Goal: Task Accomplishment & Management: Manage account settings

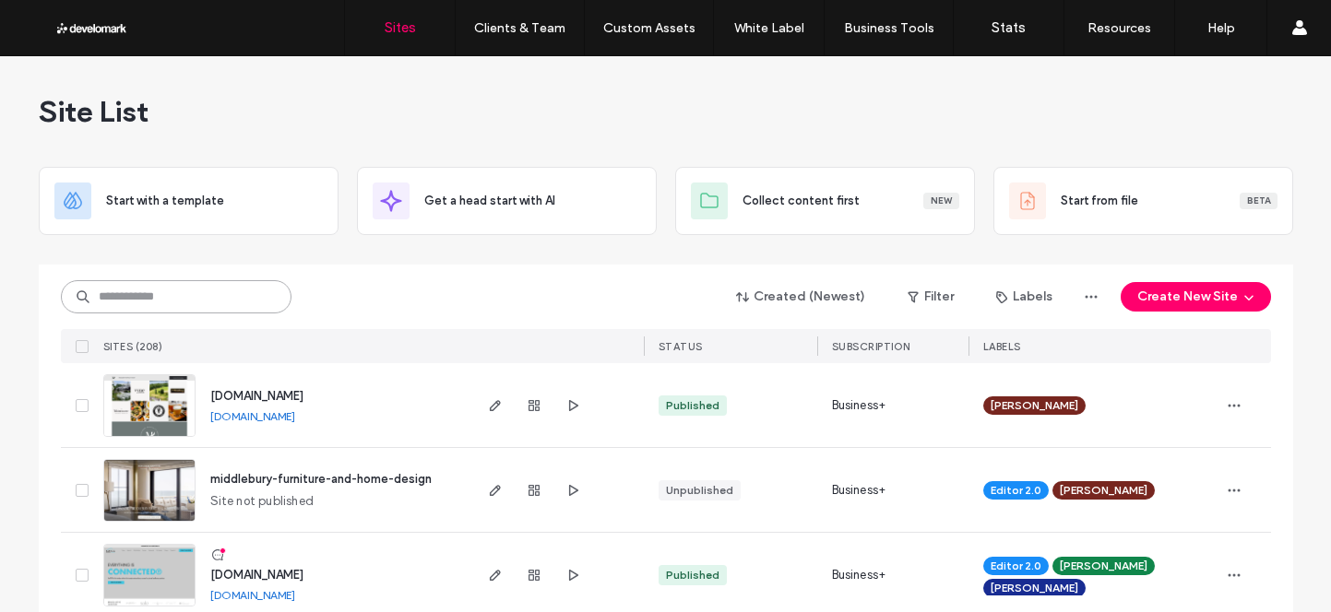
click at [241, 286] on input at bounding box center [176, 296] width 231 height 33
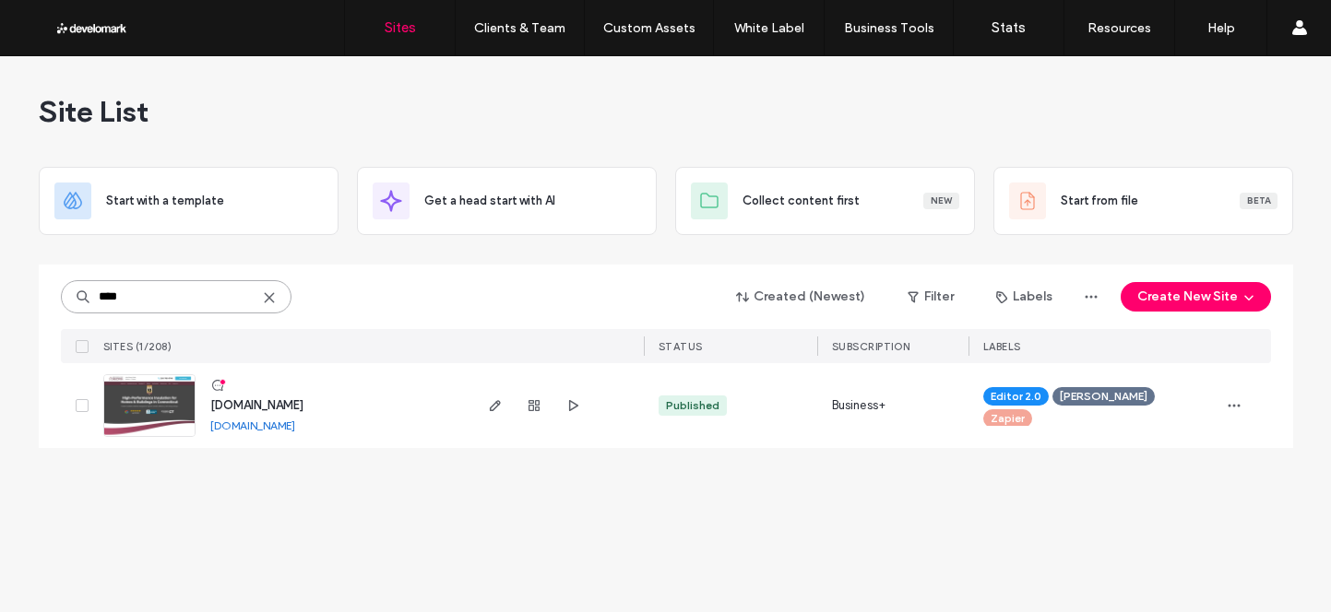
type input "****"
click at [303, 398] on span "[DOMAIN_NAME]" at bounding box center [256, 405] width 93 height 14
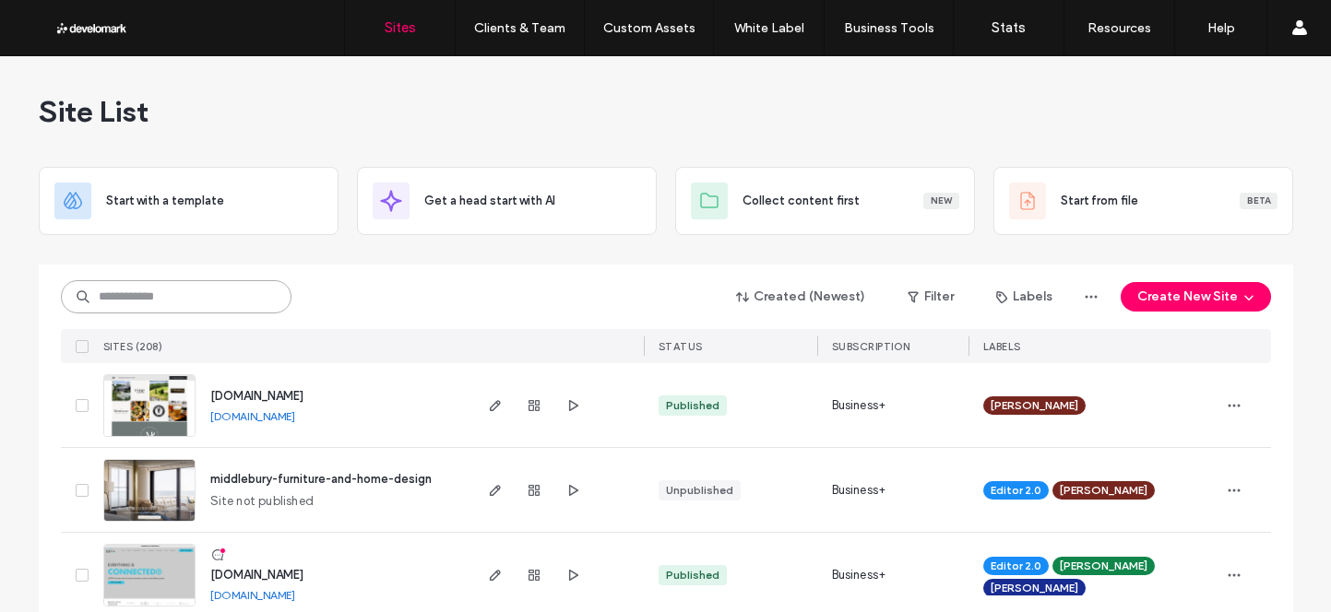
click at [219, 291] on input at bounding box center [176, 296] width 231 height 33
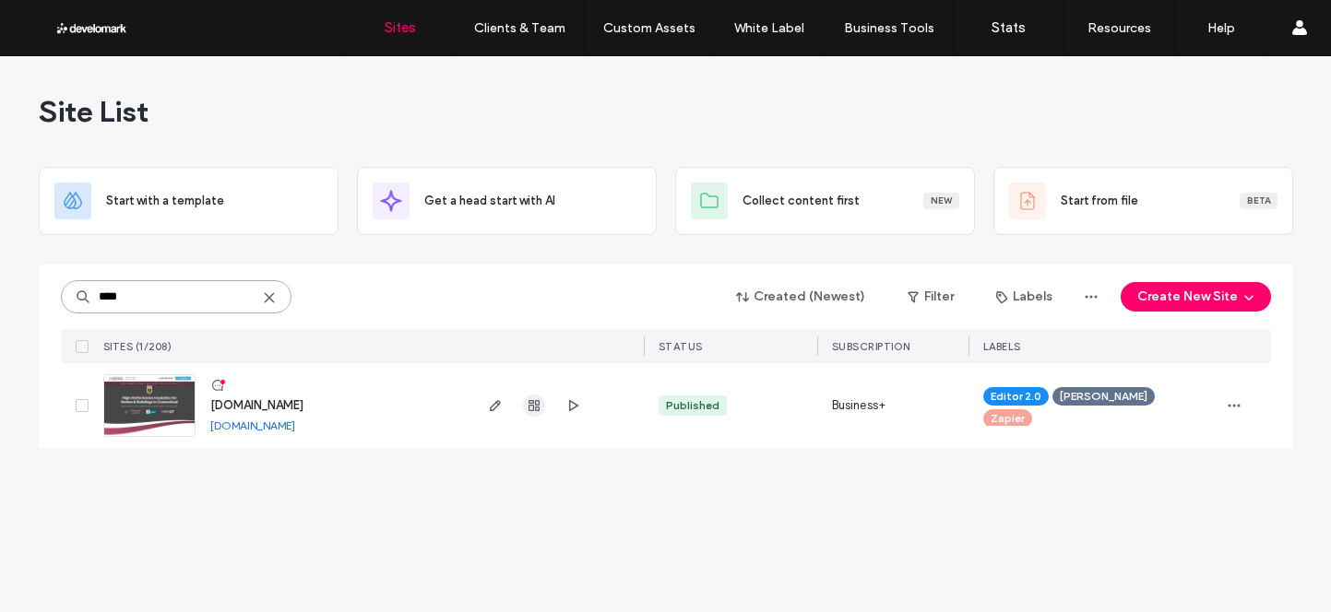
type input "****"
click at [529, 407] on use "button" at bounding box center [534, 405] width 11 height 11
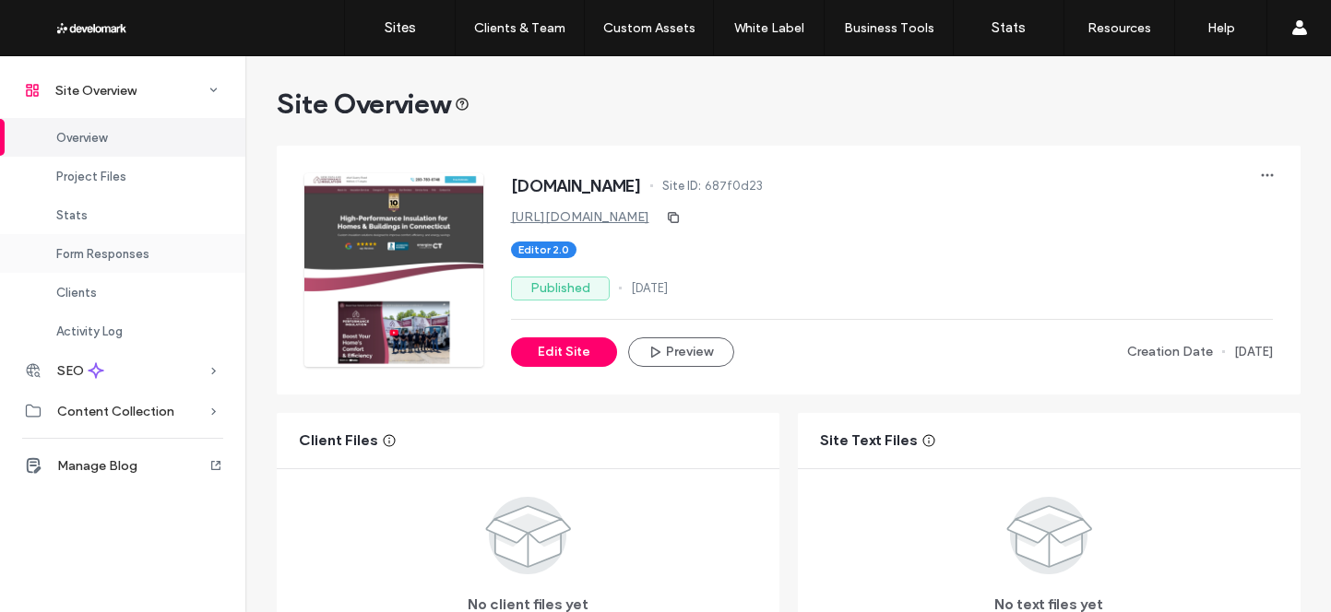
click at [128, 252] on span "Form Responses" at bounding box center [102, 254] width 93 height 14
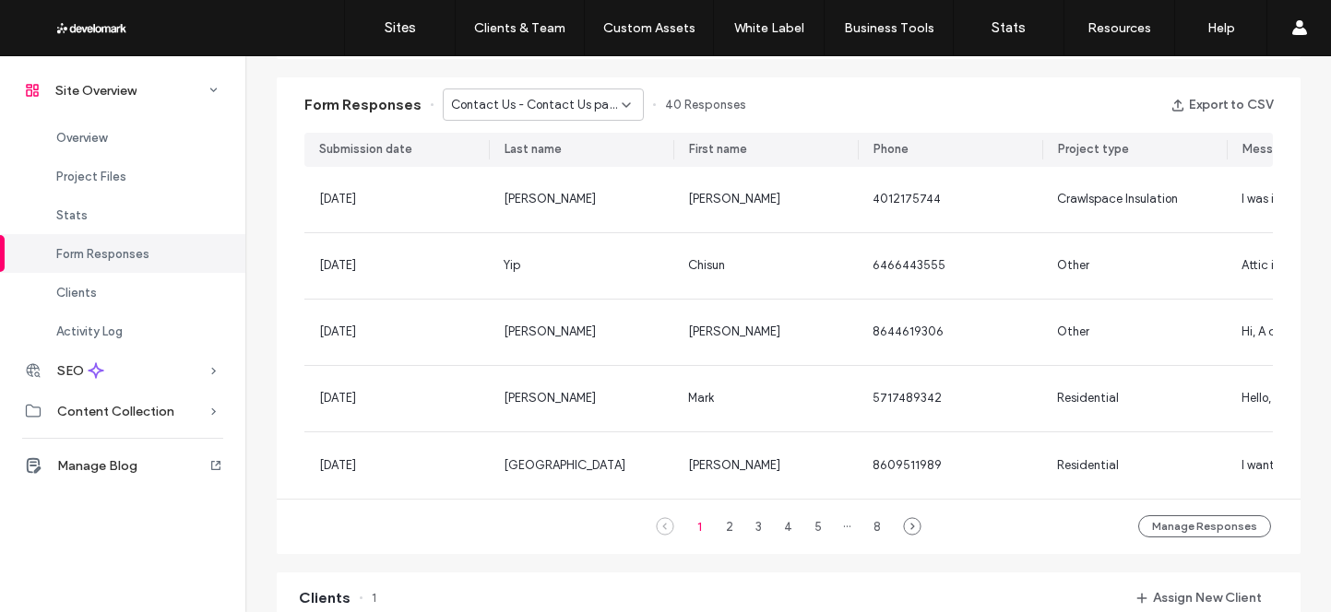
scroll to position [1176, 0]
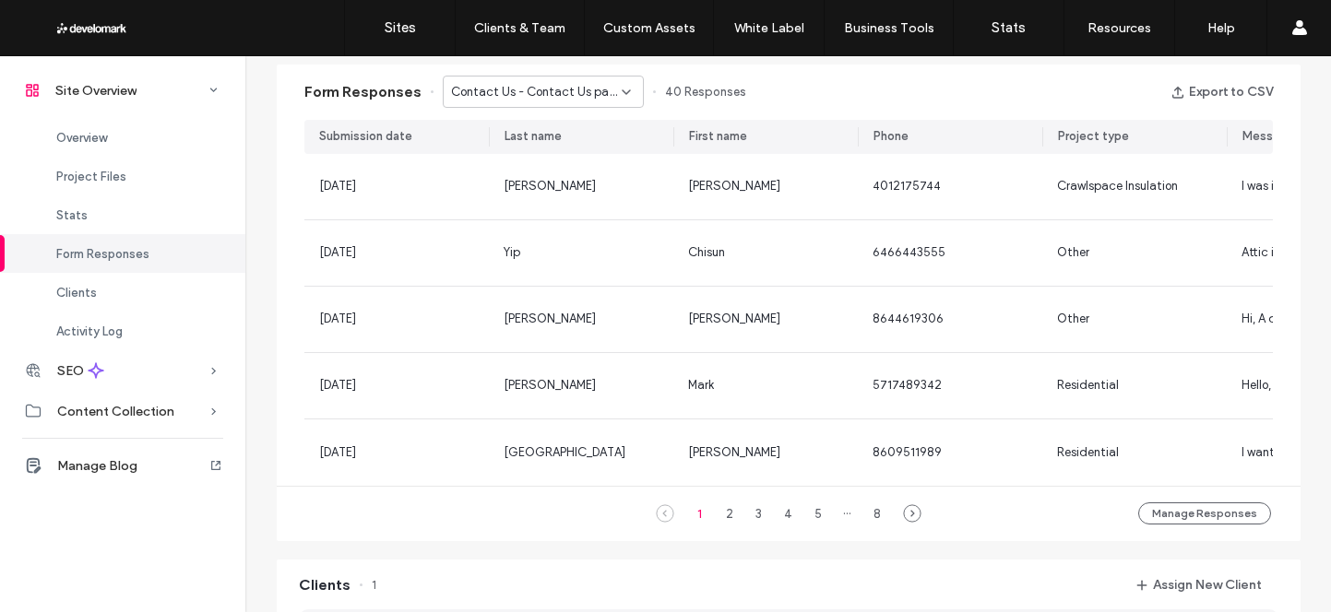
click at [519, 89] on span "Contact Us - Contact Us page" at bounding box center [536, 92] width 171 height 18
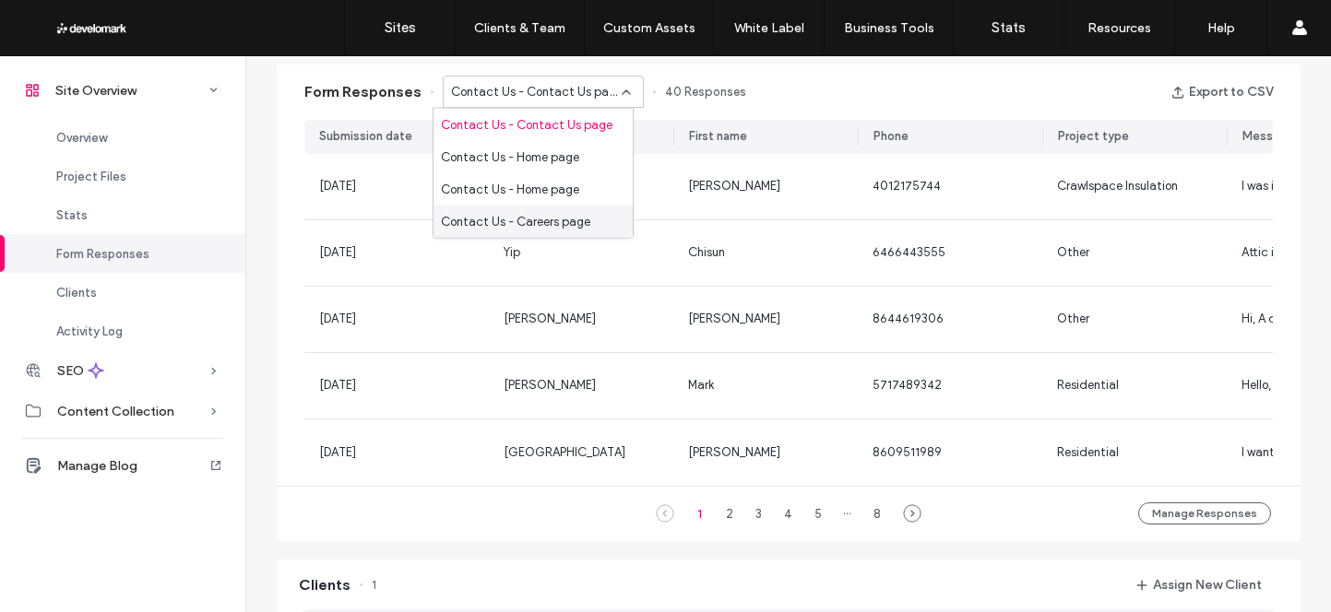
click at [548, 219] on span "Contact Us - Careers page" at bounding box center [515, 221] width 149 height 18
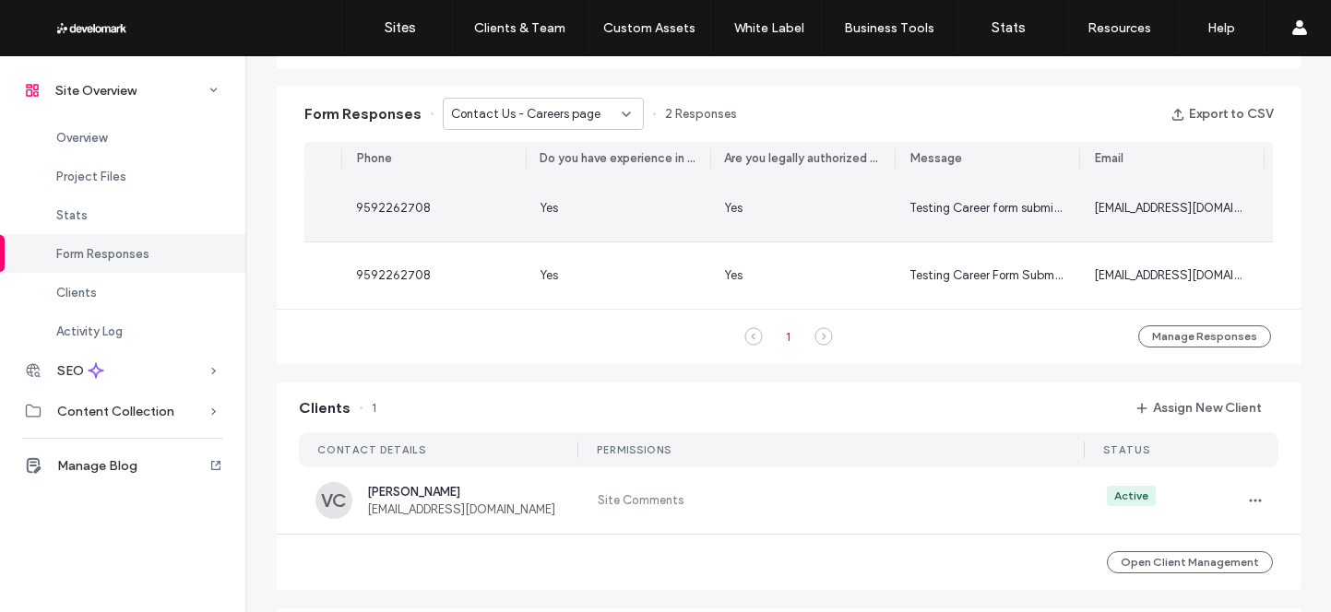
scroll to position [0, 0]
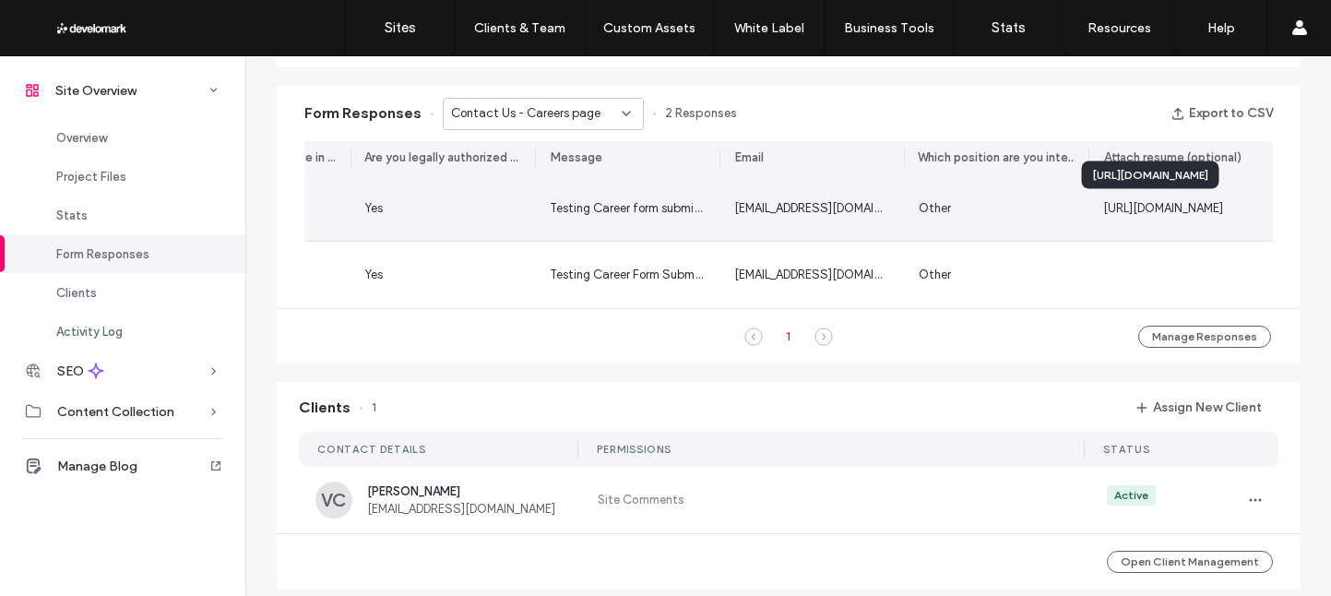
click at [1148, 211] on span "https://irp.cdn-website.com/s/687f0d23/forms/attachments/E7FJNiqySlaGL7jXKm0d_S…" at bounding box center [1163, 208] width 120 height 14
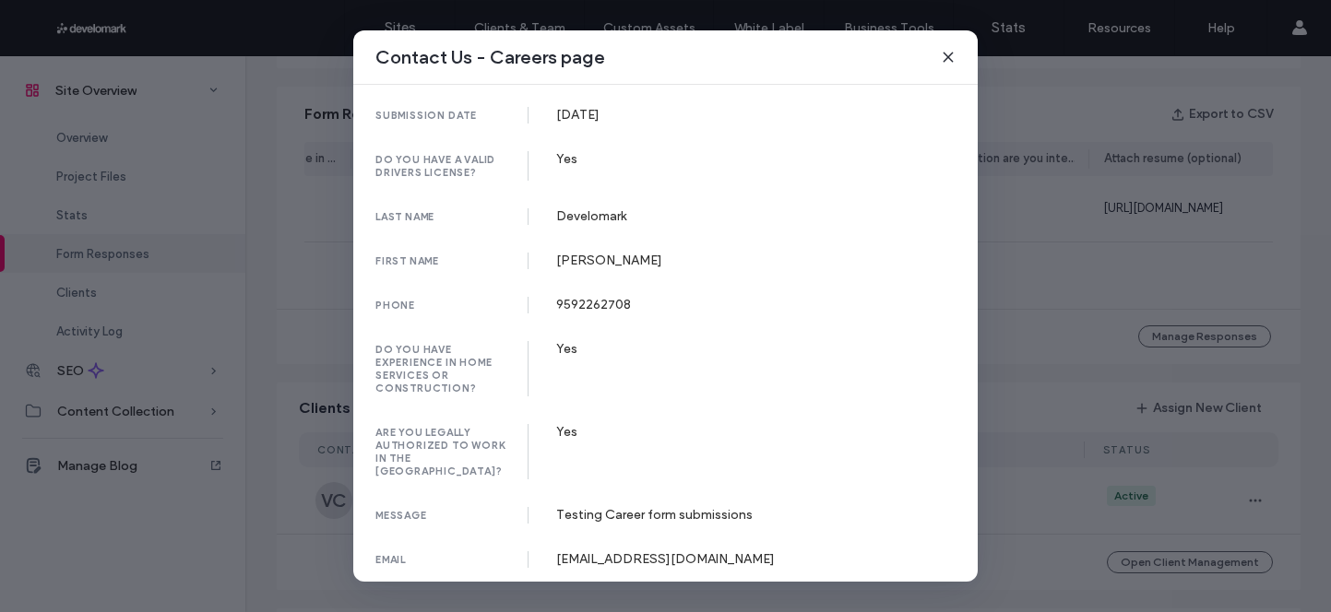
scroll to position [139, 0]
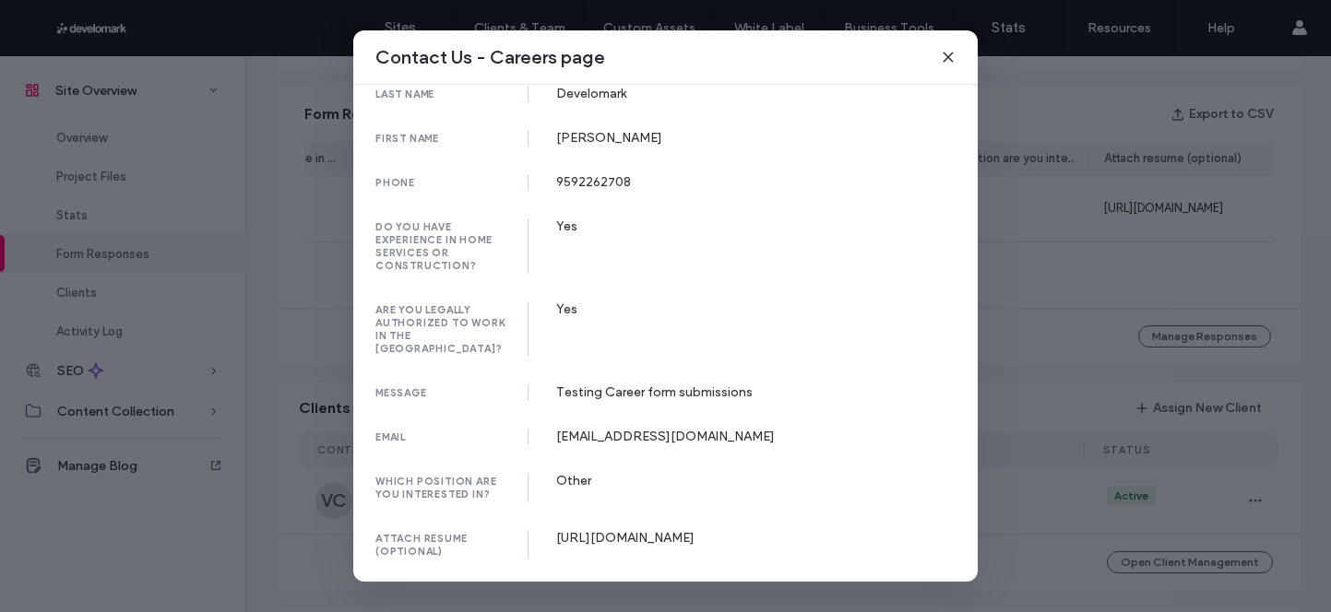
click at [692, 530] on div "https://irp.cdn-website.com/s/687f0d23/forms/attachments/E7FJNiqySlaGL7jXKm0d_S…" at bounding box center [756, 538] width 400 height 16
click at [693, 530] on div "https://irp.cdn-website.com/s/687f0d23/forms/attachments/E7FJNiqySlaGL7jXKm0d_S…" at bounding box center [756, 538] width 400 height 16
click at [945, 58] on icon at bounding box center [948, 57] width 15 height 15
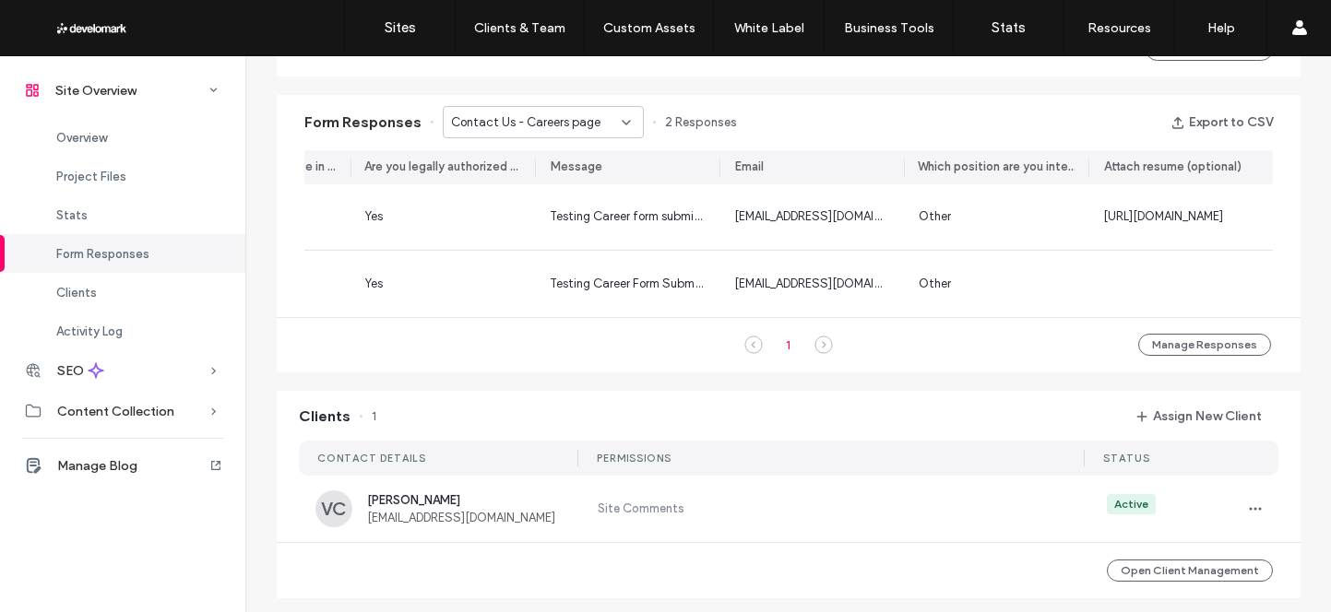
scroll to position [1119, 0]
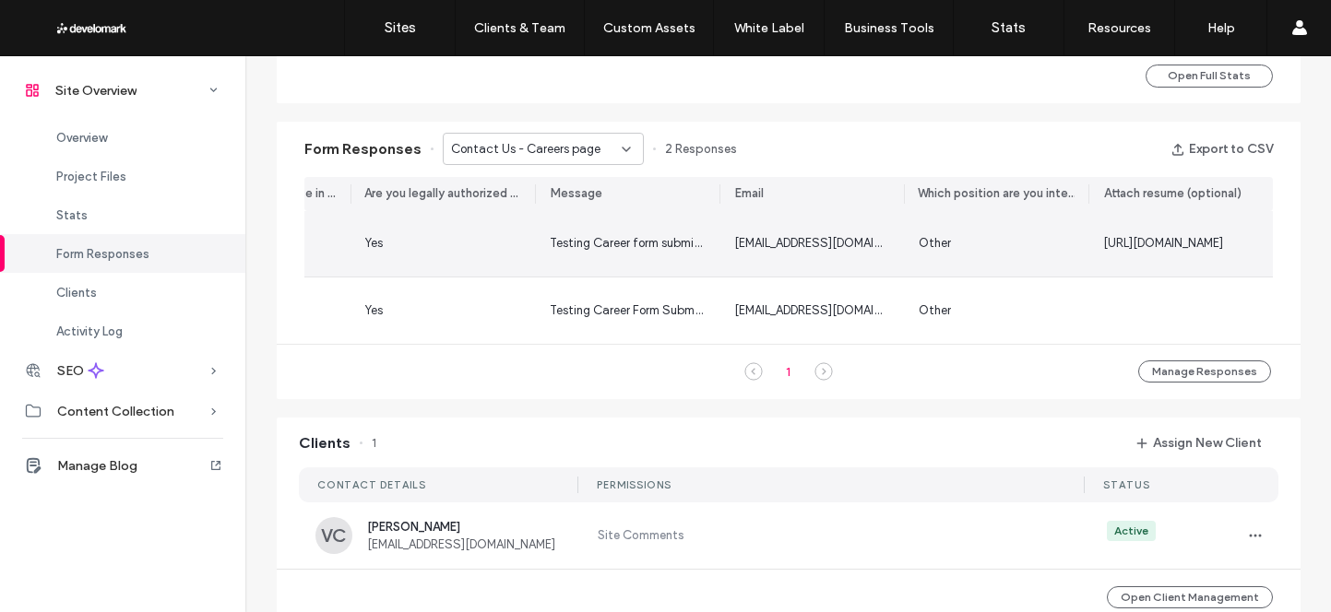
click at [1154, 248] on span "https://irp.cdn-website.com/s/687f0d23/forms/attachments/E7FJNiqySlaGL7jXKm0d_S…" at bounding box center [1163, 243] width 120 height 14
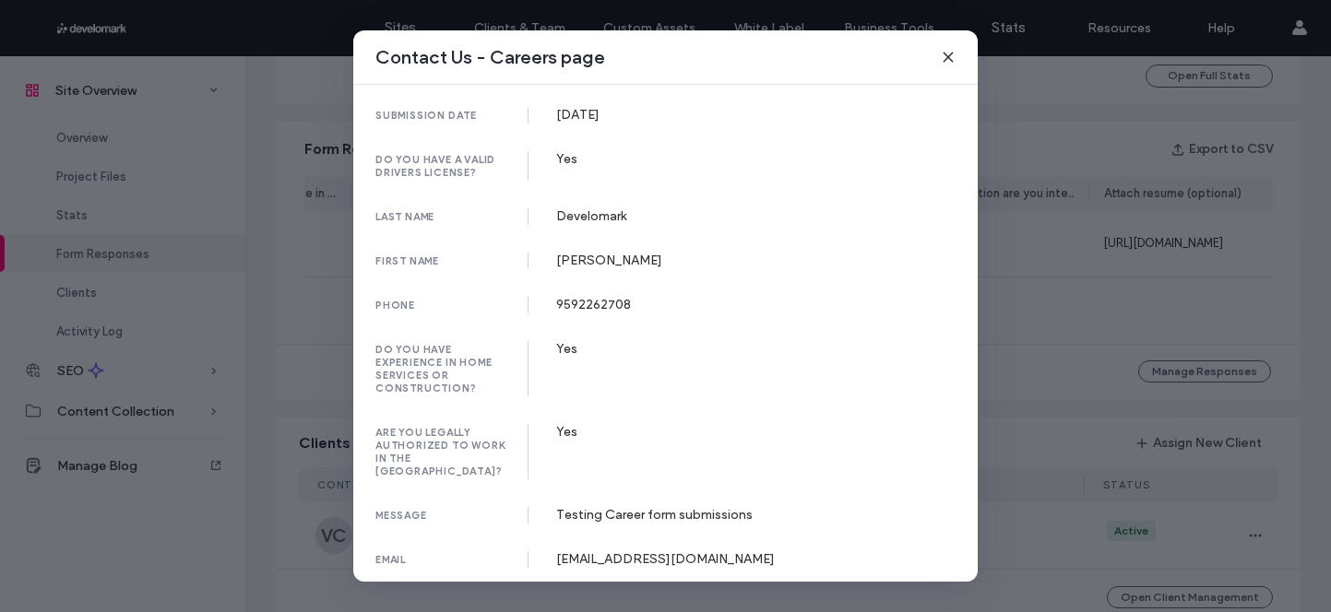
scroll to position [139, 0]
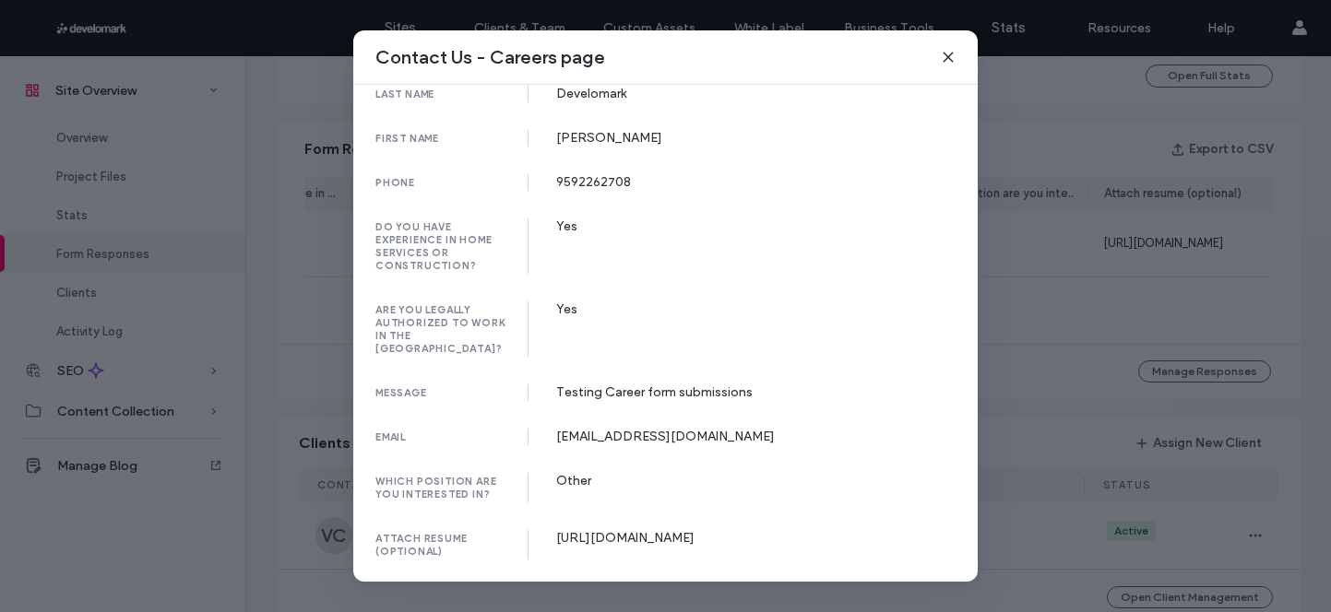
click at [950, 61] on icon at bounding box center [948, 57] width 15 height 15
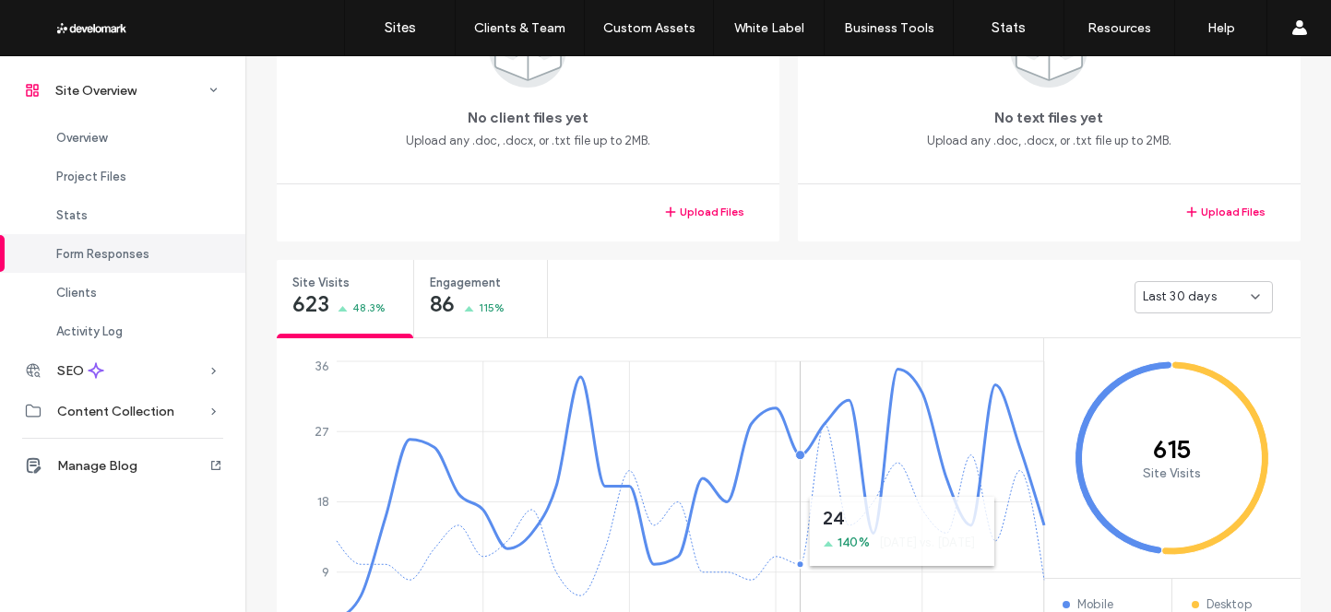
scroll to position [457, 0]
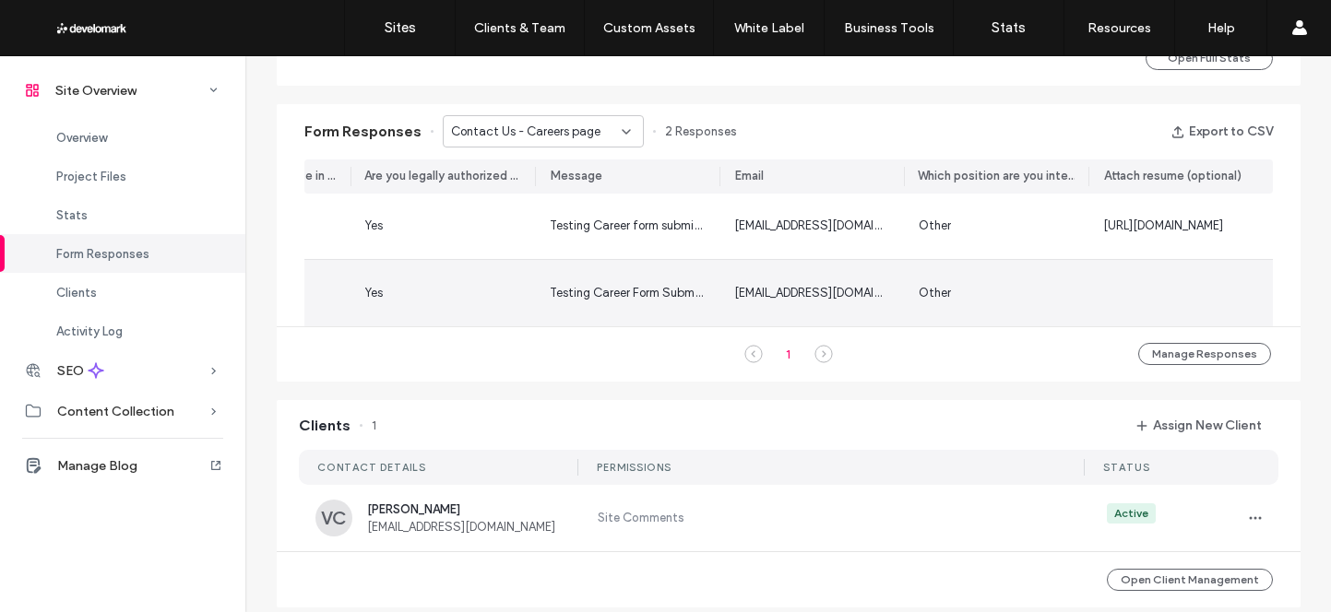
scroll to position [1123, 0]
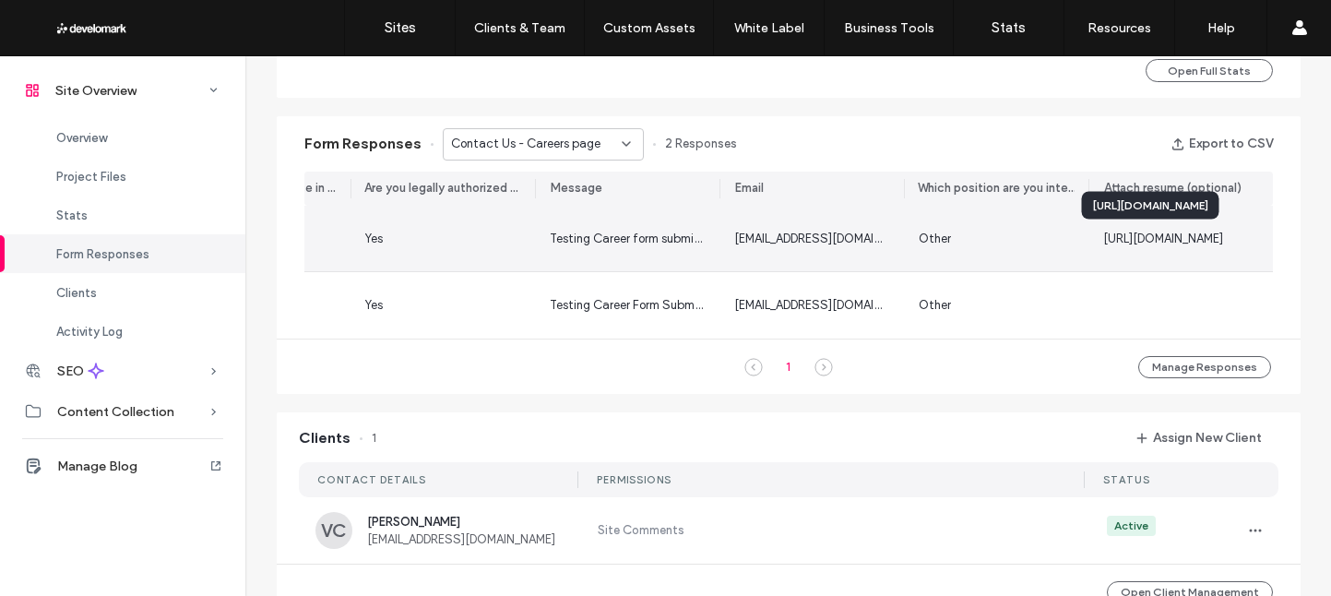
click at [1183, 233] on span "https://irp.cdn-website.com/s/687f0d23/forms/attachments/E7FJNiqySlaGL7jXKm0d_S…" at bounding box center [1163, 239] width 120 height 14
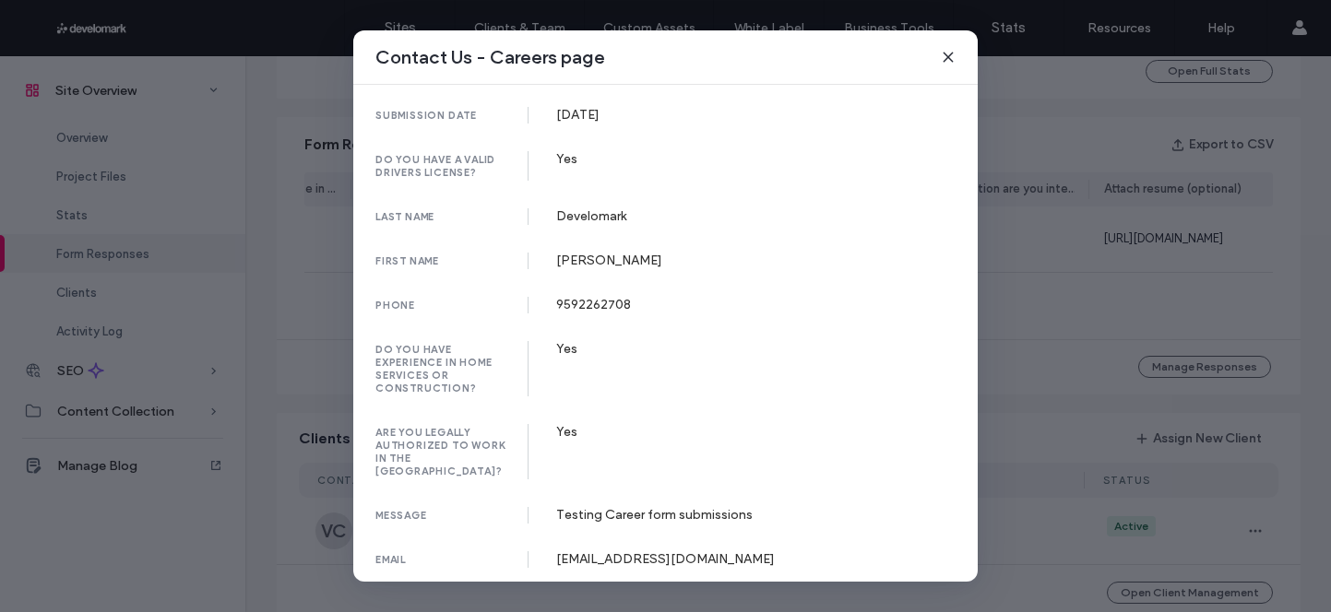
scroll to position [139, 0]
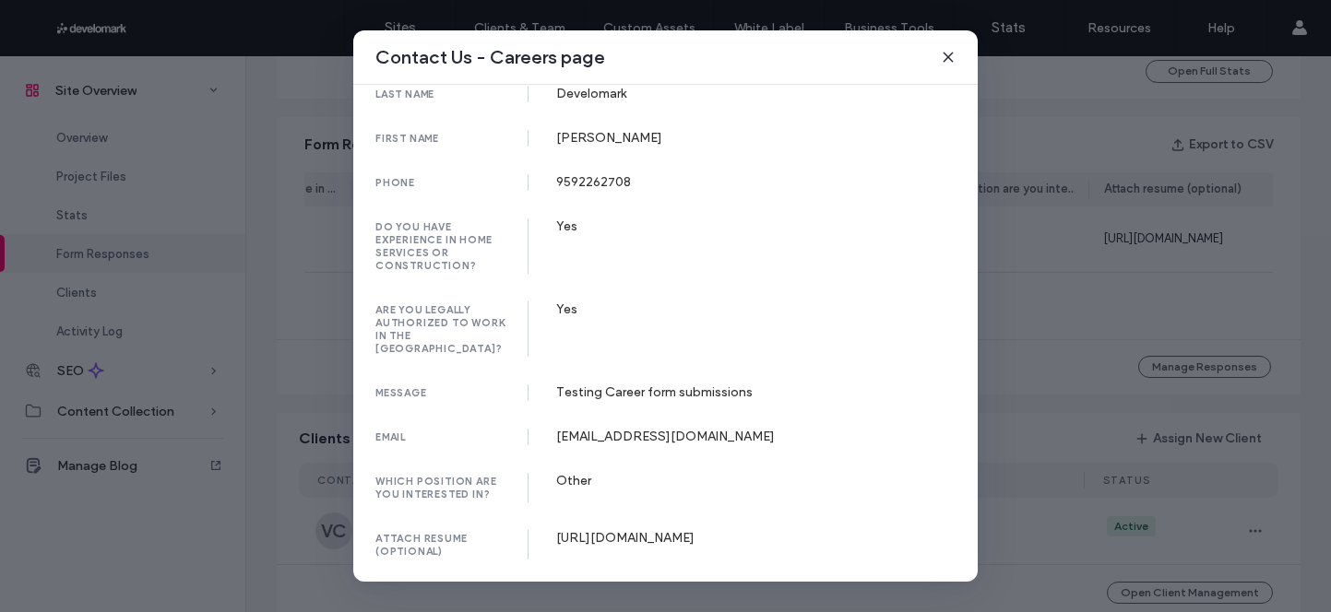
click at [613, 530] on div "https://irp.cdn-website.com/s/687f0d23/forms/attachments/E7FJNiqySlaGL7jXKm0d_S…" at bounding box center [756, 538] width 400 height 16
copy div "https://irp.cdn-website.com/s/687f0d23/forms/attachments/E7FJNiqySlaGL7jXKm0d_S…"
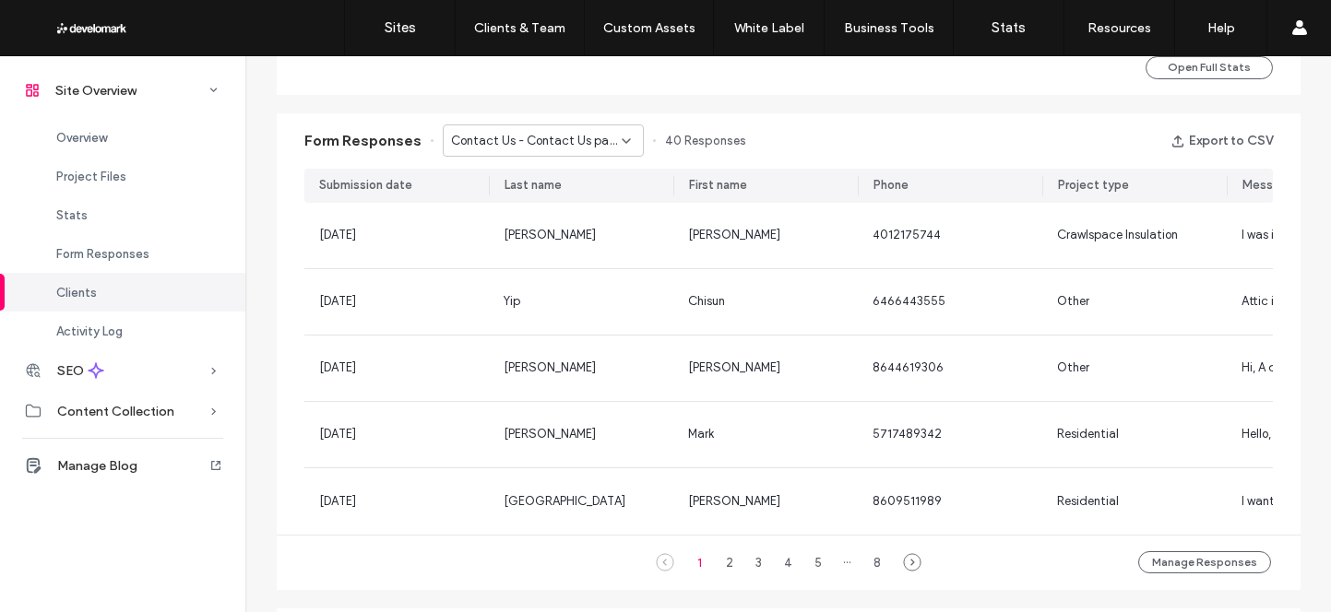
scroll to position [1025, 0]
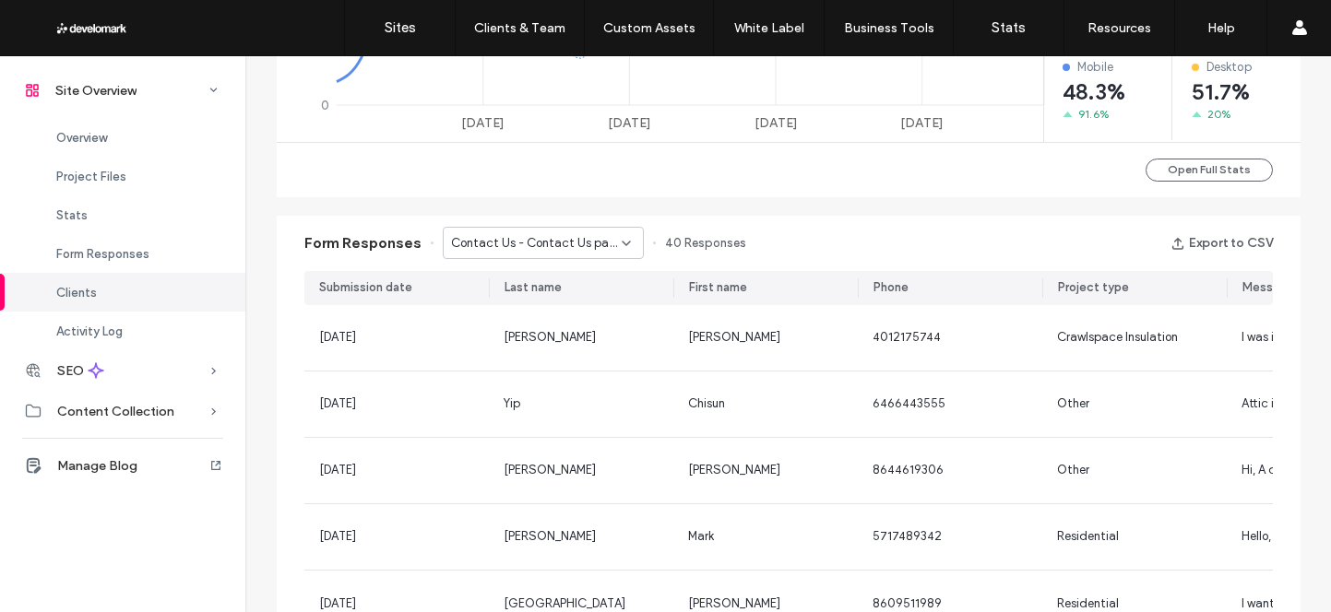
click at [577, 237] on span "Contact Us - Contact Us page" at bounding box center [536, 243] width 171 height 18
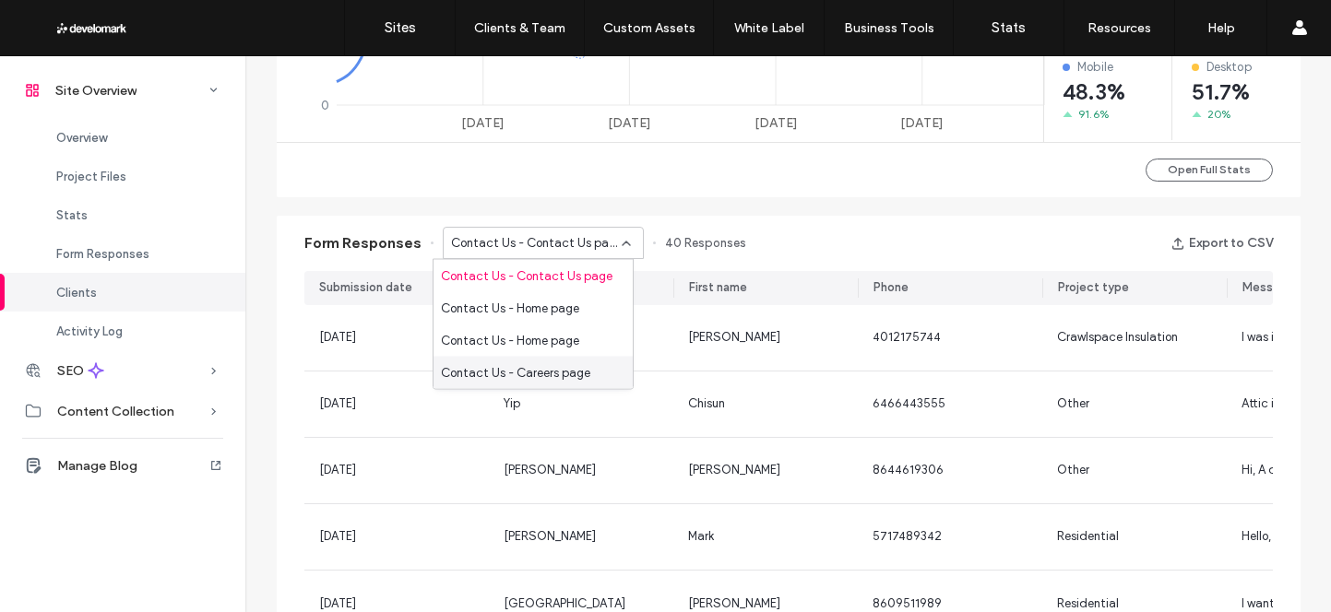
click at [541, 373] on span "Contact Us - Careers page" at bounding box center [515, 372] width 149 height 18
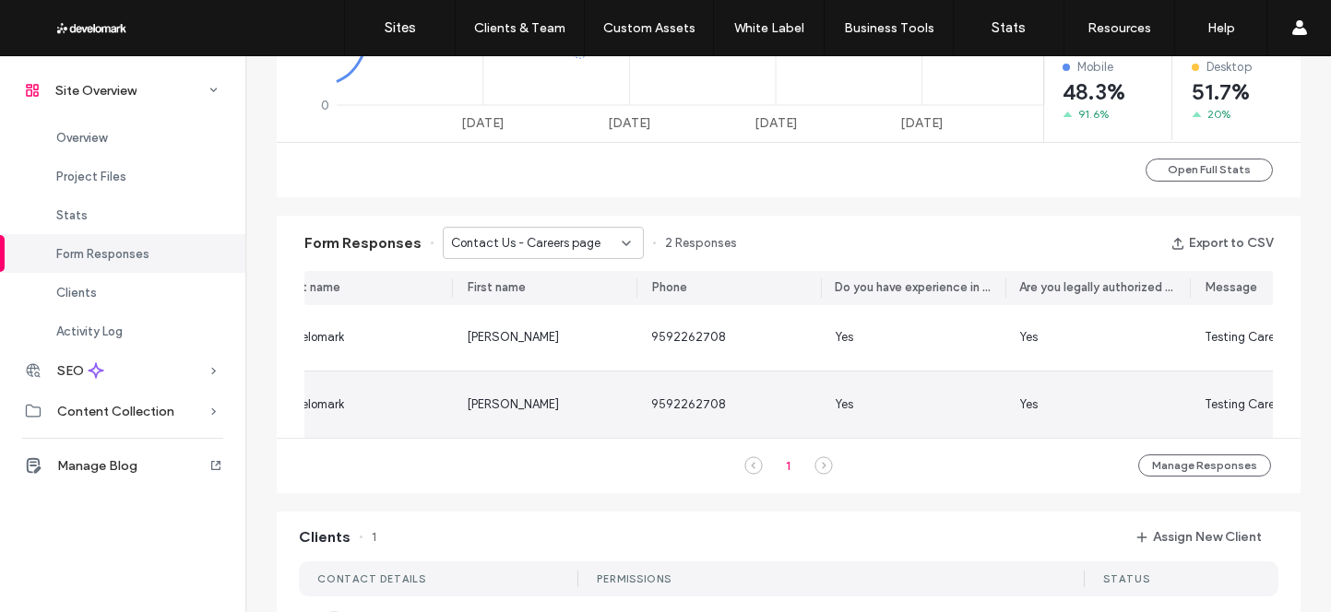
scroll to position [0, 500]
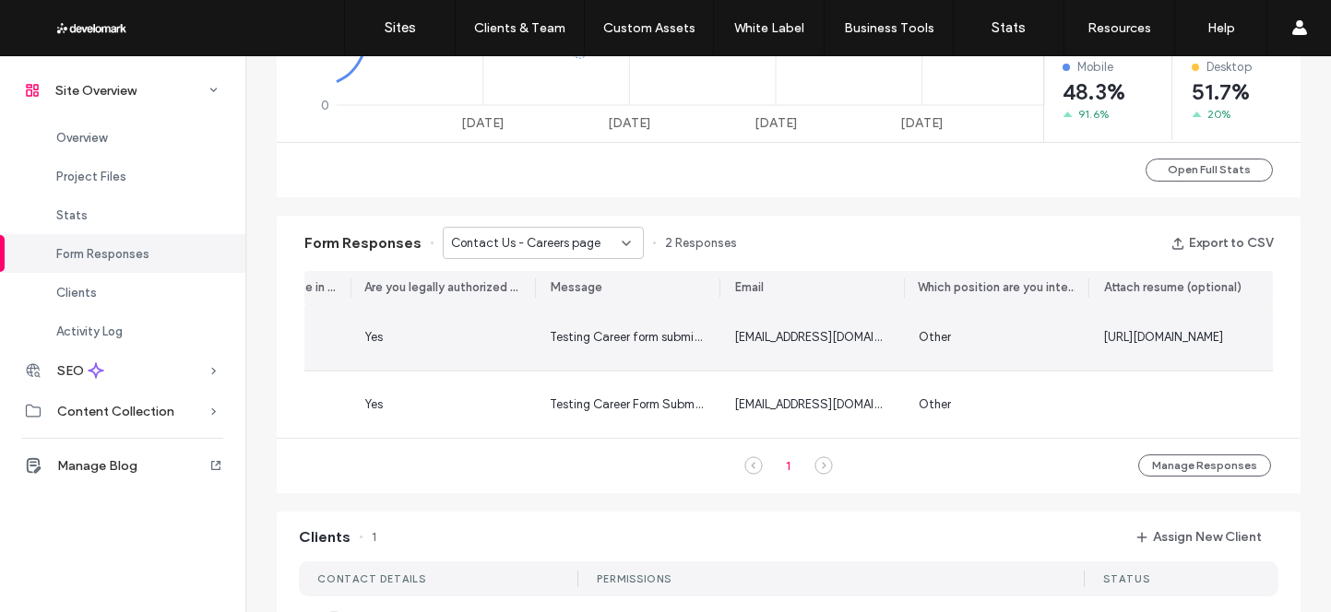
click at [1127, 338] on span "https://irp.cdn-website.com/s/687f0d23/forms/attachments/E7FJNiqySlaGL7jXKm0d_S…" at bounding box center [1163, 337] width 120 height 14
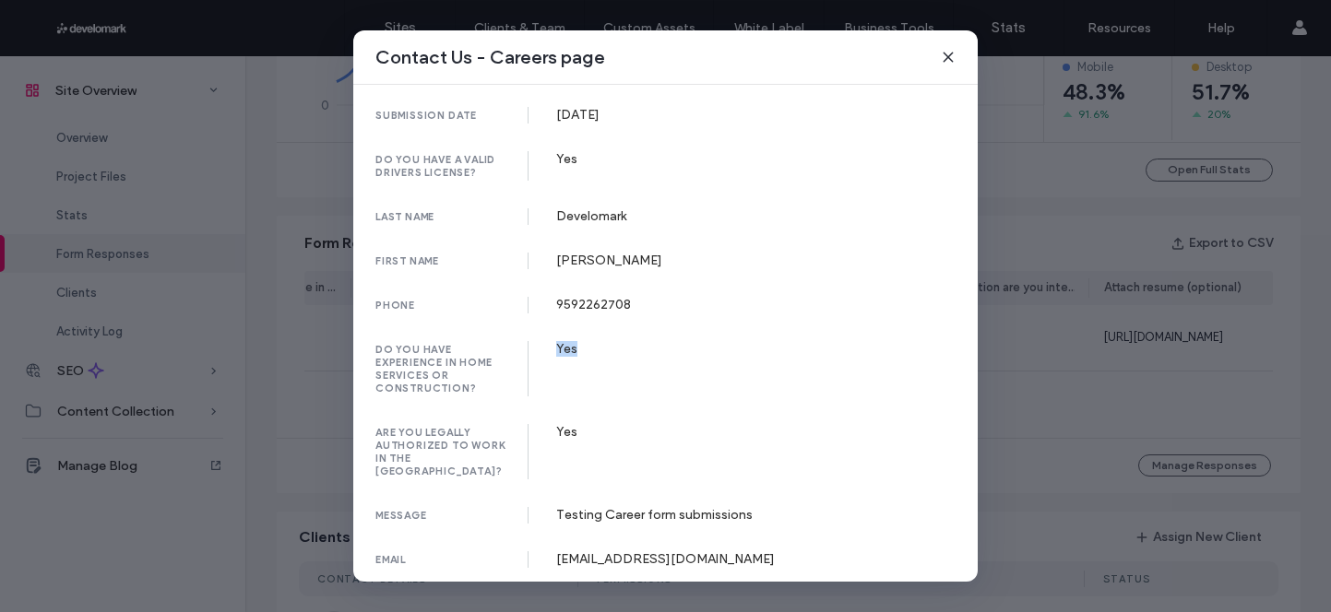
click at [1127, 338] on div "Contact Us - Careers page submission date 13 Oct, 2025 do you have a valid driv…" at bounding box center [665, 306] width 1331 height 612
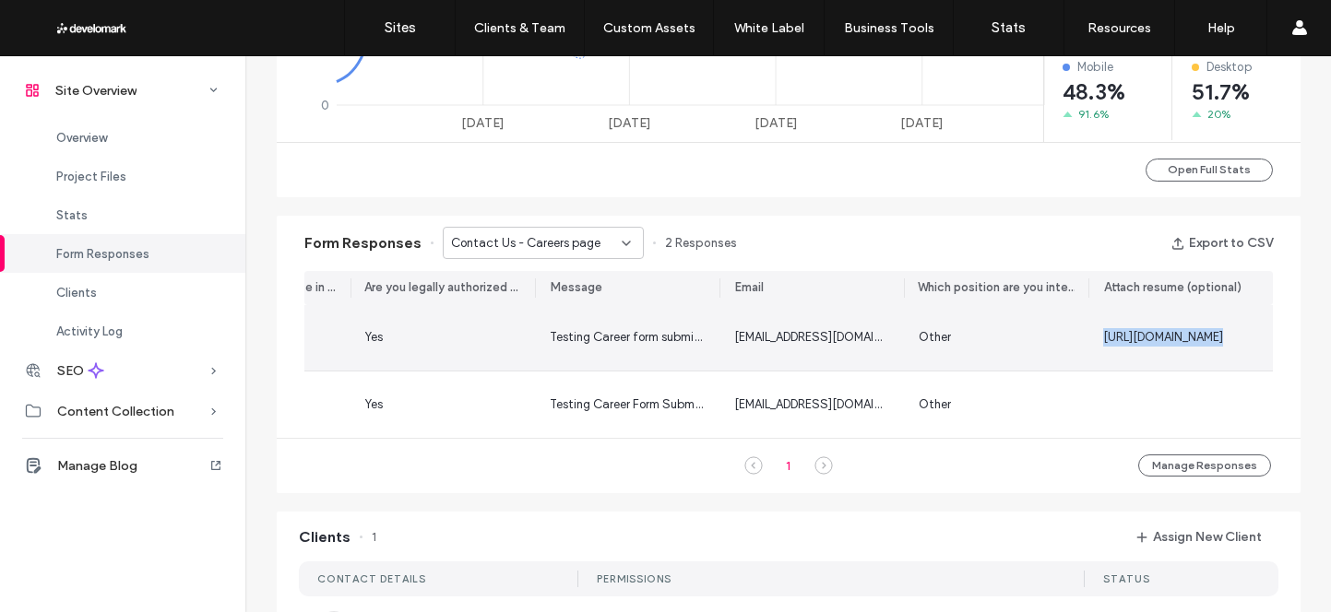
click at [1127, 338] on span "https://irp.cdn-website.com/s/687f0d23/forms/attachments/E7FJNiqySlaGL7jXKm0d_S…" at bounding box center [1163, 337] width 120 height 14
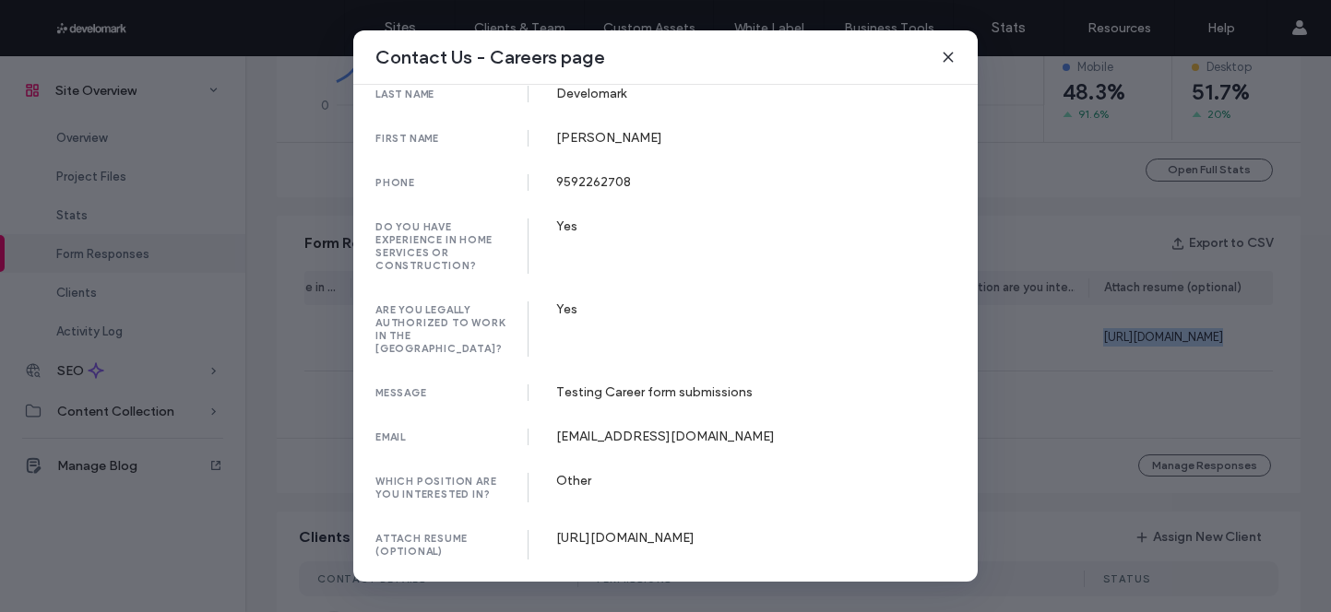
scroll to position [171, 554]
click at [556, 530] on div "https://irp.cdn-website.com/s/687f0d23/forms/attachments/E7FJNiqySlaGL7jXKm0d_S…" at bounding box center [756, 538] width 400 height 16
click at [703, 530] on div "https://irp.cdn-website.com/s/687f0d23/forms/attachments/E7FJNiqySlaGL7jXKm0d_S…" at bounding box center [756, 538] width 400 height 16
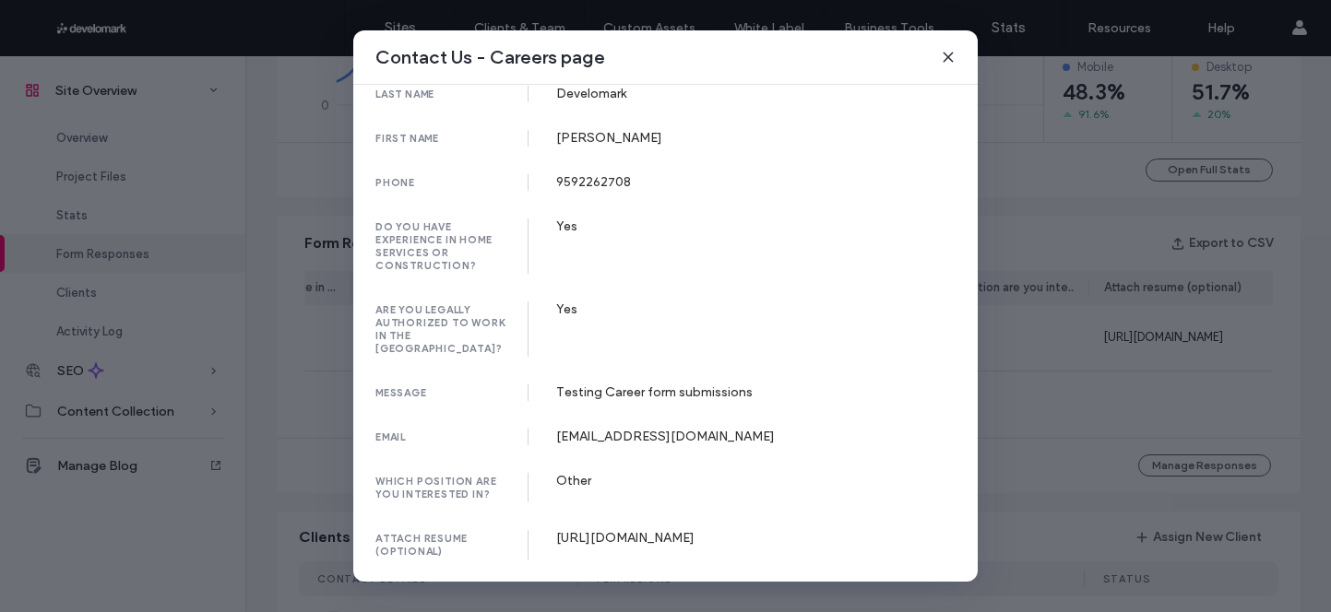
click at [703, 530] on div "https://irp.cdn-website.com/s/687f0d23/forms/attachments/E7FJNiqySlaGL7jXKm0d_S…" at bounding box center [756, 538] width 400 height 16
copy div "https://irp.cdn-website.com/s/687f0d23/forms/attachments/E7FJNiqySlaGL7jXKm0d_S…"
click at [951, 54] on icon at bounding box center [948, 57] width 15 height 15
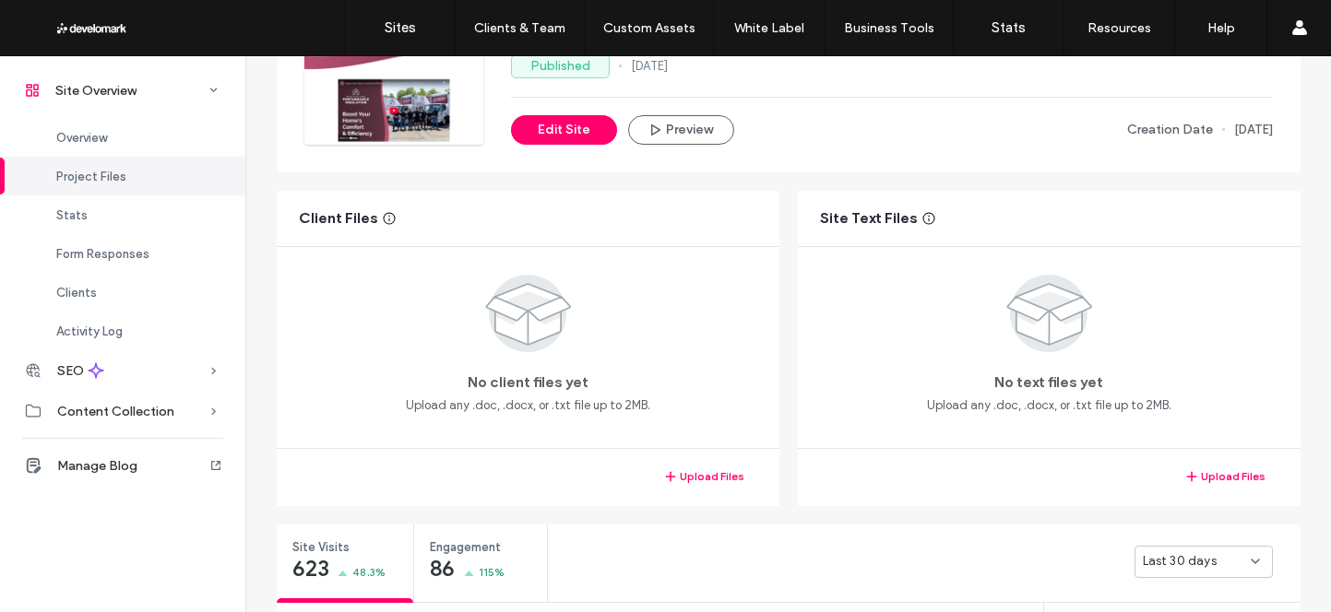
scroll to position [135, 0]
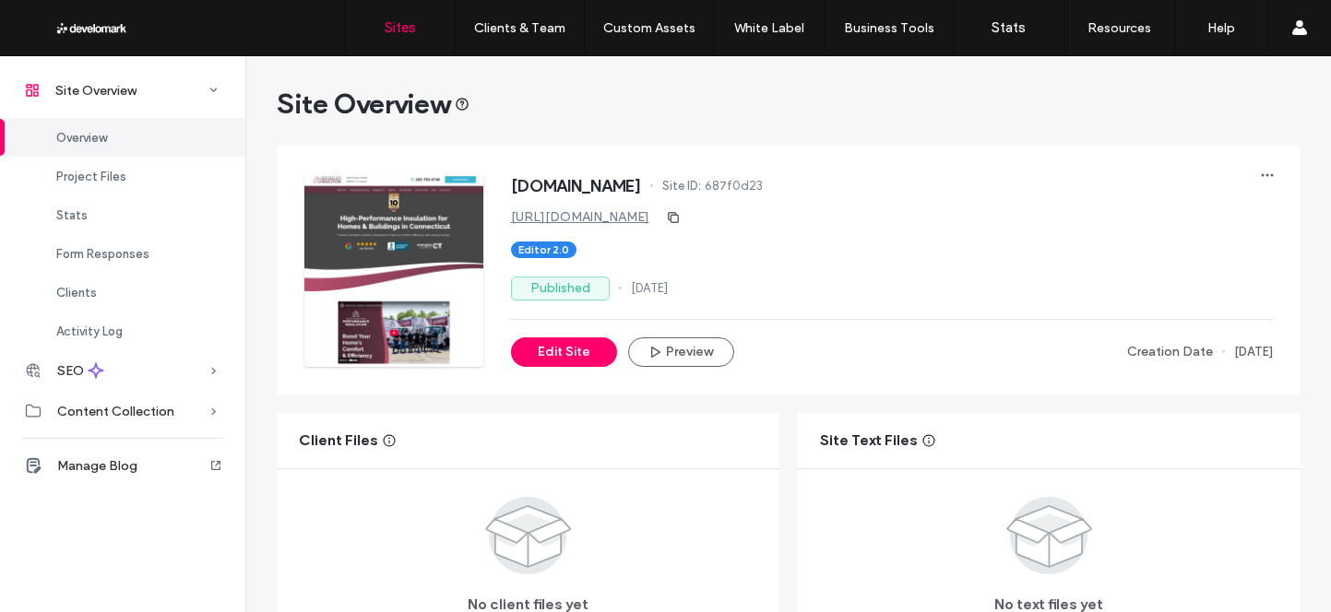
click at [405, 15] on link "Sites" at bounding box center [400, 27] width 110 height 55
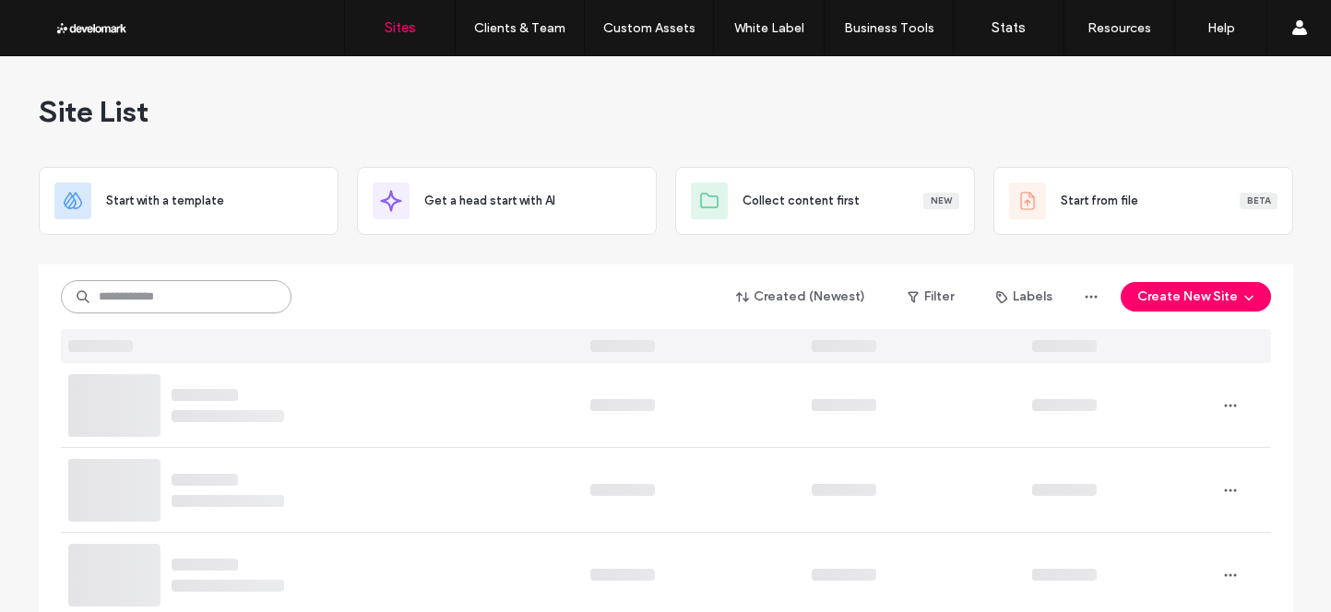
click at [149, 294] on input at bounding box center [176, 296] width 231 height 33
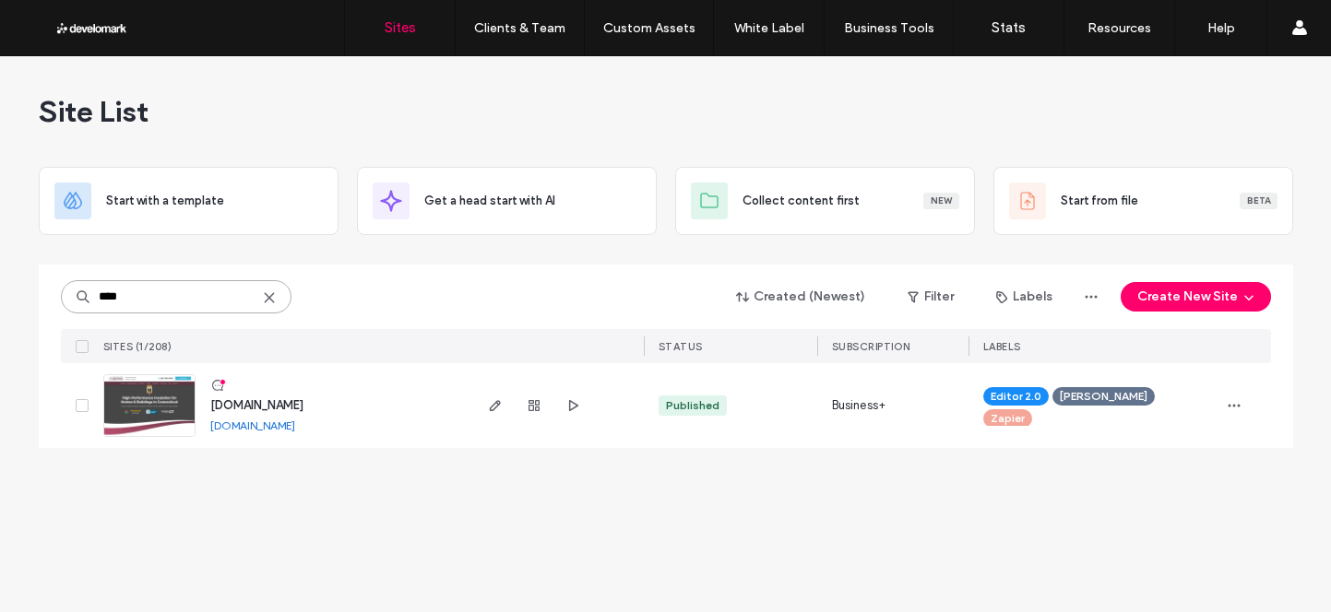
type input "****"
click at [240, 407] on span "[DOMAIN_NAME]" at bounding box center [256, 405] width 93 height 14
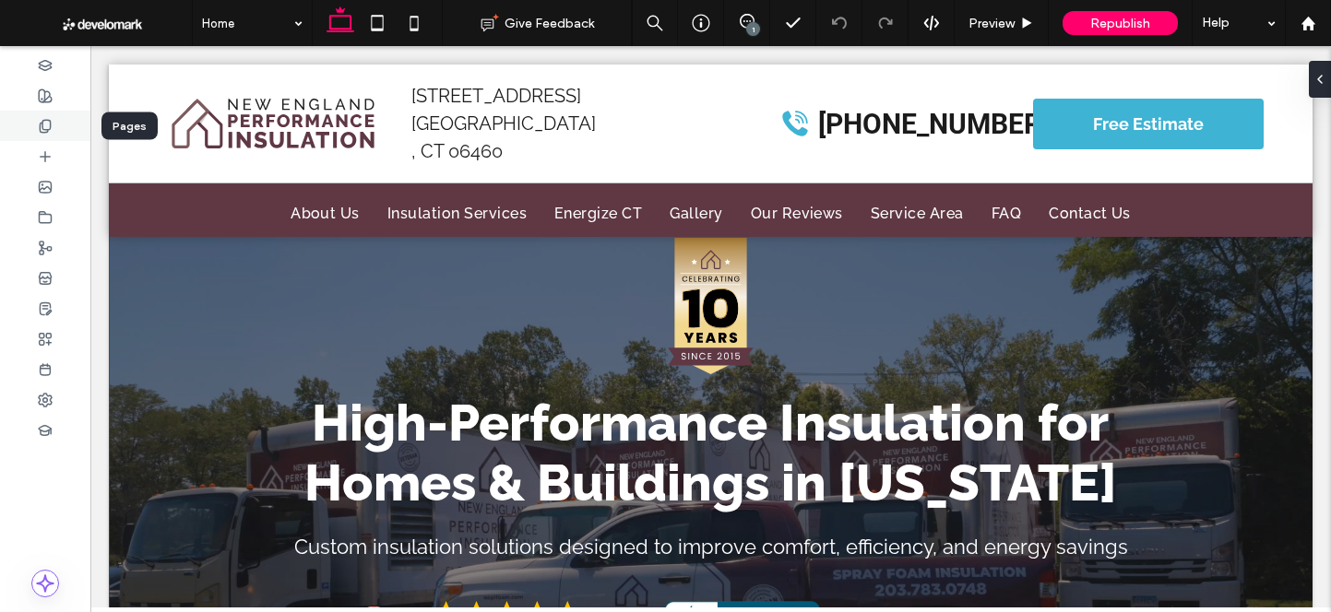
click at [47, 126] on icon at bounding box center [45, 126] width 15 height 15
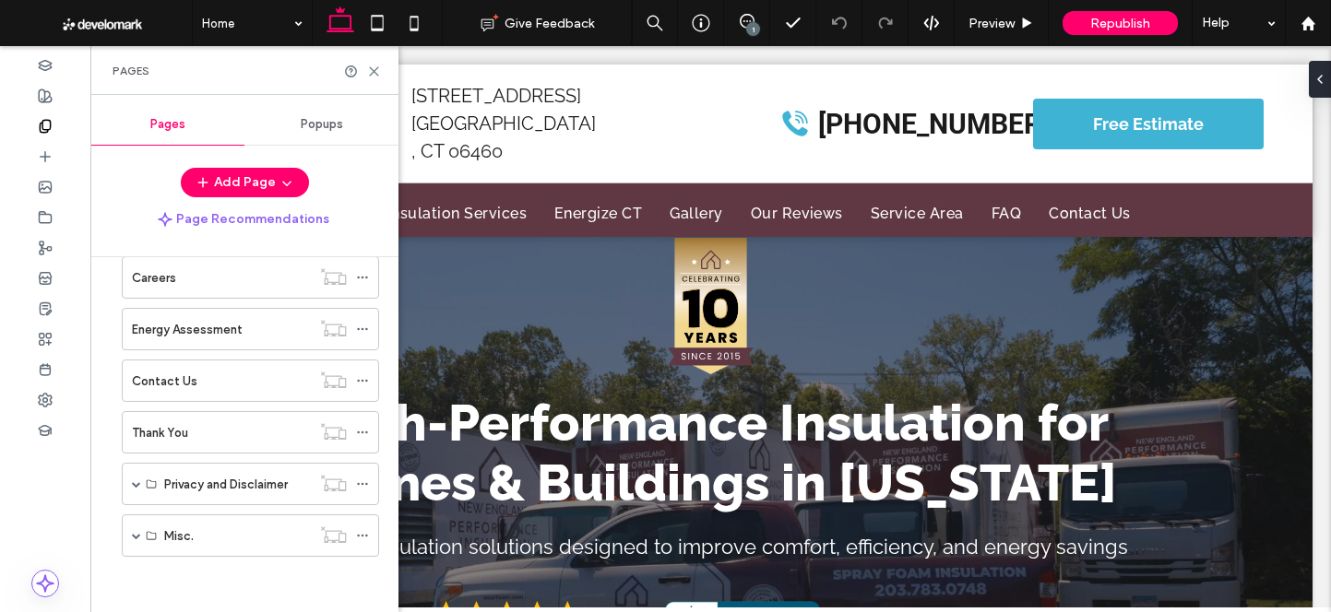
scroll to position [521, 0]
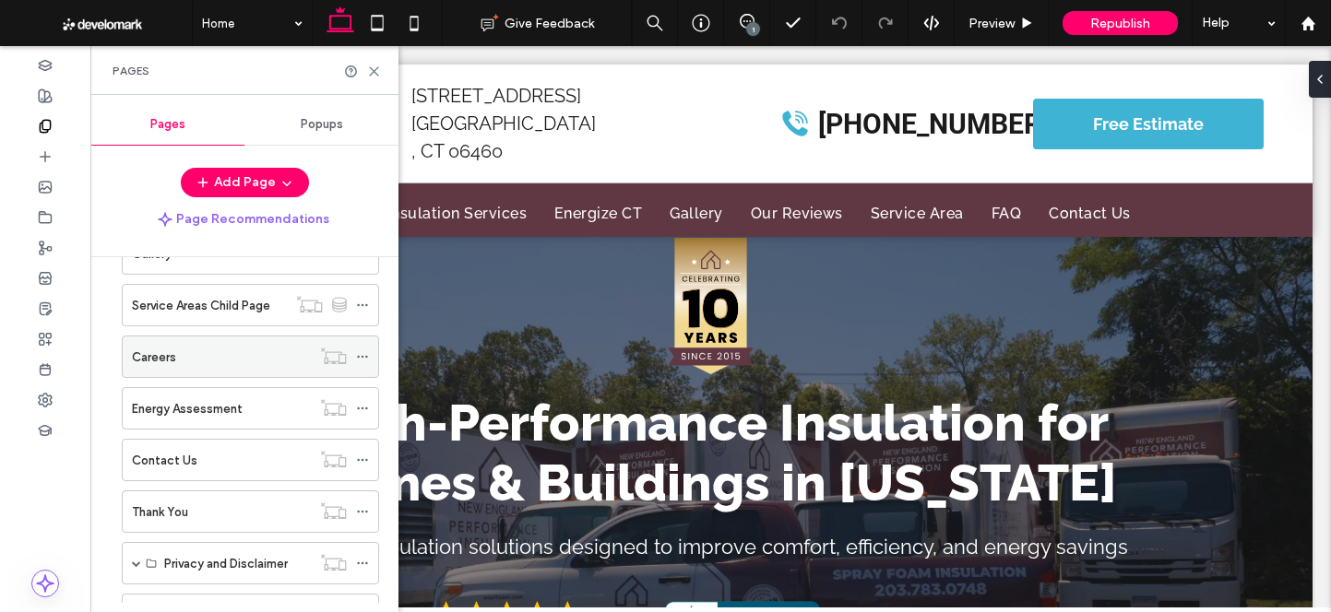
click at [236, 366] on div "Careers" at bounding box center [221, 357] width 179 height 19
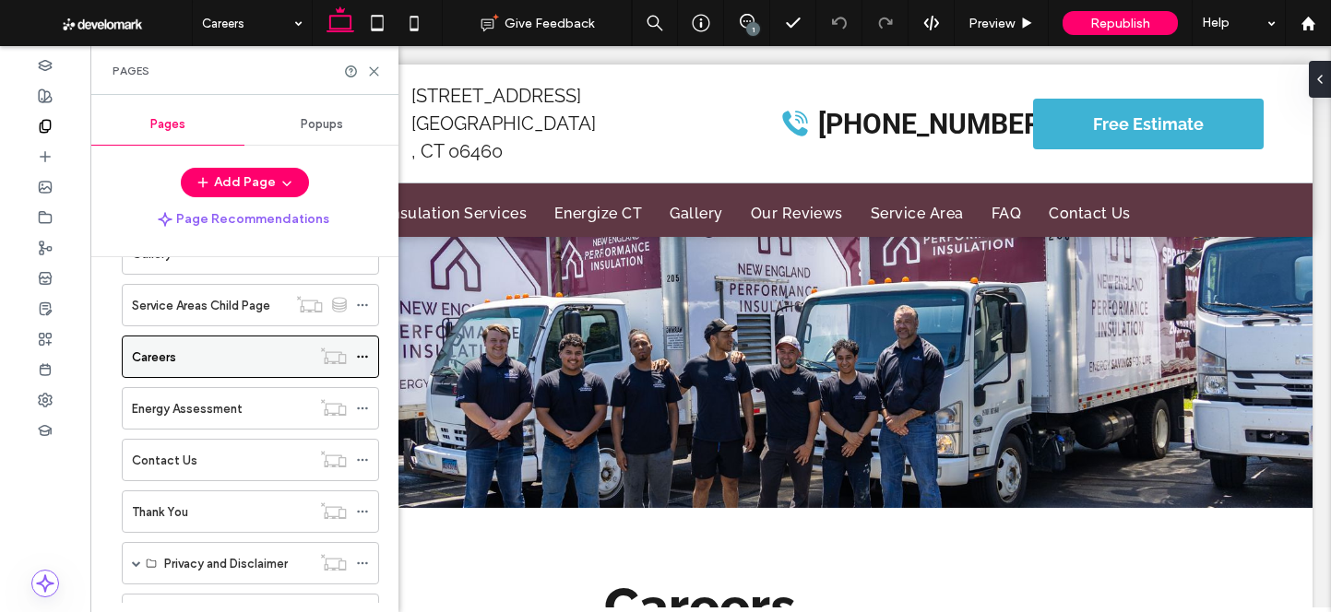
scroll to position [0, 0]
click at [373, 72] on use at bounding box center [374, 71] width 8 height 8
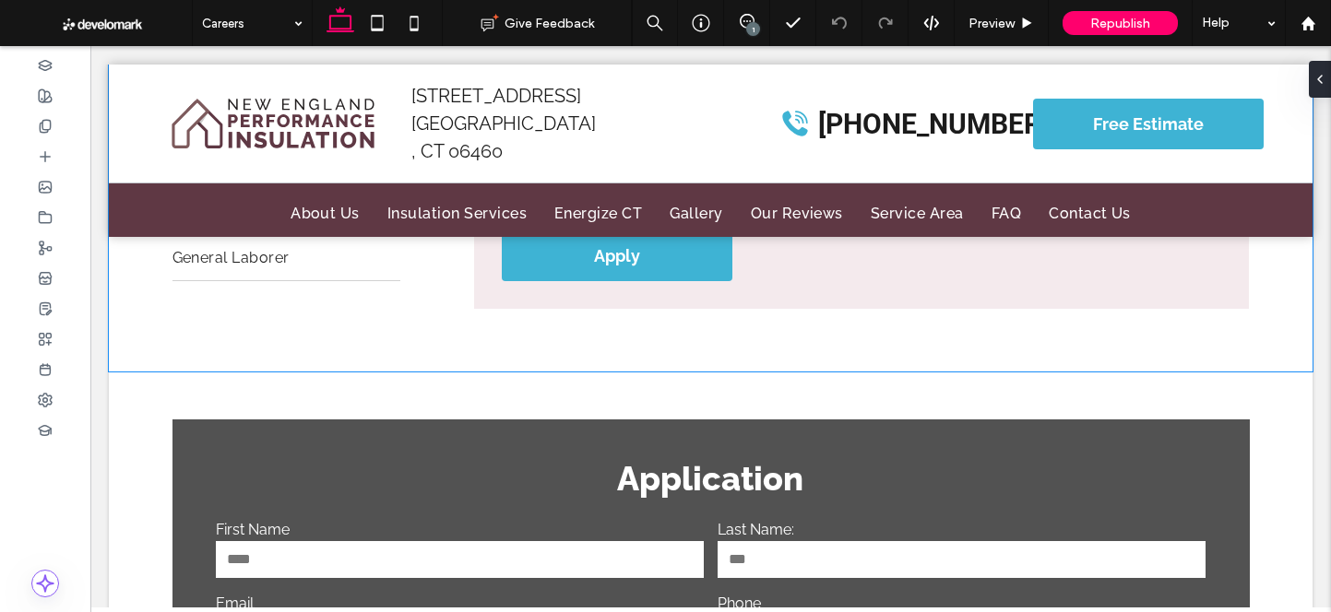
scroll to position [2954, 0]
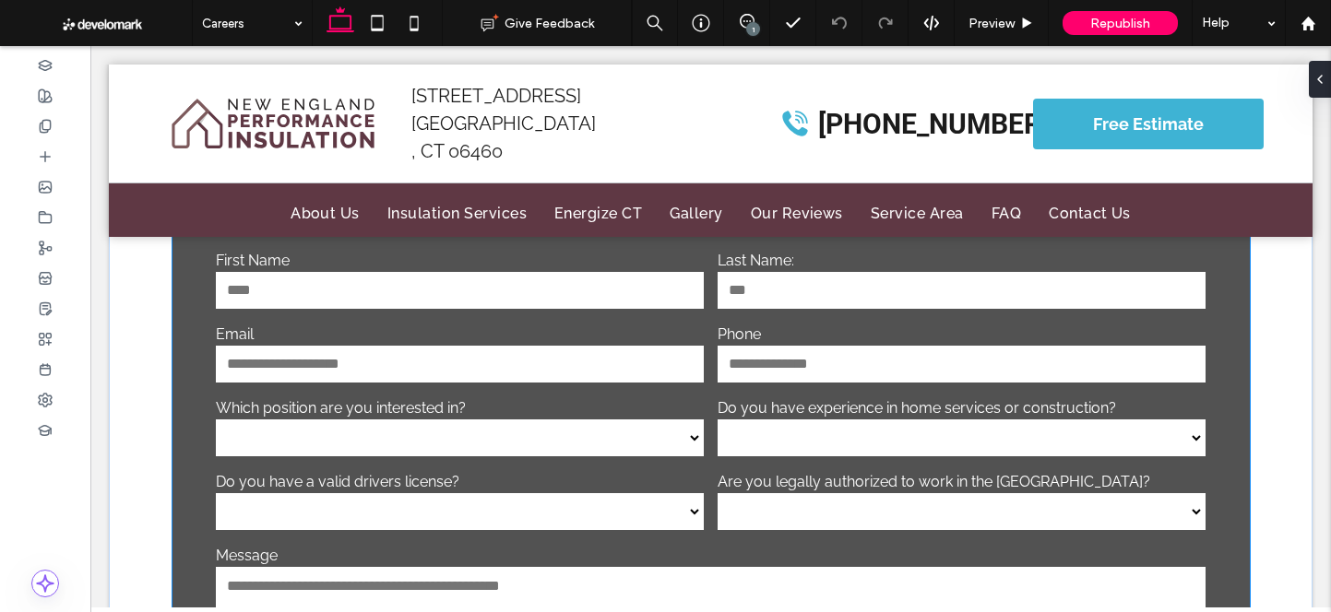
click at [401, 346] on input "email" at bounding box center [460, 364] width 488 height 37
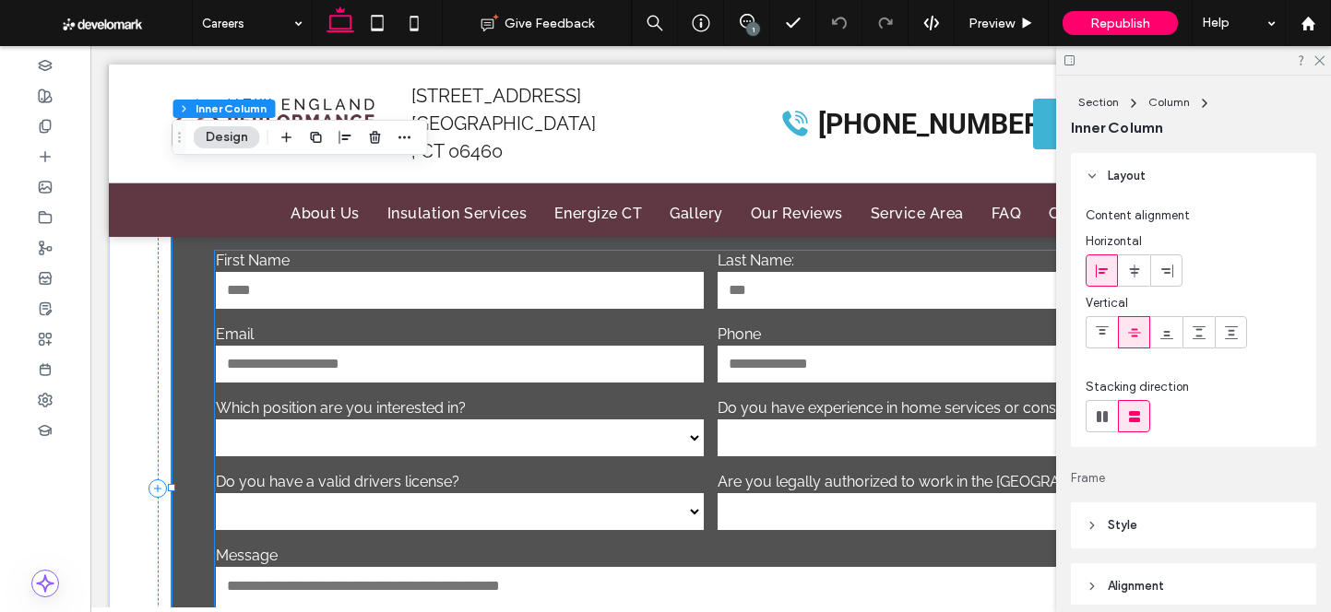
click at [337, 392] on div "**********" at bounding box center [460, 429] width 502 height 74
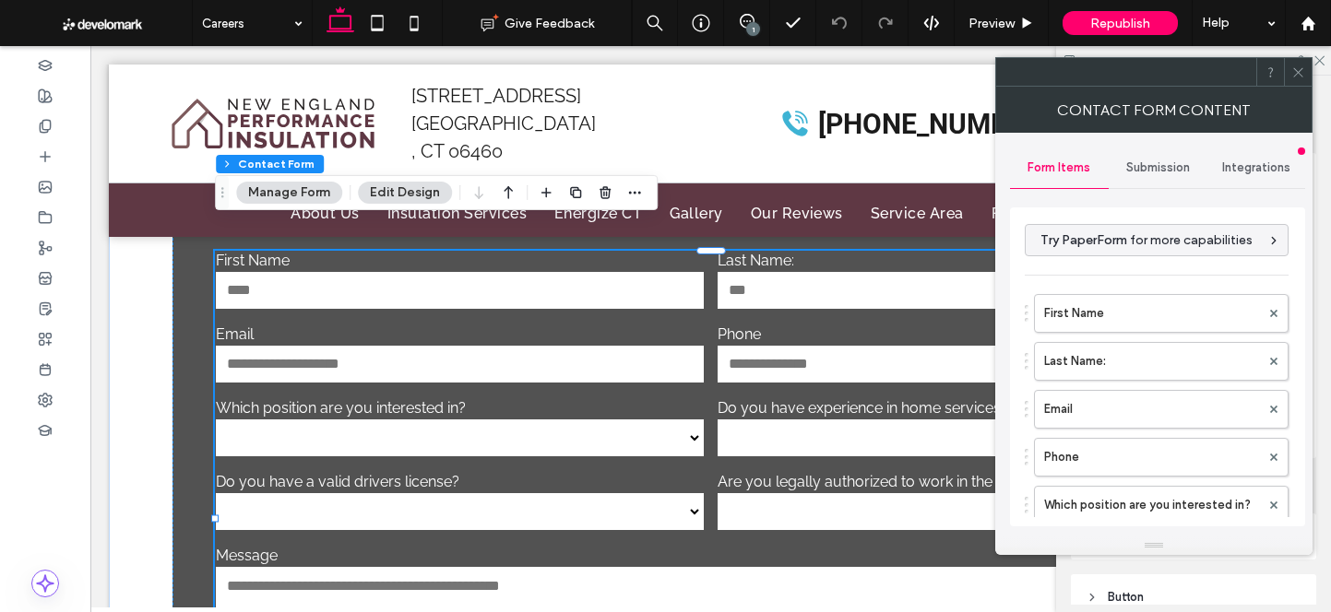
type input "*"
type input "***"
click at [299, 180] on div "Section Column Inner Column Contact Form Manage Form Edit Design" at bounding box center [436, 192] width 443 height 35
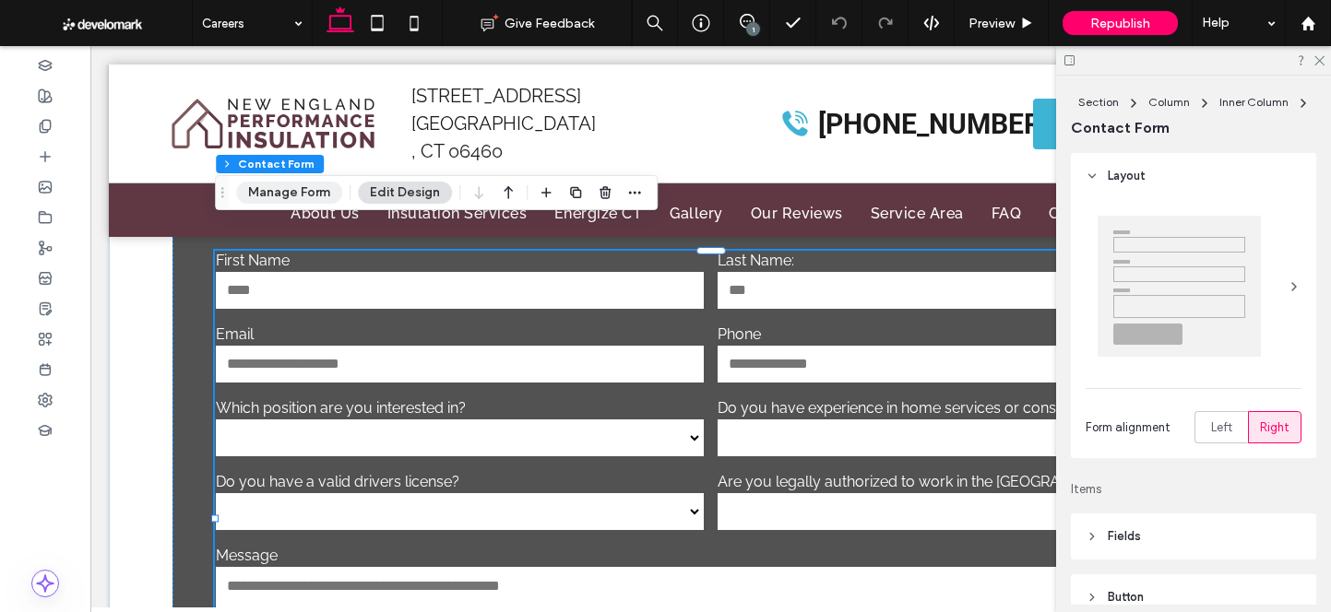
click at [299, 195] on button "Manage Form" at bounding box center [289, 193] width 106 height 22
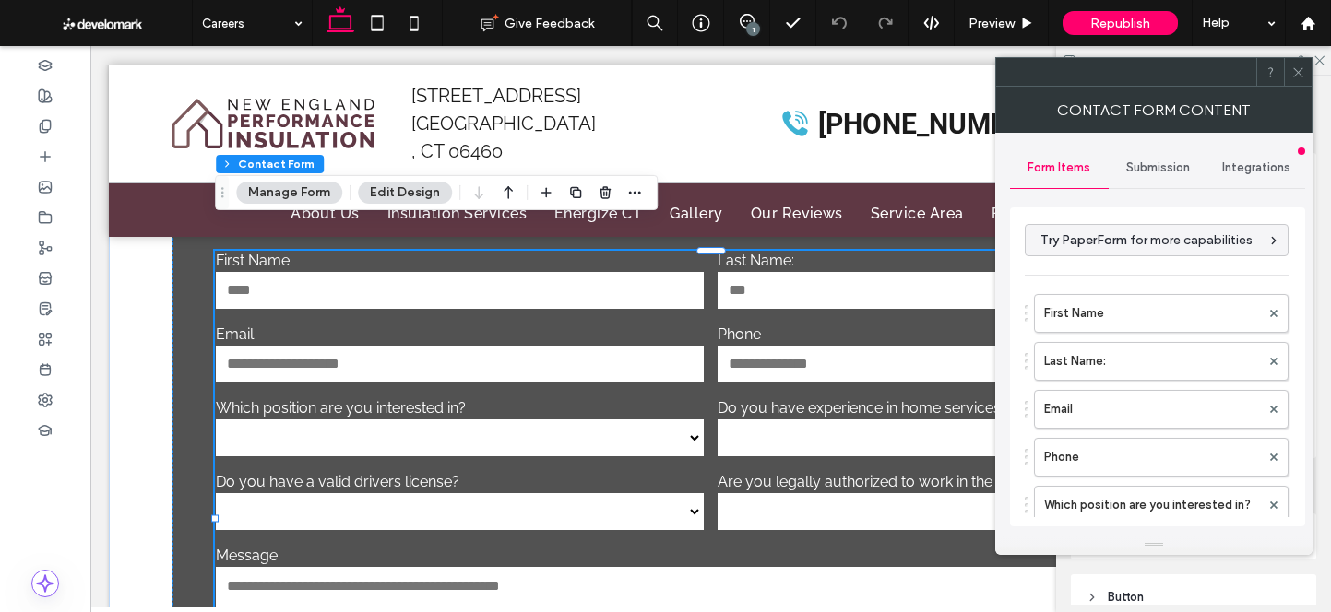
click at [1146, 170] on span "Submission" at bounding box center [1158, 167] width 64 height 15
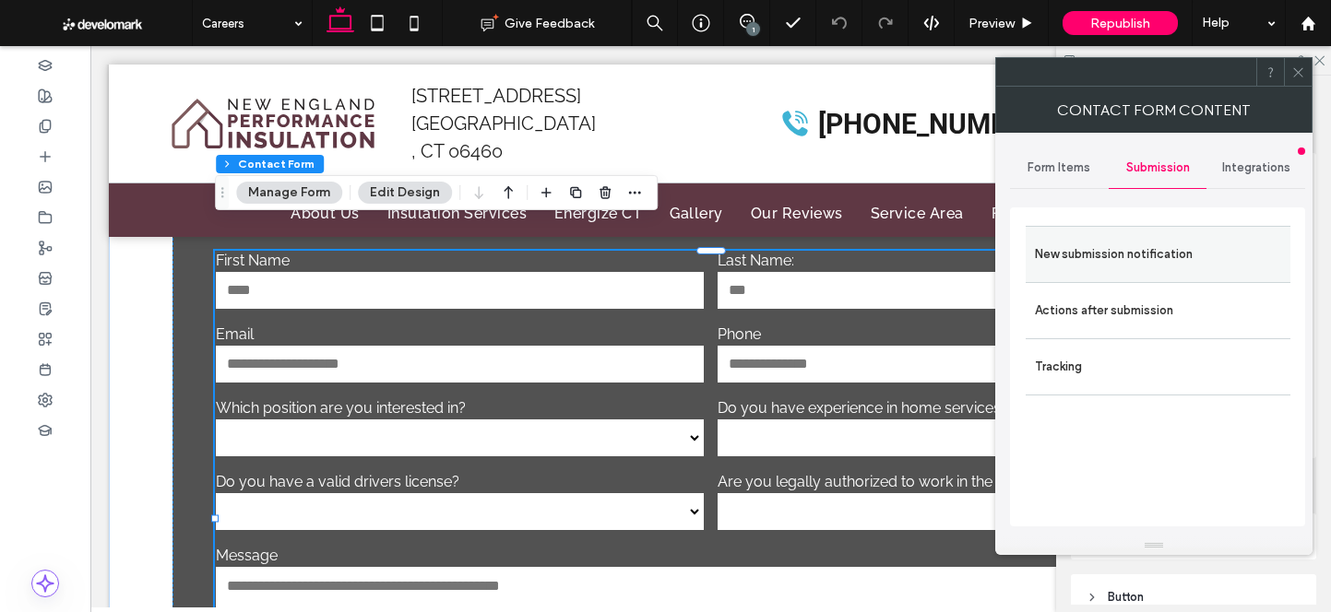
click at [1124, 255] on label "New submission notification" at bounding box center [1158, 254] width 246 height 37
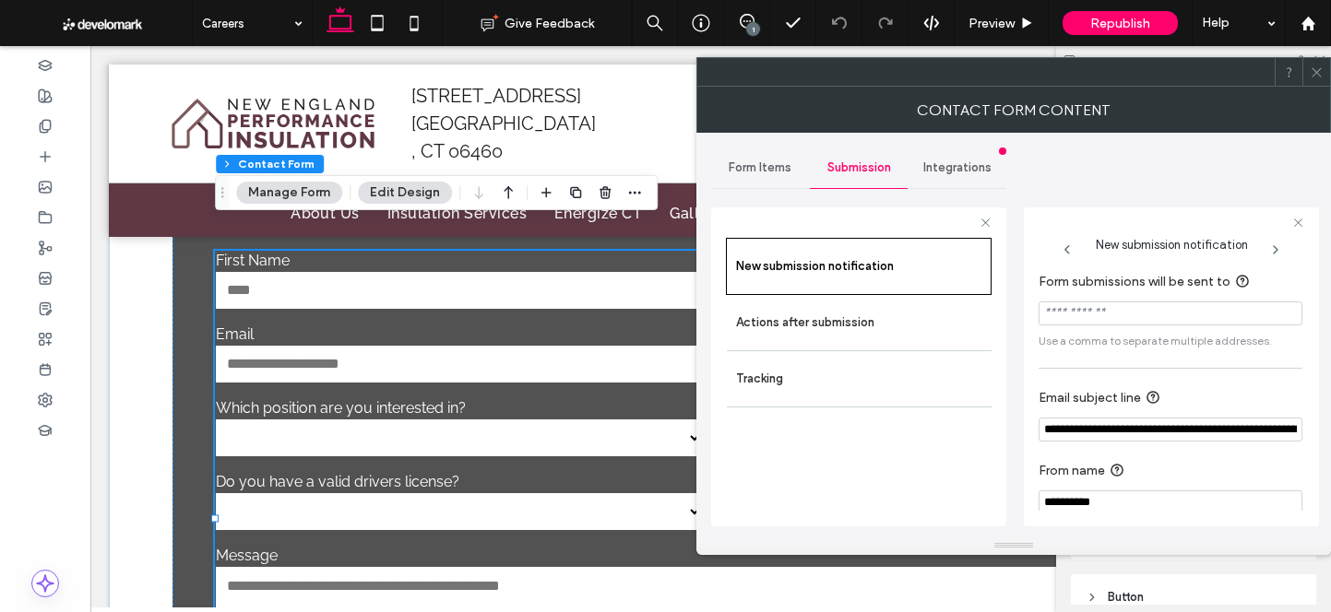
click at [1127, 318] on input "Form submissions will be sent to" at bounding box center [1171, 314] width 264 height 24
drag, startPoint x: 1134, startPoint y: 426, endPoint x: 1327, endPoint y: 434, distance: 193.8
click at [1327, 434] on div "**********" at bounding box center [1013, 335] width 635 height 404
click at [1237, 448] on section "**********" at bounding box center [1171, 415] width 264 height 75
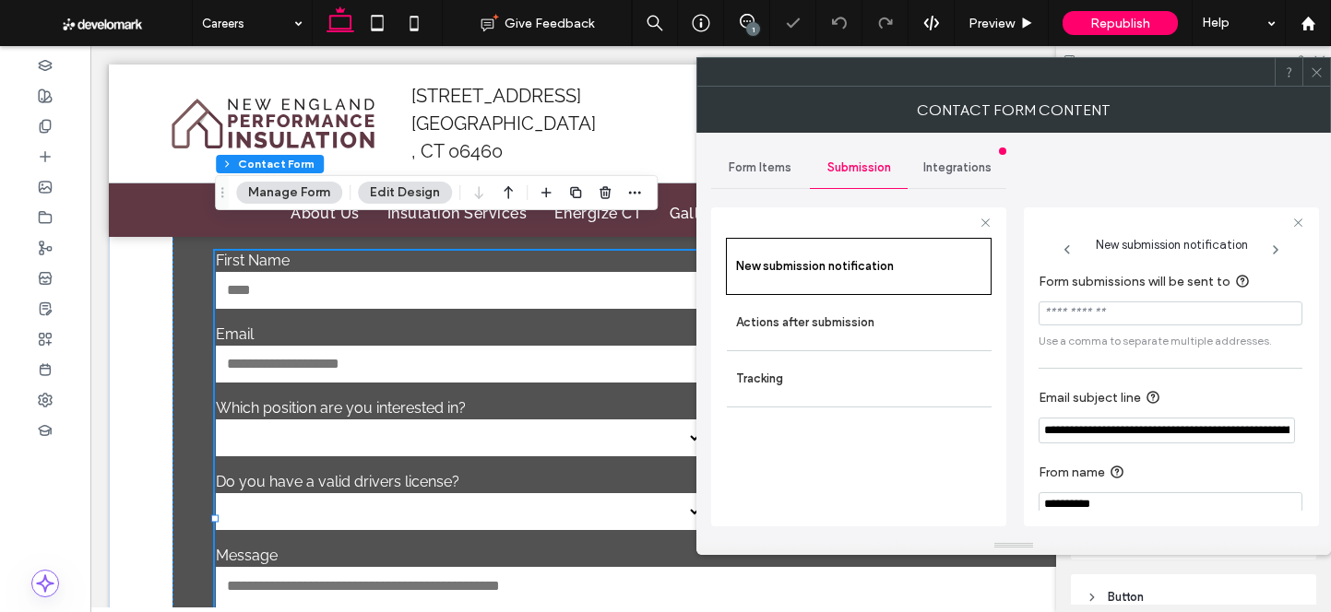
scroll to position [18, 0]
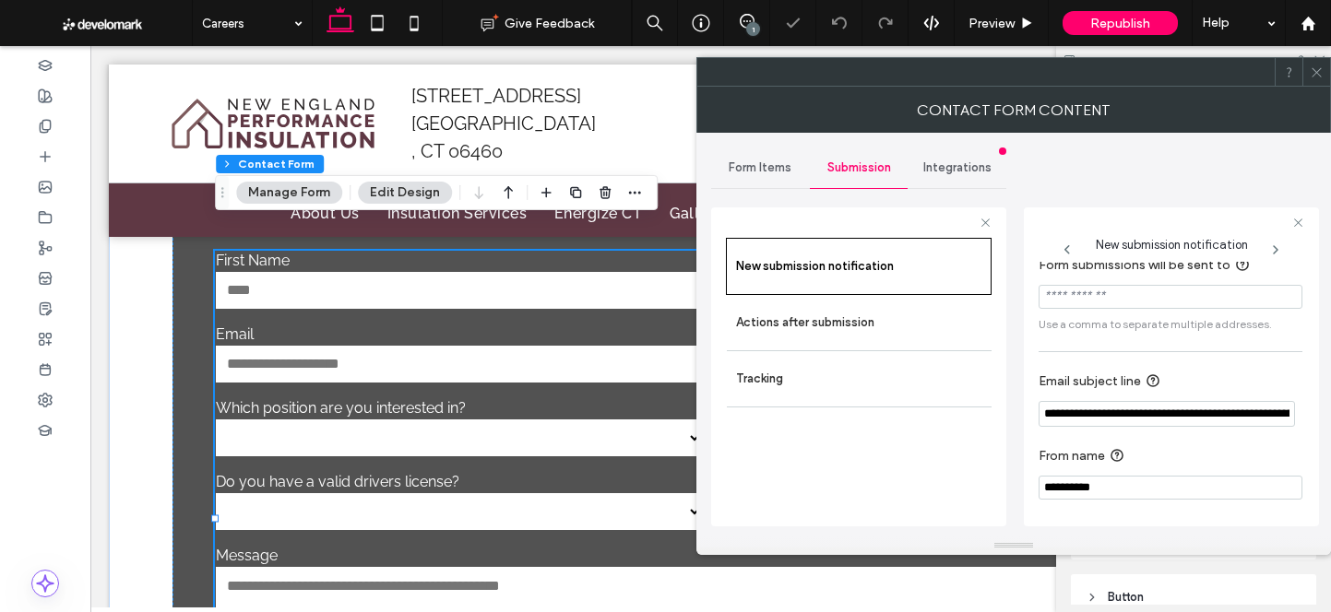
click at [1168, 291] on input "Form submissions will be sent to" at bounding box center [1171, 297] width 264 height 24
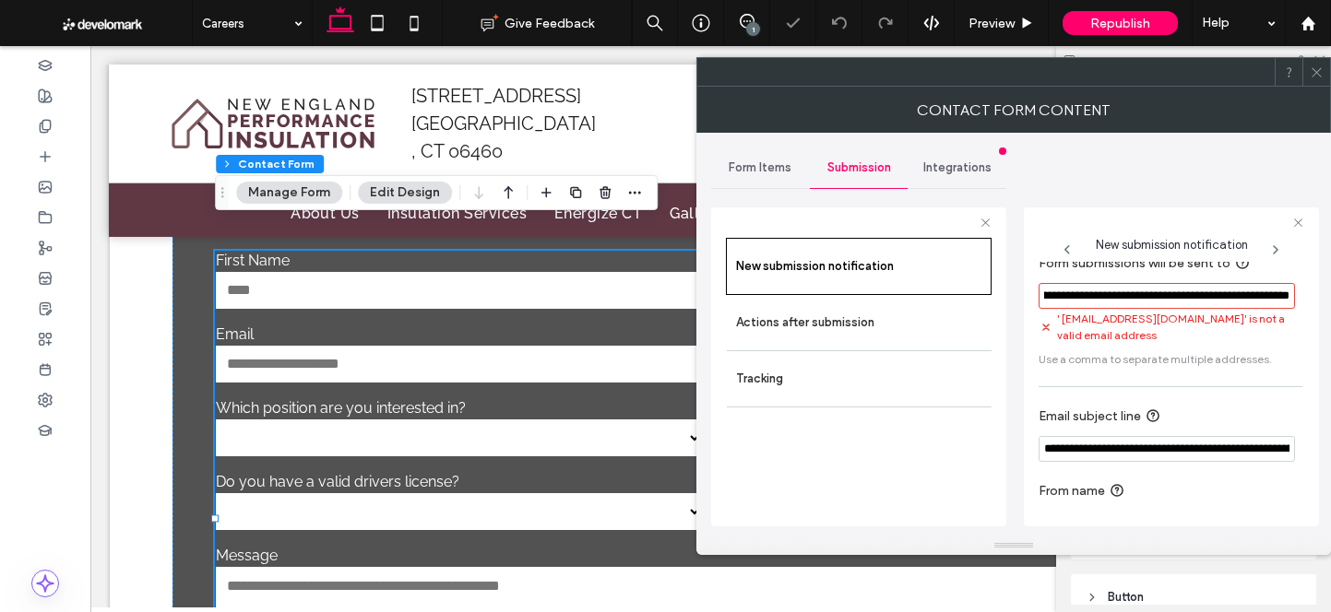
click at [1156, 339] on section "**********" at bounding box center [1171, 311] width 264 height 134
click at [1167, 291] on input "**********" at bounding box center [1167, 296] width 256 height 26
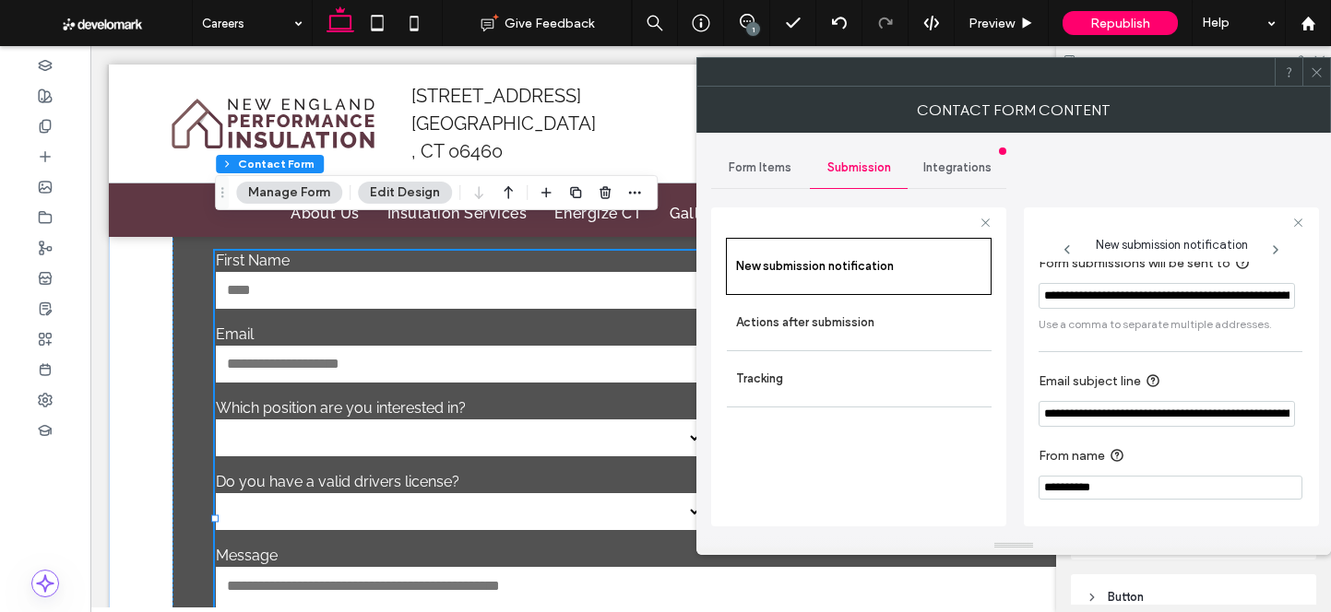
click at [1192, 298] on input "**********" at bounding box center [1167, 296] width 256 height 26
click at [1176, 294] on input "**********" at bounding box center [1167, 296] width 256 height 26
type input "**********"
click at [1162, 357] on div "**********" at bounding box center [1171, 377] width 264 height 266
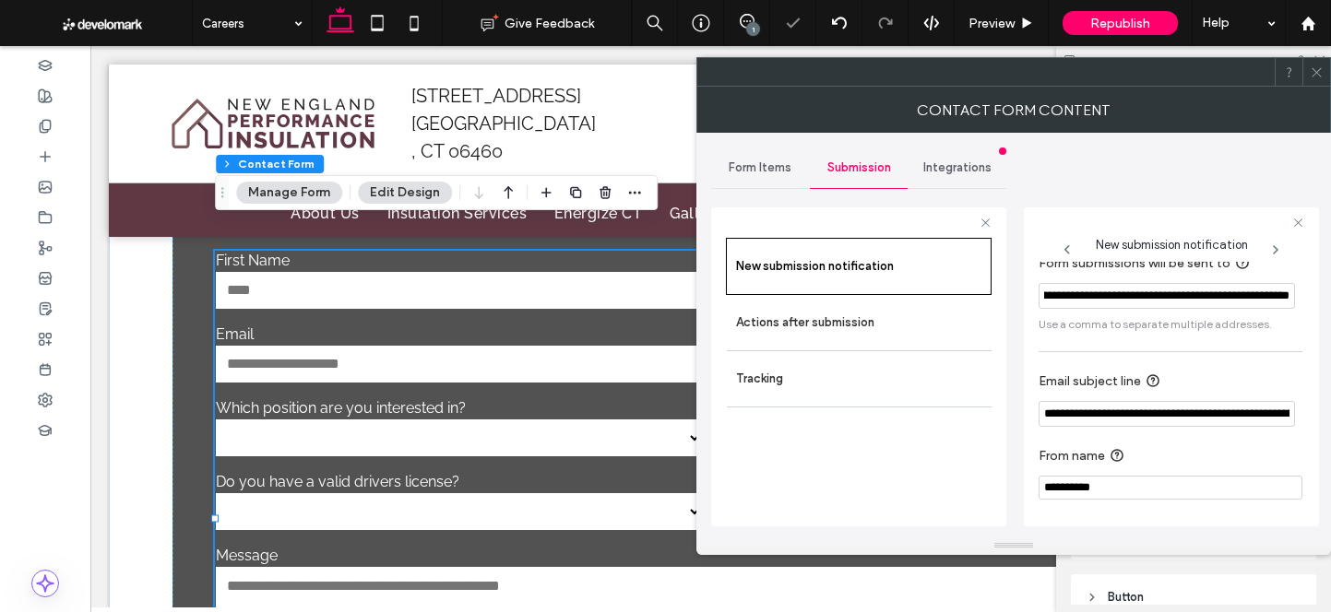
scroll to position [0, 0]
click at [1319, 72] on icon at bounding box center [1317, 72] width 14 height 14
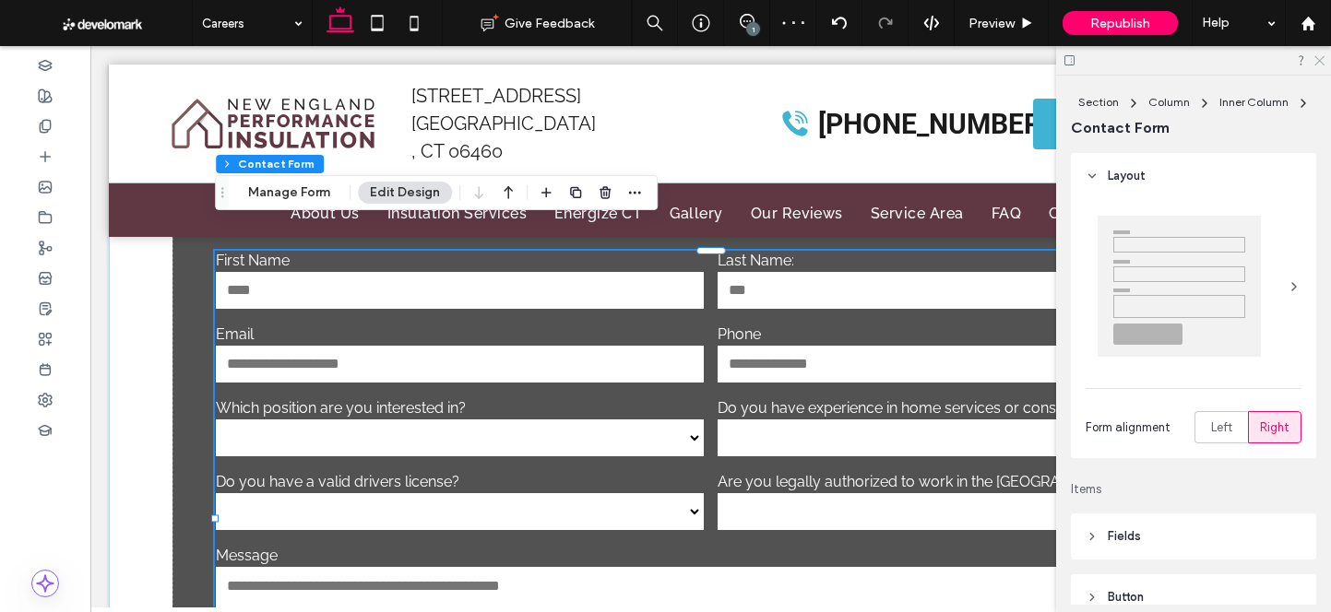
click at [1318, 58] on use at bounding box center [1319, 61] width 10 height 10
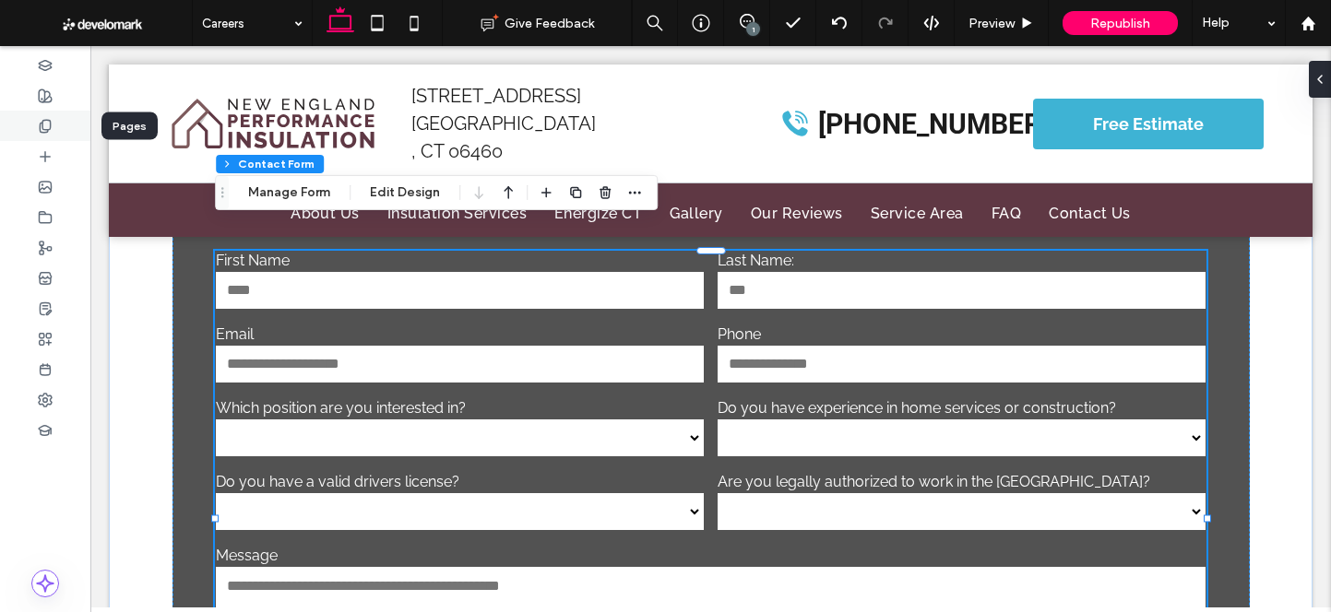
click at [53, 124] on div at bounding box center [45, 126] width 90 height 30
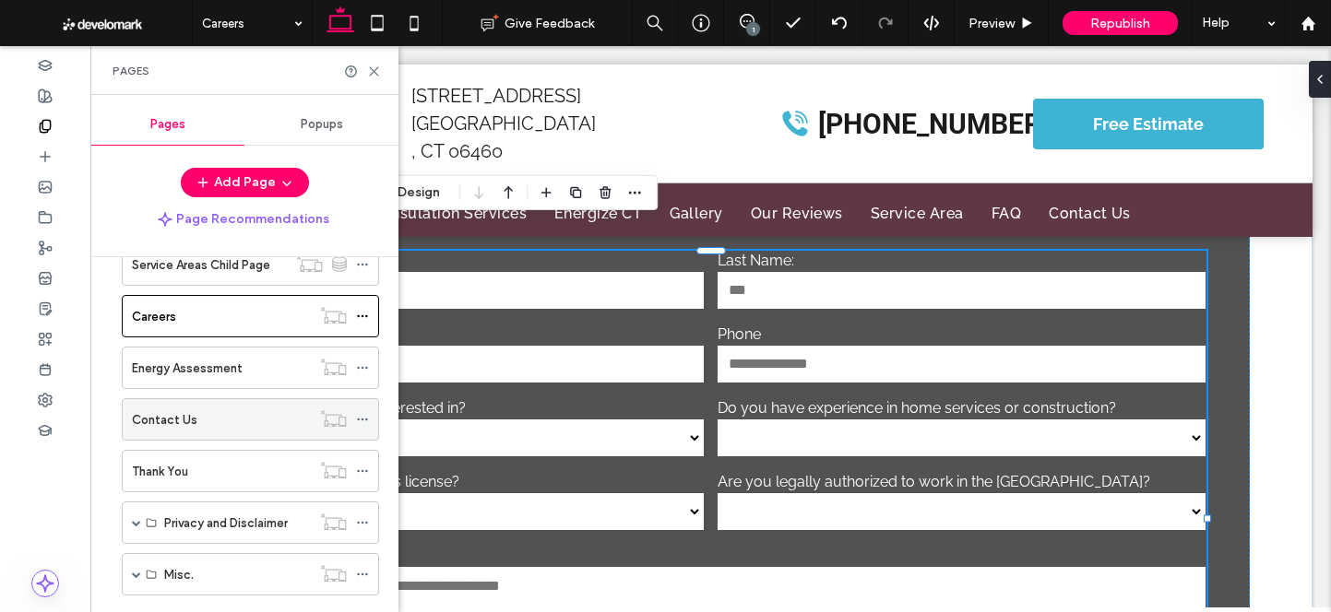
scroll to position [530, 0]
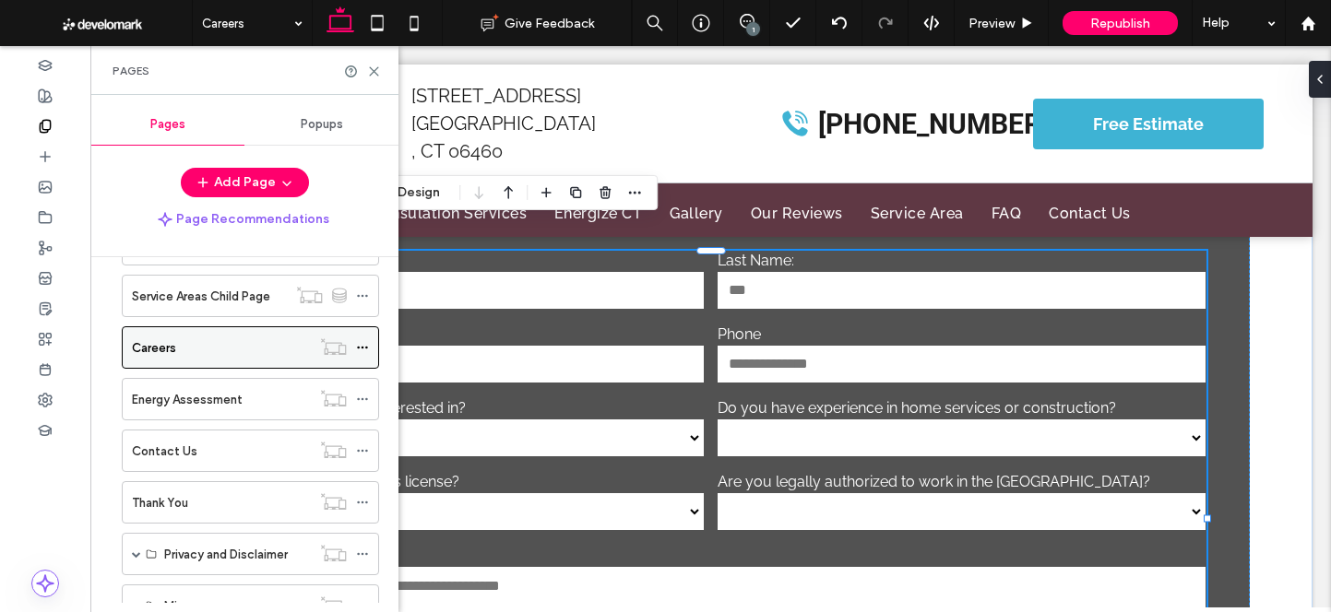
click at [363, 345] on icon at bounding box center [362, 347] width 13 height 13
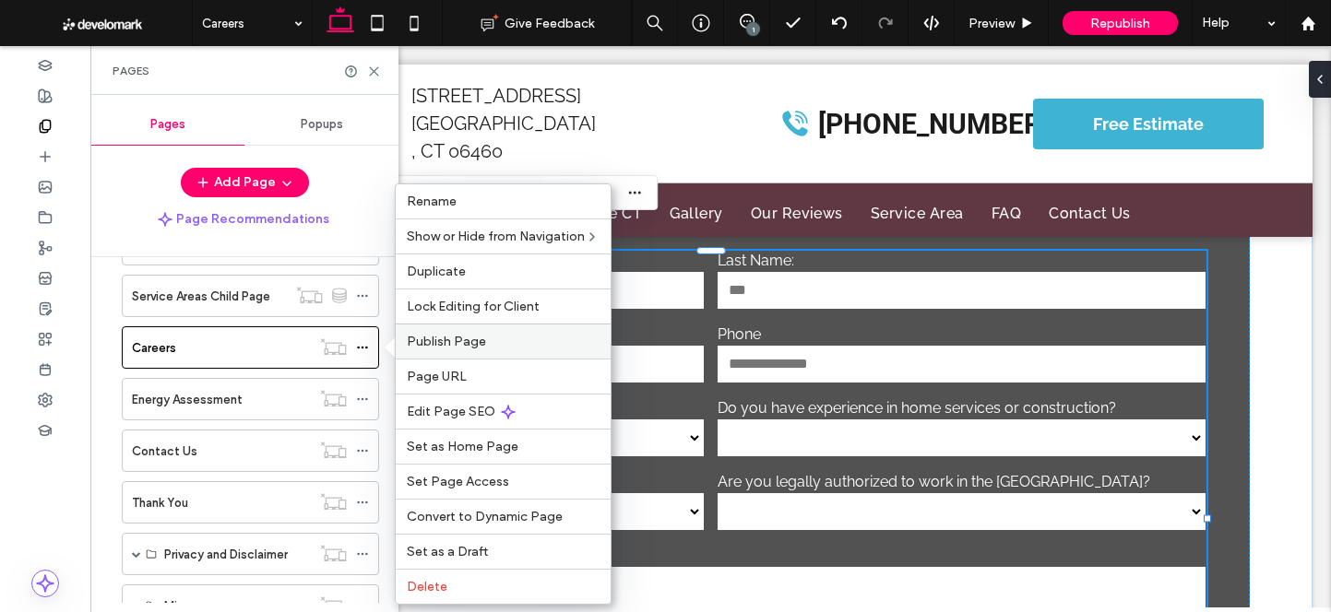
click at [492, 329] on div "Publish Page" at bounding box center [503, 341] width 215 height 35
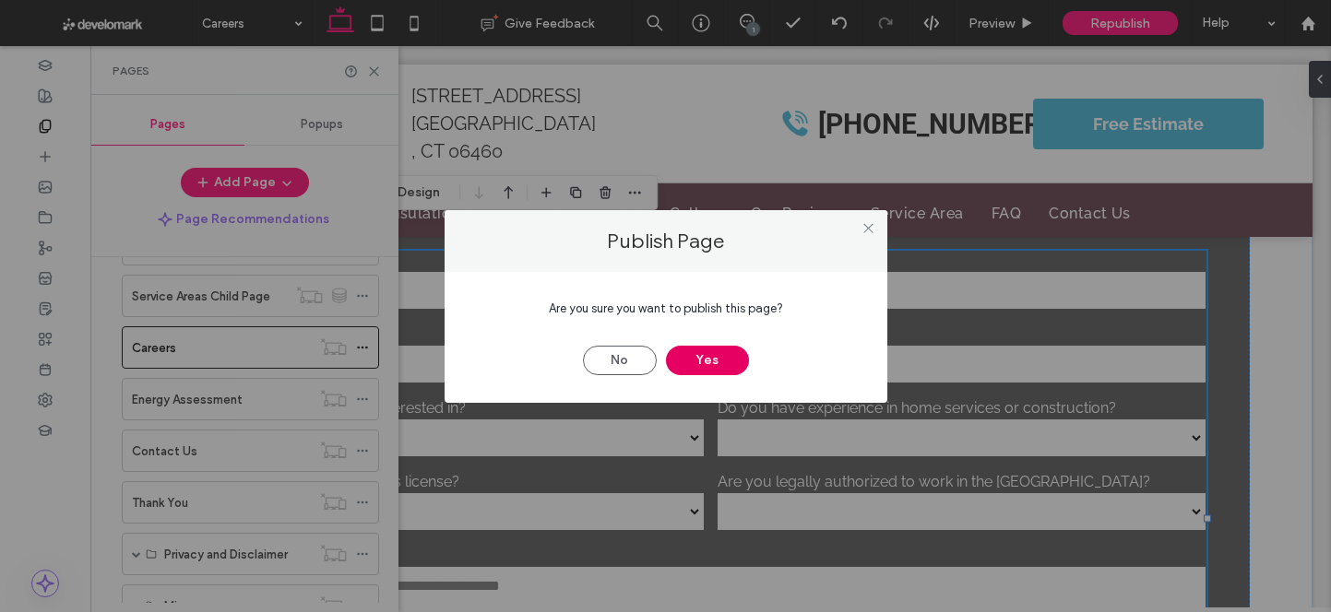
click at [724, 360] on button "Yes" at bounding box center [707, 361] width 83 height 30
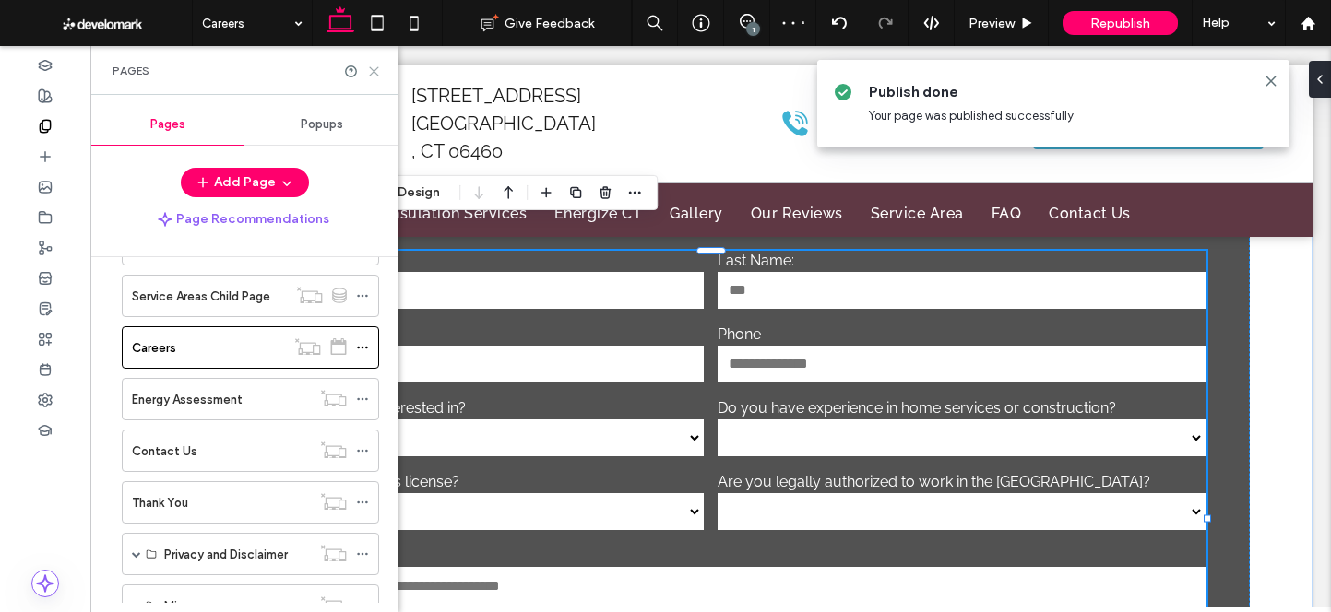
click at [374, 70] on use at bounding box center [374, 71] width 8 height 8
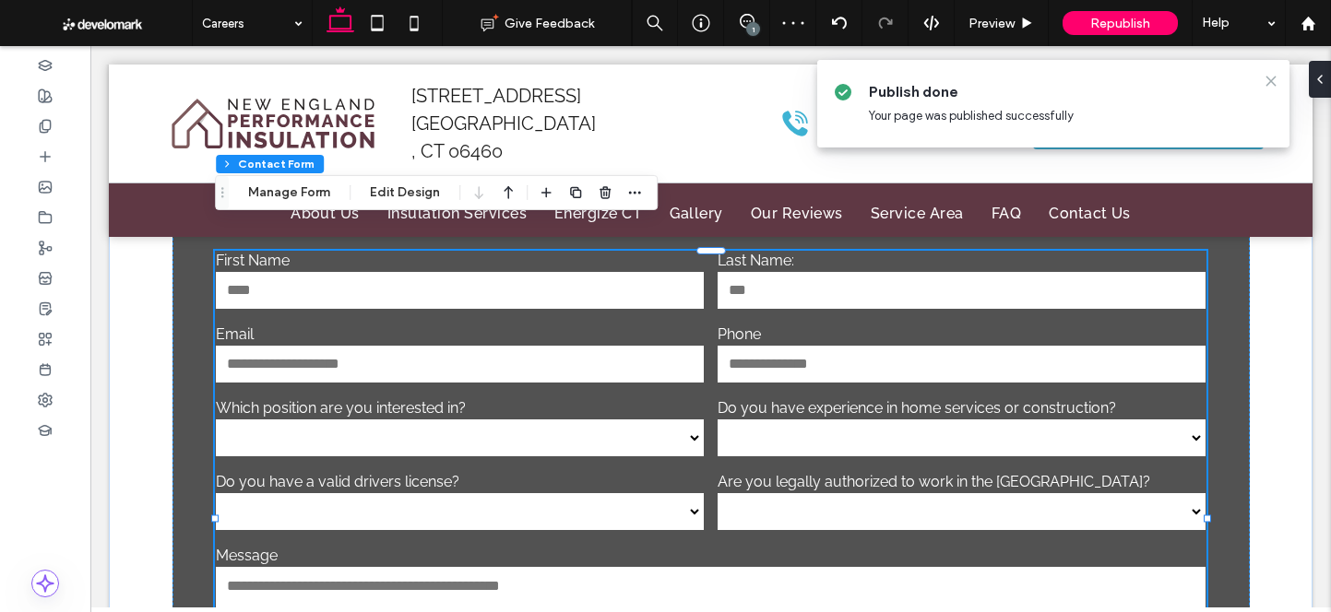
drag, startPoint x: 1267, startPoint y: 78, endPoint x: 1177, endPoint y: 32, distance: 101.5
click at [1267, 78] on icon at bounding box center [1271, 81] width 15 height 15
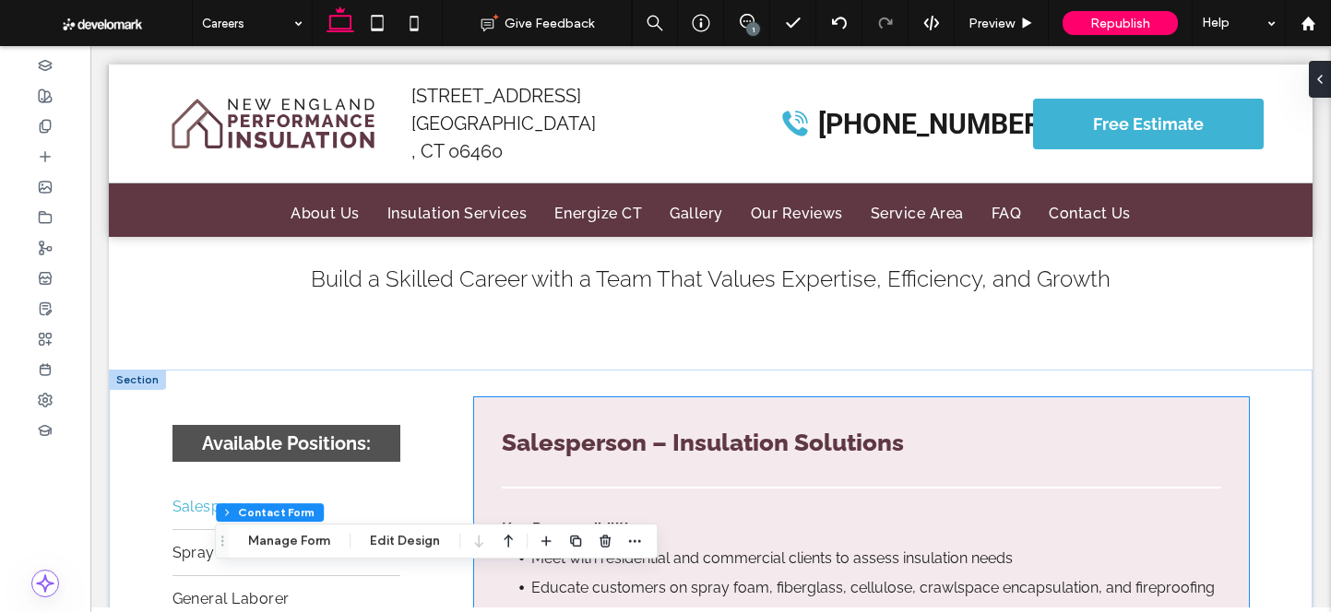
scroll to position [0, 0]
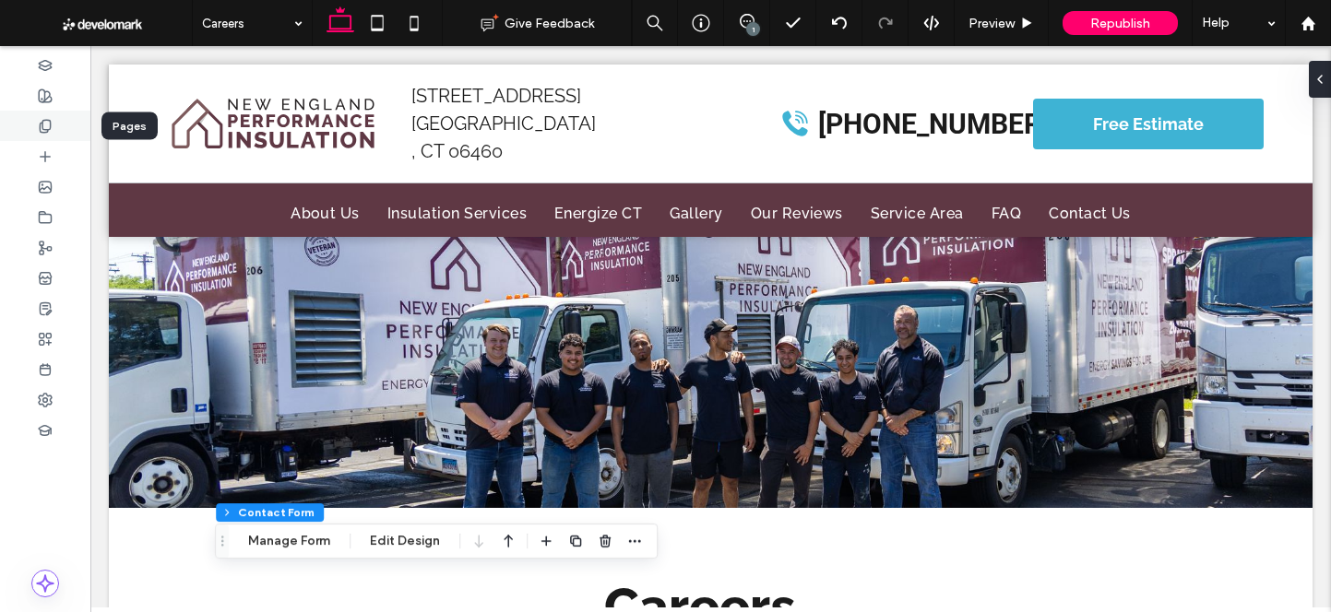
click at [34, 127] on div at bounding box center [45, 126] width 90 height 30
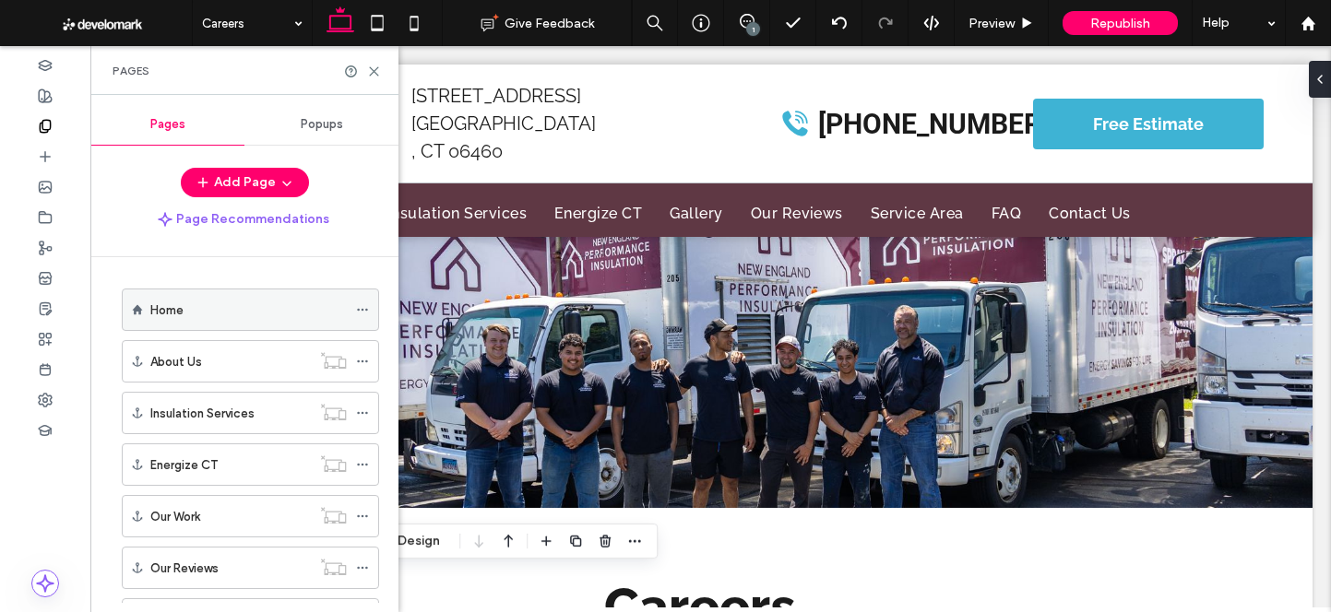
click at [248, 307] on div "Home" at bounding box center [248, 310] width 196 height 19
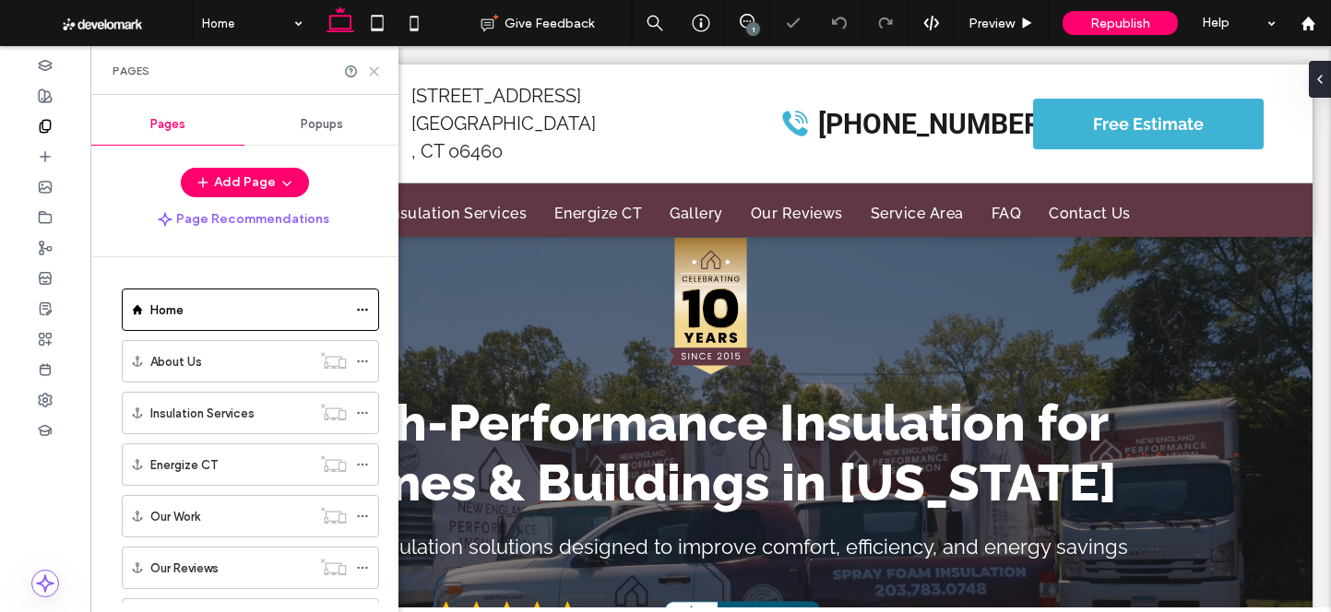
click at [374, 71] on use at bounding box center [374, 71] width 8 height 8
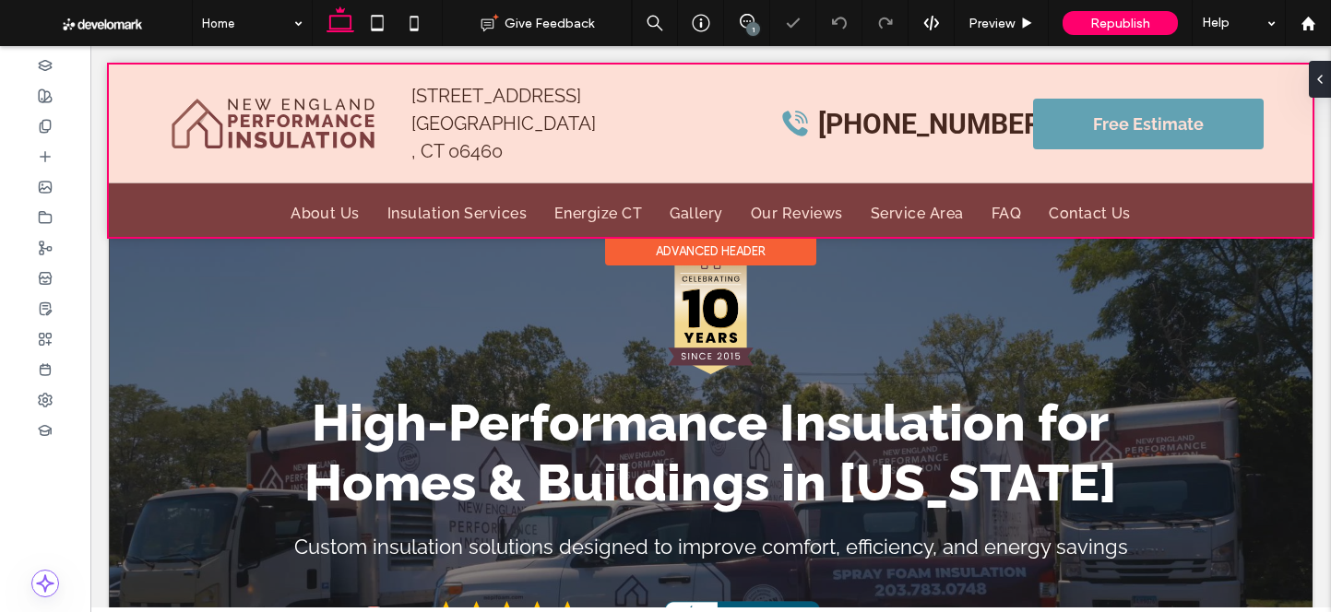
click at [488, 185] on div at bounding box center [711, 151] width 1204 height 172
click at [488, 200] on link "Insulation Services" at bounding box center [457, 213] width 167 height 26
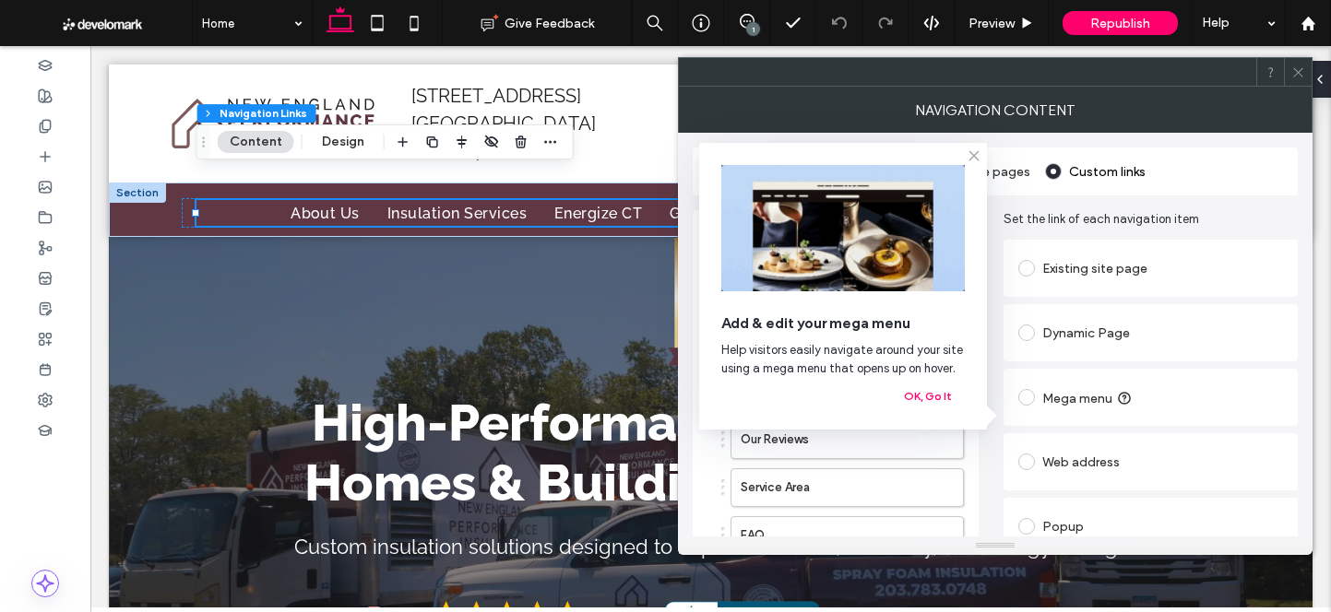
click at [972, 160] on icon at bounding box center [974, 156] width 15 height 15
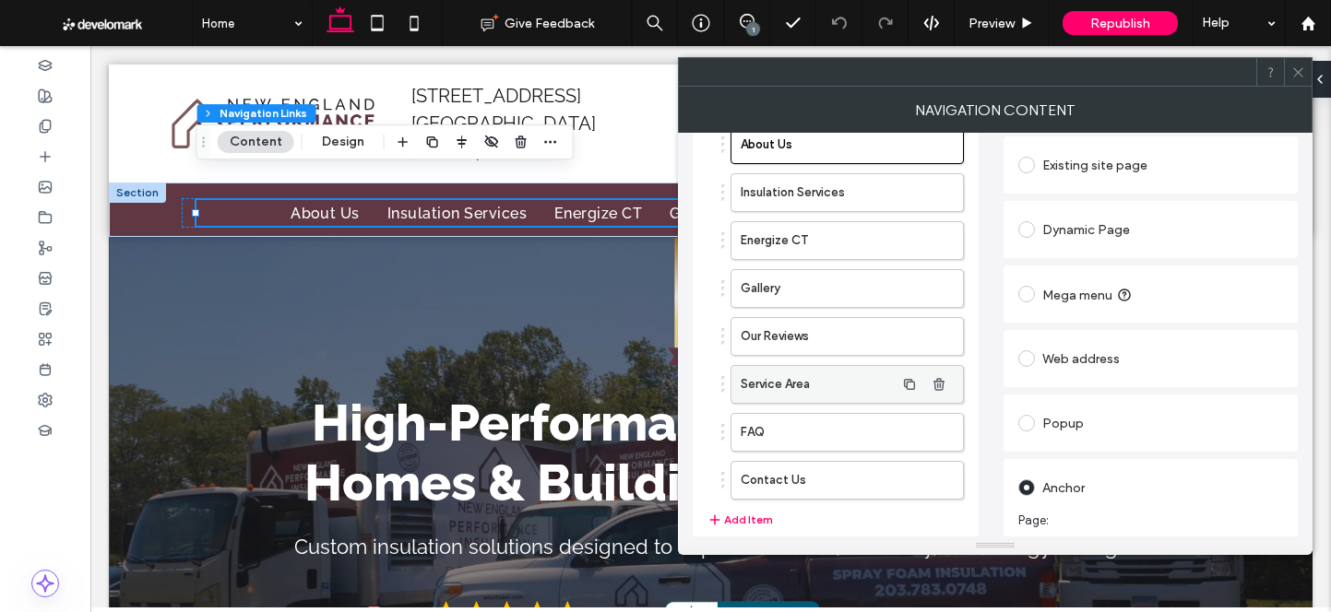
scroll to position [95, 0]
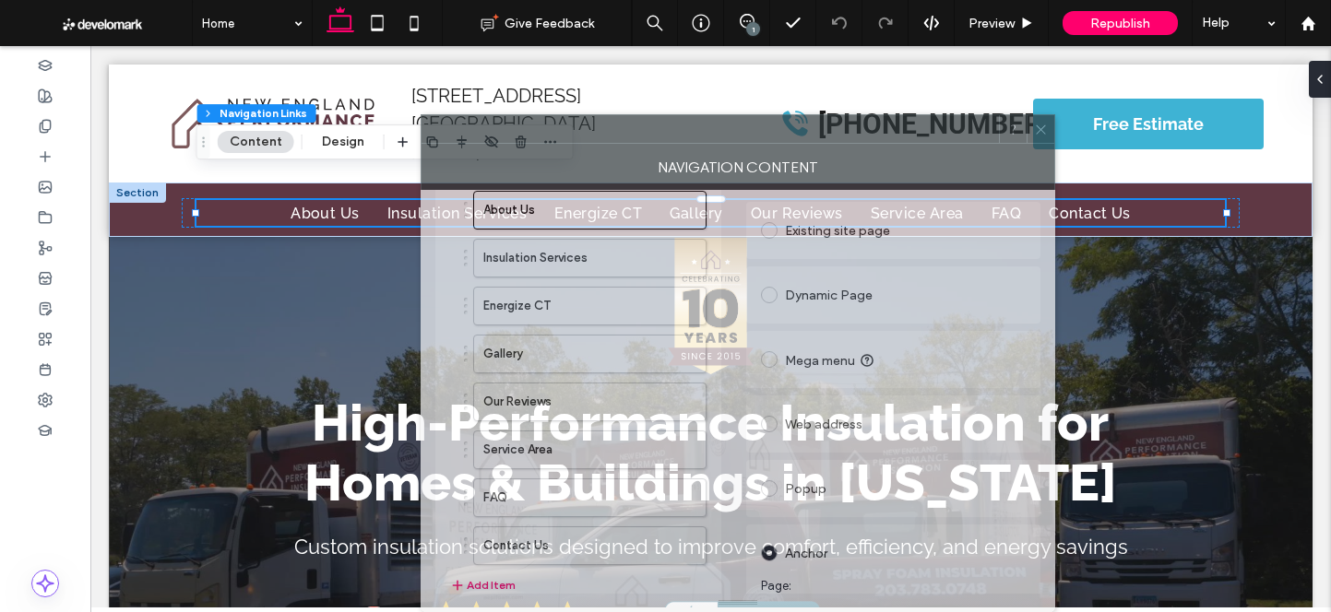
drag, startPoint x: 1040, startPoint y: 73, endPoint x: 782, endPoint y: 173, distance: 276.3
click at [782, 173] on div "NAVIGATION CONTENT What should navigation items include? Site pages Custom link…" at bounding box center [738, 363] width 635 height 498
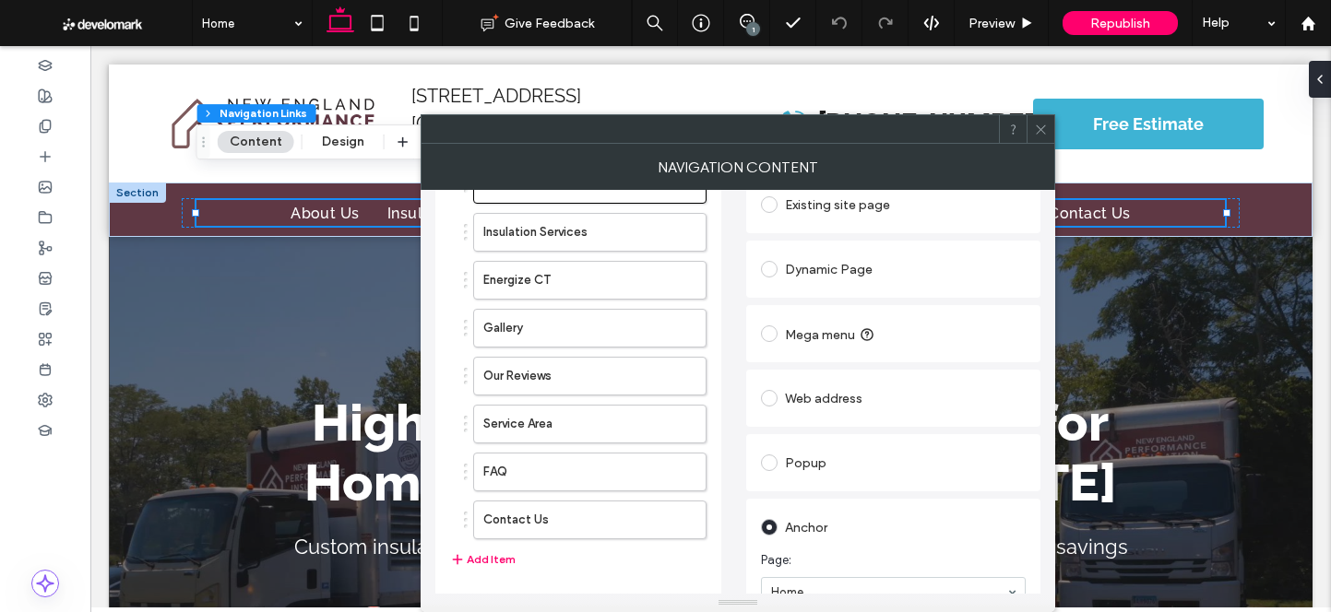
scroll to position [125, 0]
click at [494, 553] on button "Add Item" at bounding box center [482, 556] width 65 height 22
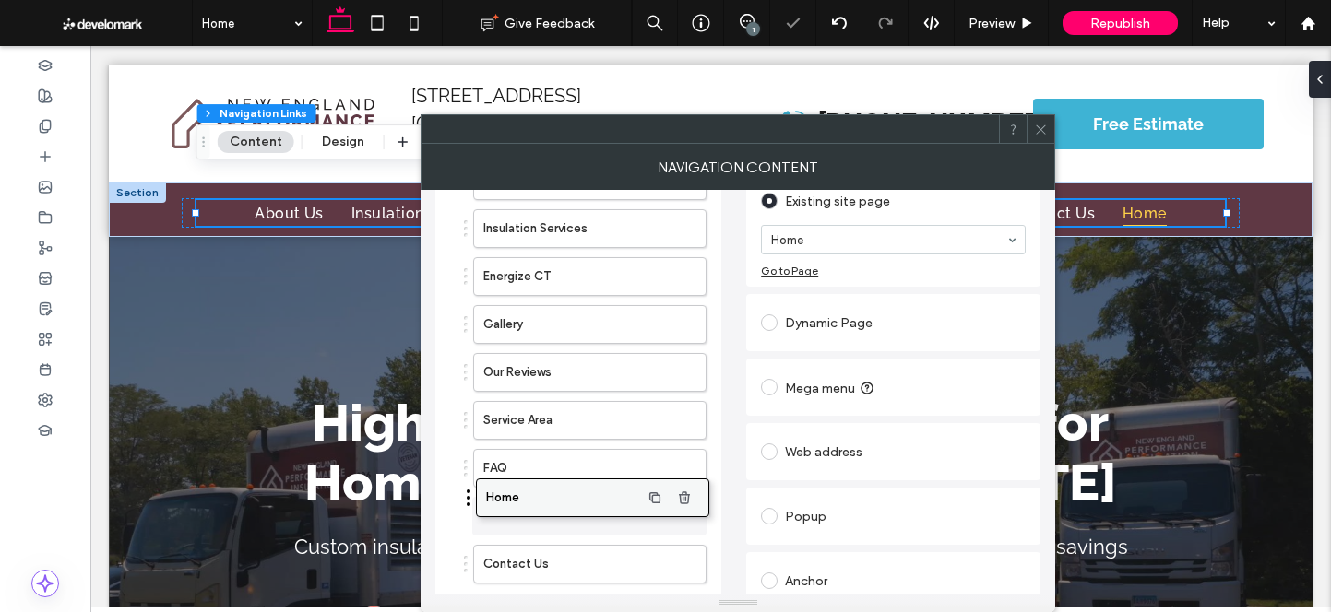
drag, startPoint x: 549, startPoint y: 564, endPoint x: 552, endPoint y: 497, distance: 66.5
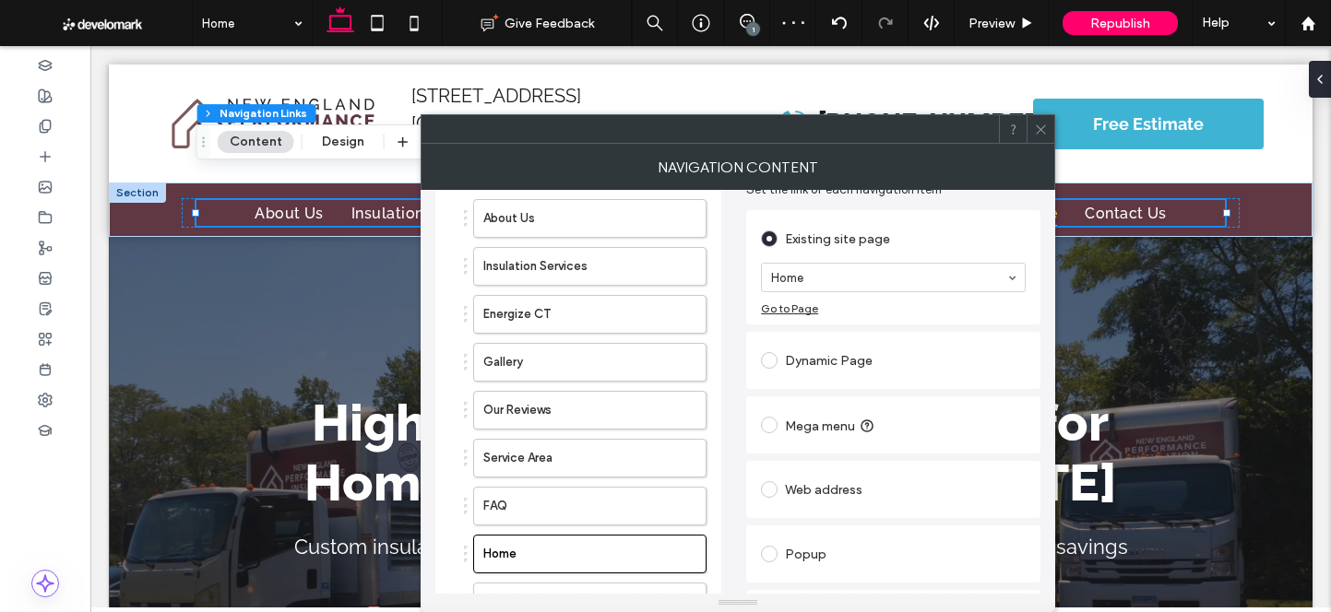
scroll to position [65, 0]
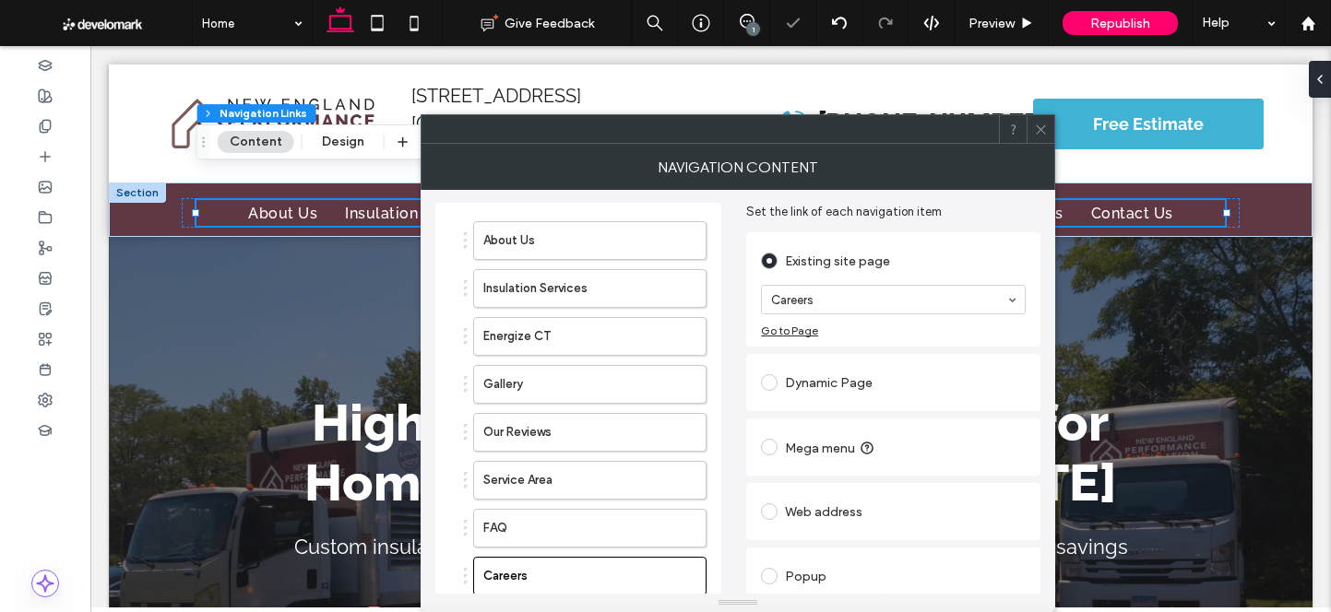
click at [1040, 129] on use at bounding box center [1040, 129] width 9 height 9
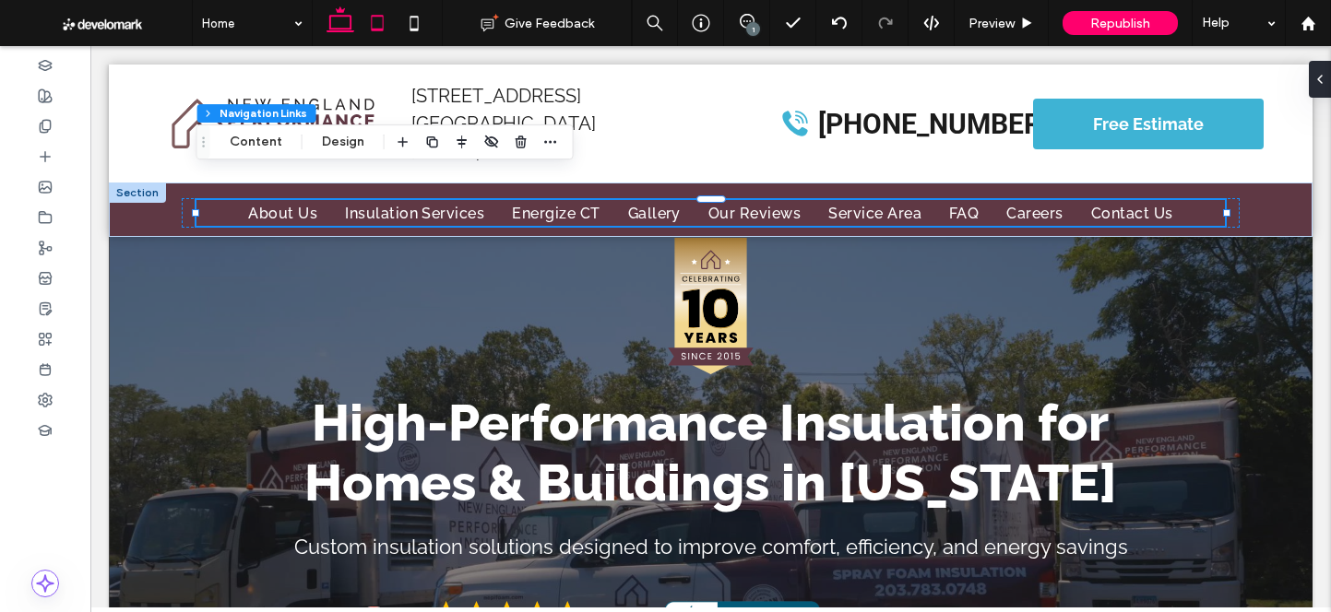
click at [375, 18] on icon at bounding box center [377, 23] width 37 height 37
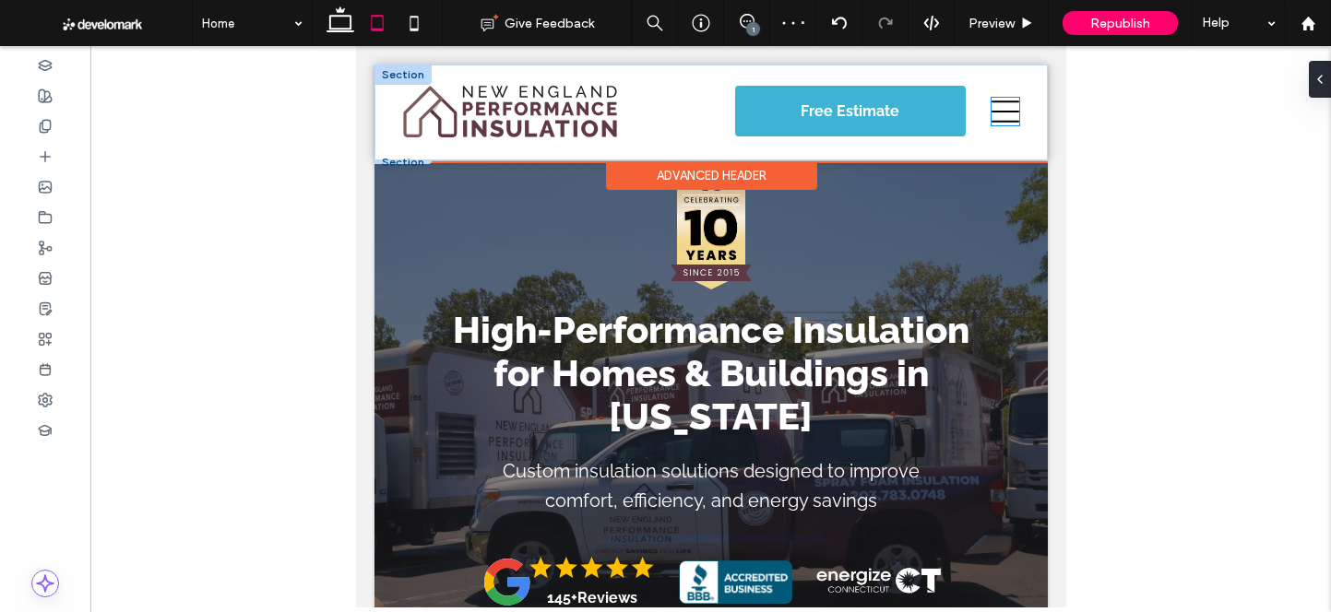
click at [995, 108] on icon at bounding box center [1005, 112] width 28 height 28
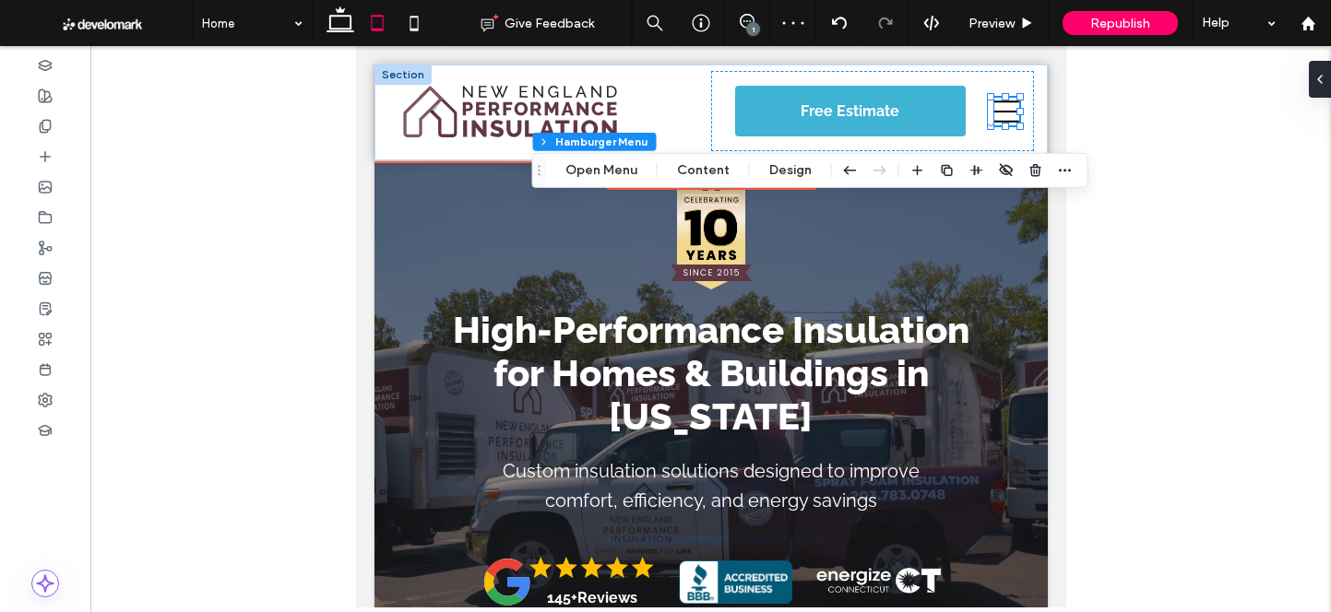
click at [1002, 112] on icon at bounding box center [1005, 112] width 28 height 22
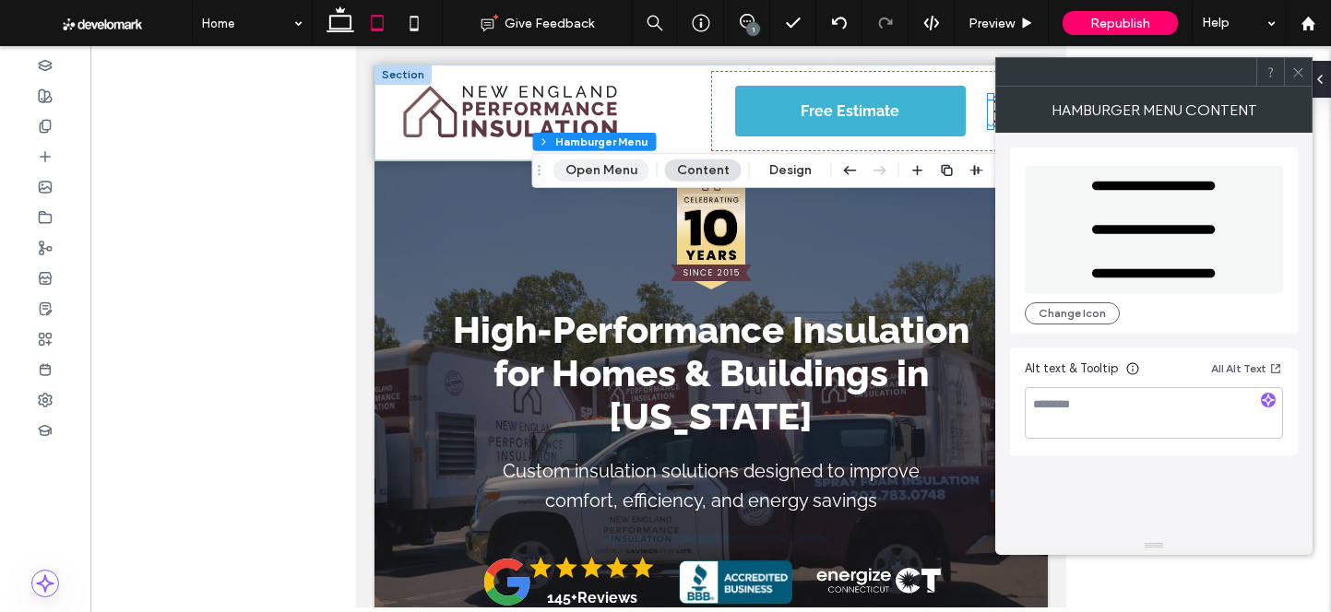
click at [589, 170] on button "Open Menu" at bounding box center [601, 171] width 96 height 22
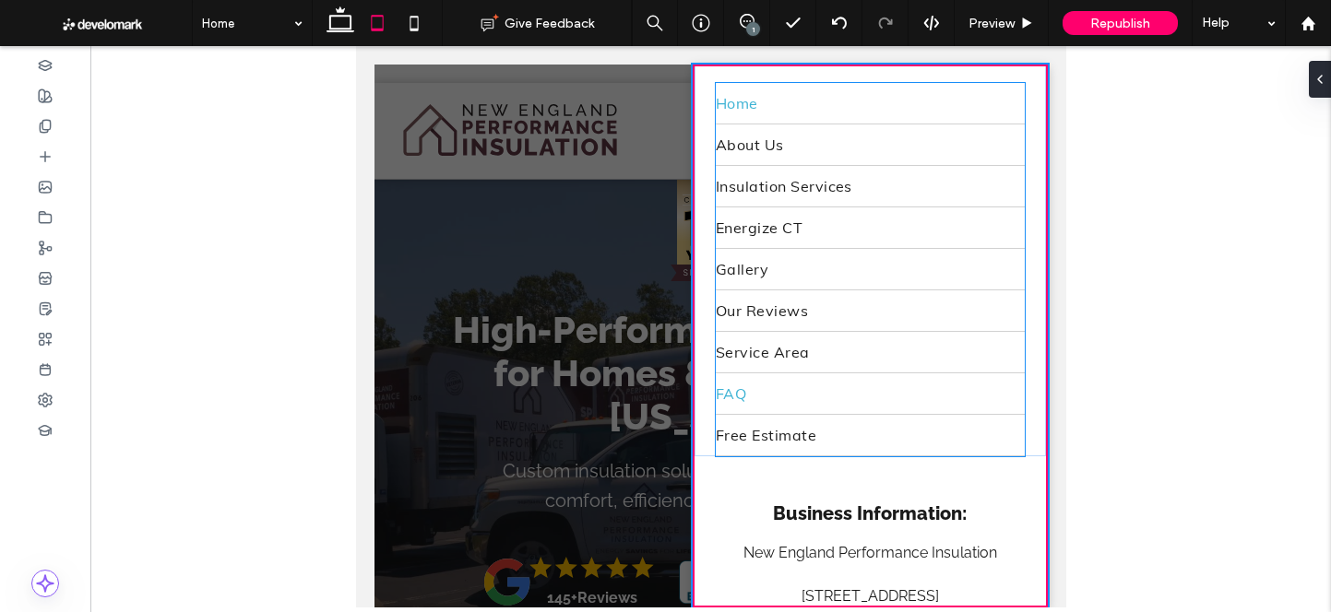
click at [785, 385] on link "FAQ" at bounding box center [869, 394] width 309 height 41
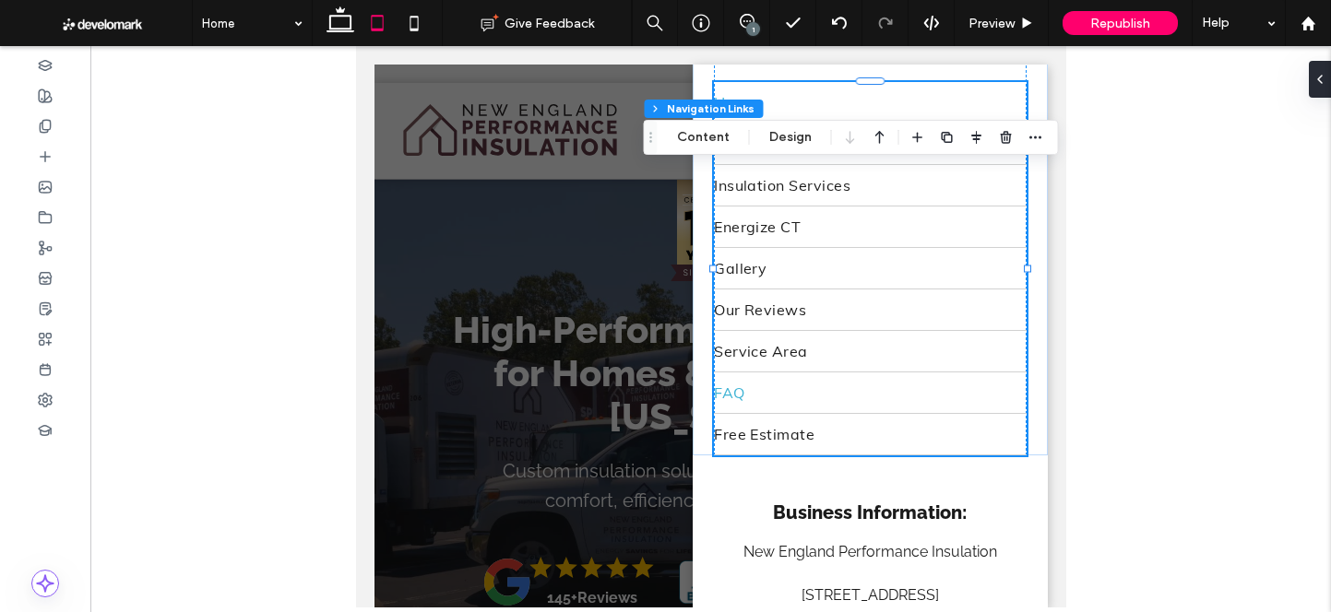
scroll to position [164, 0]
click at [705, 137] on button "Content" at bounding box center [703, 137] width 77 height 22
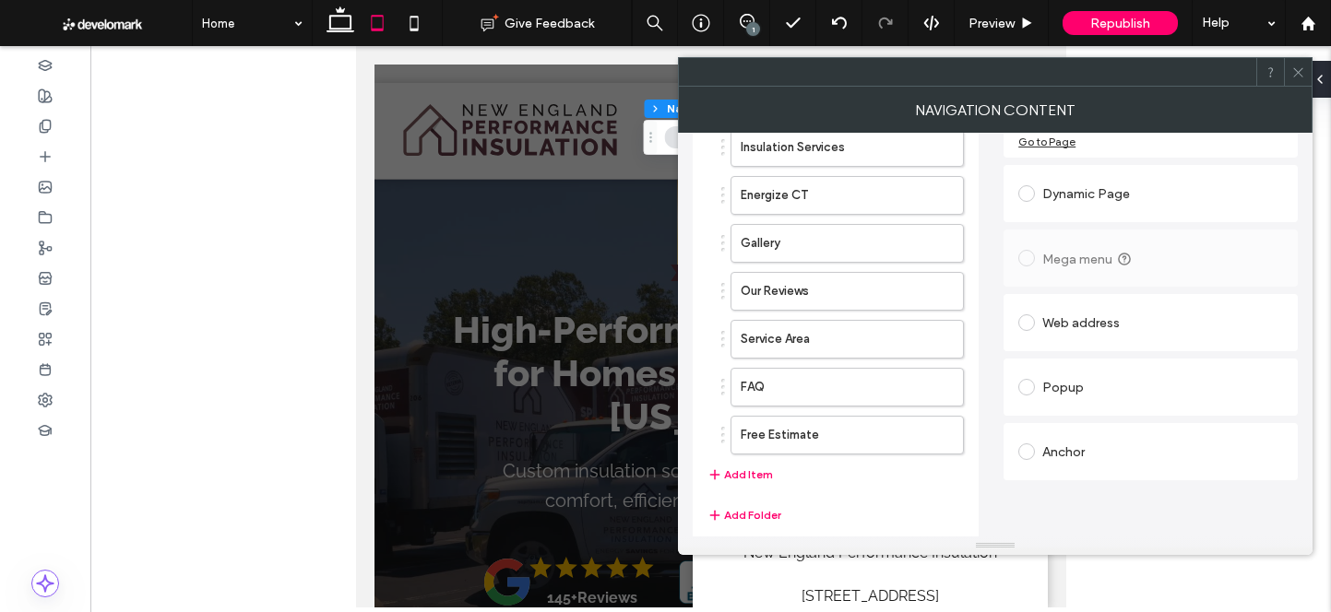
scroll to position [220, 0]
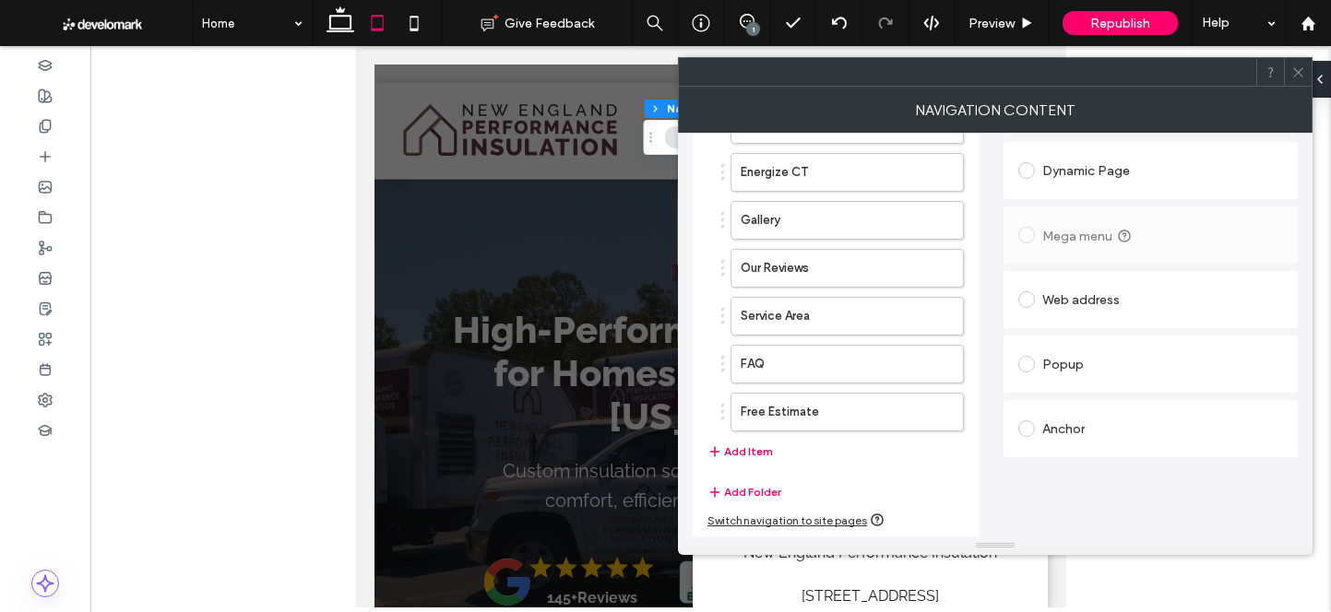
click at [765, 448] on button "Add Item" at bounding box center [739, 452] width 65 height 22
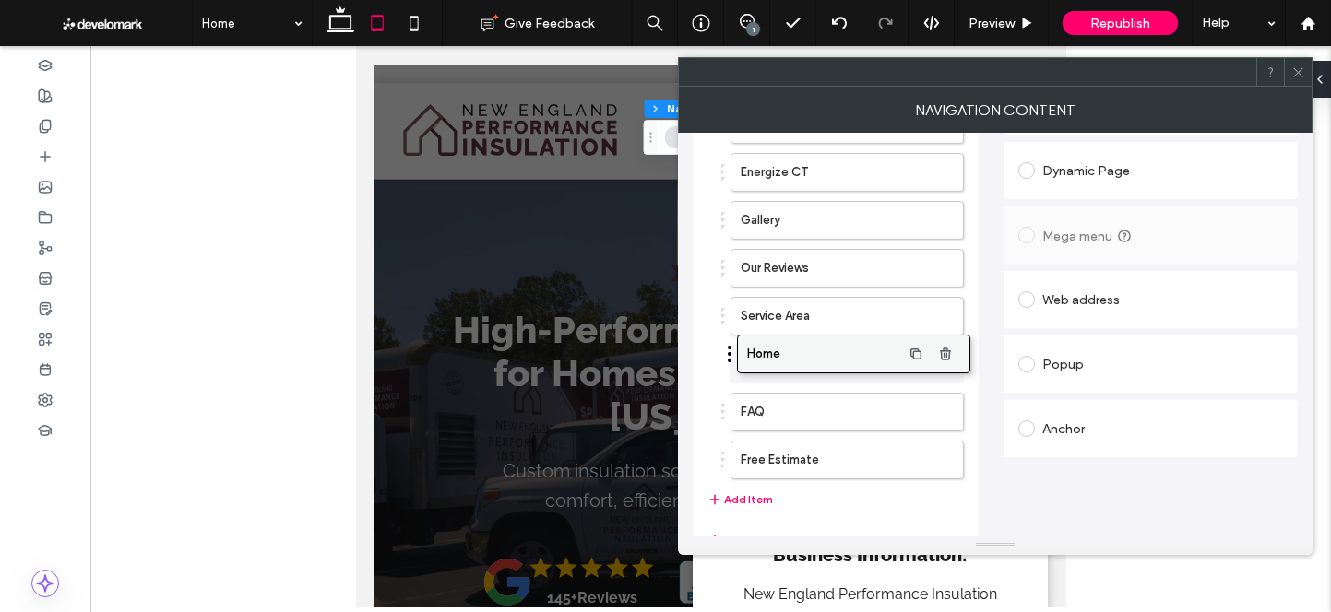
drag, startPoint x: 810, startPoint y: 454, endPoint x: 816, endPoint y: 347, distance: 107.2
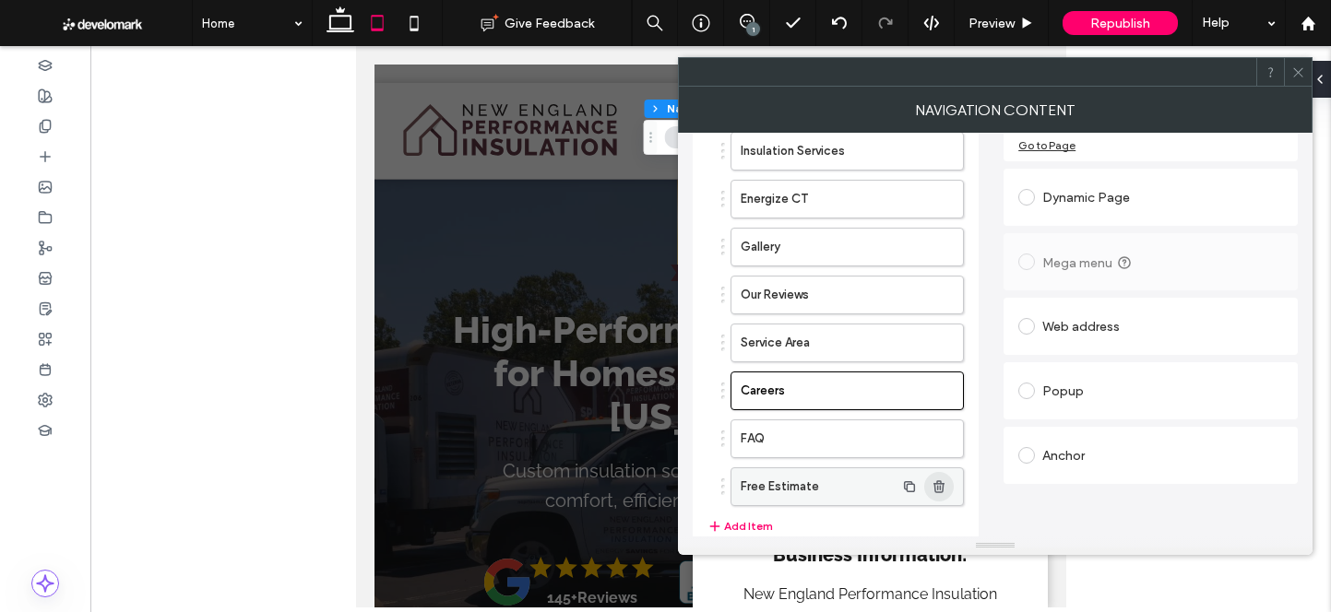
scroll to position [267, 0]
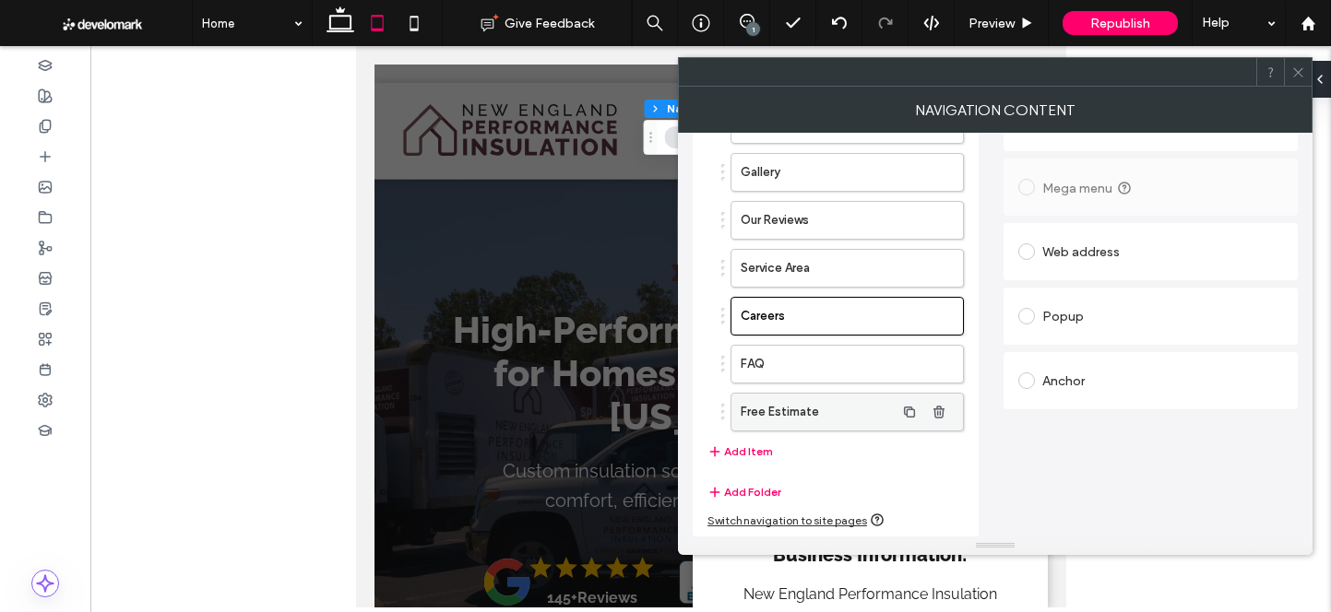
click at [854, 412] on label "Free Estimate" at bounding box center [818, 412] width 154 height 37
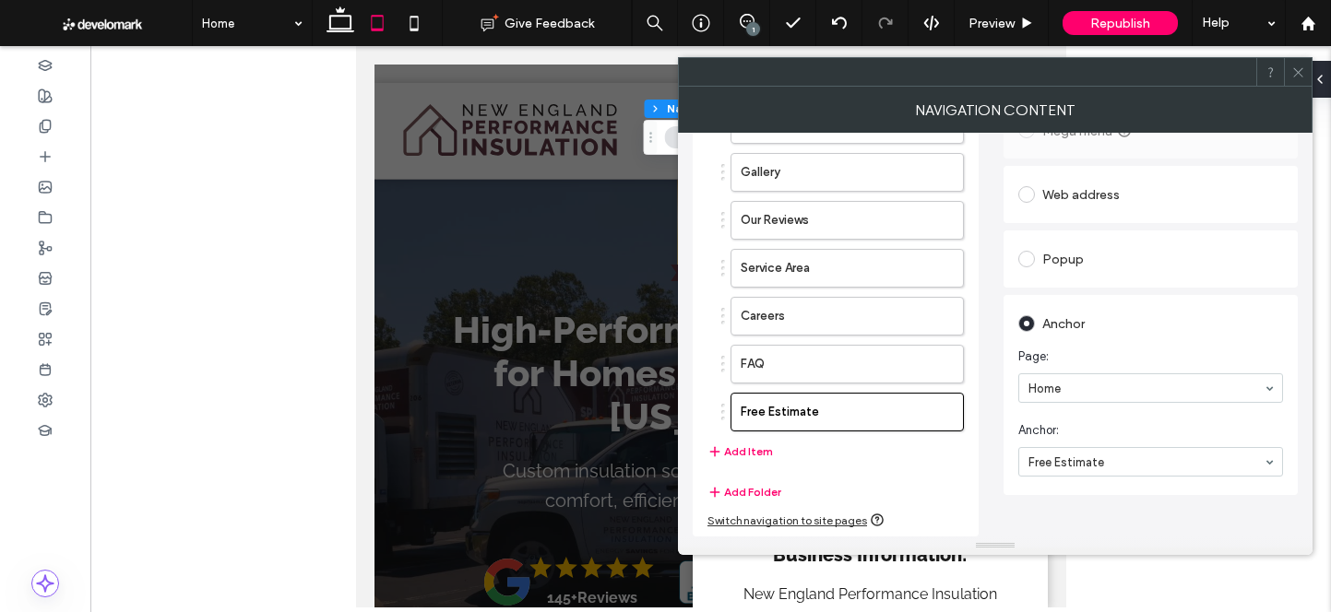
click at [1296, 62] on span at bounding box center [1298, 72] width 14 height 28
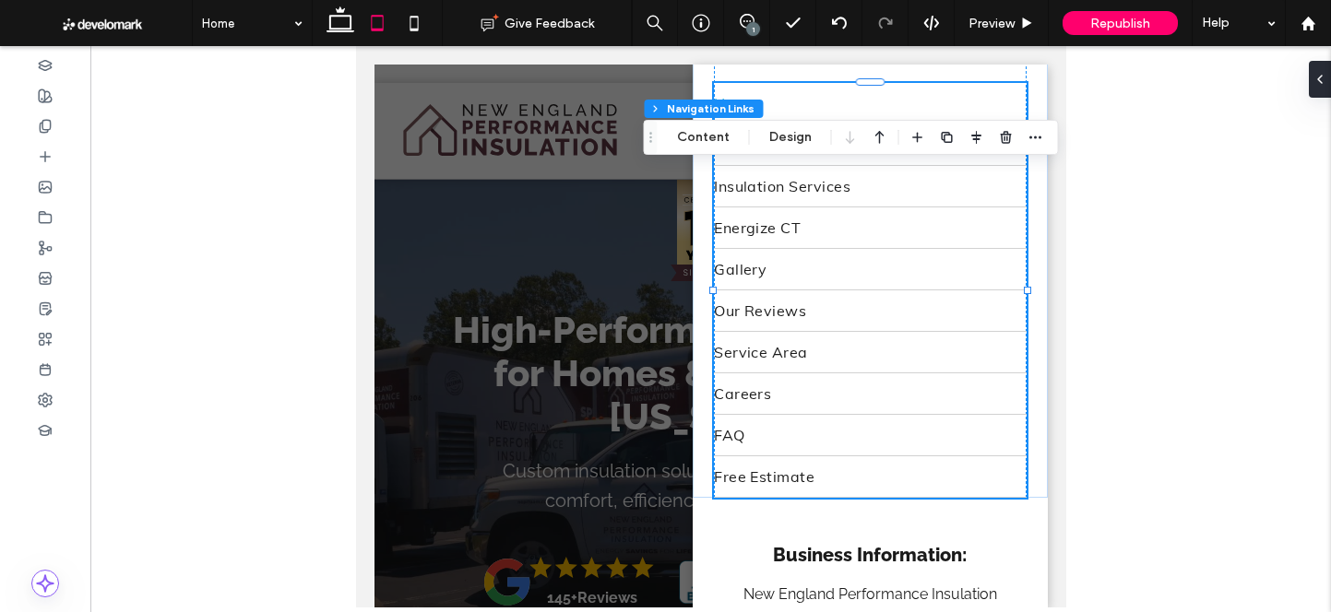
click at [502, 239] on div at bounding box center [710, 336] width 673 height 543
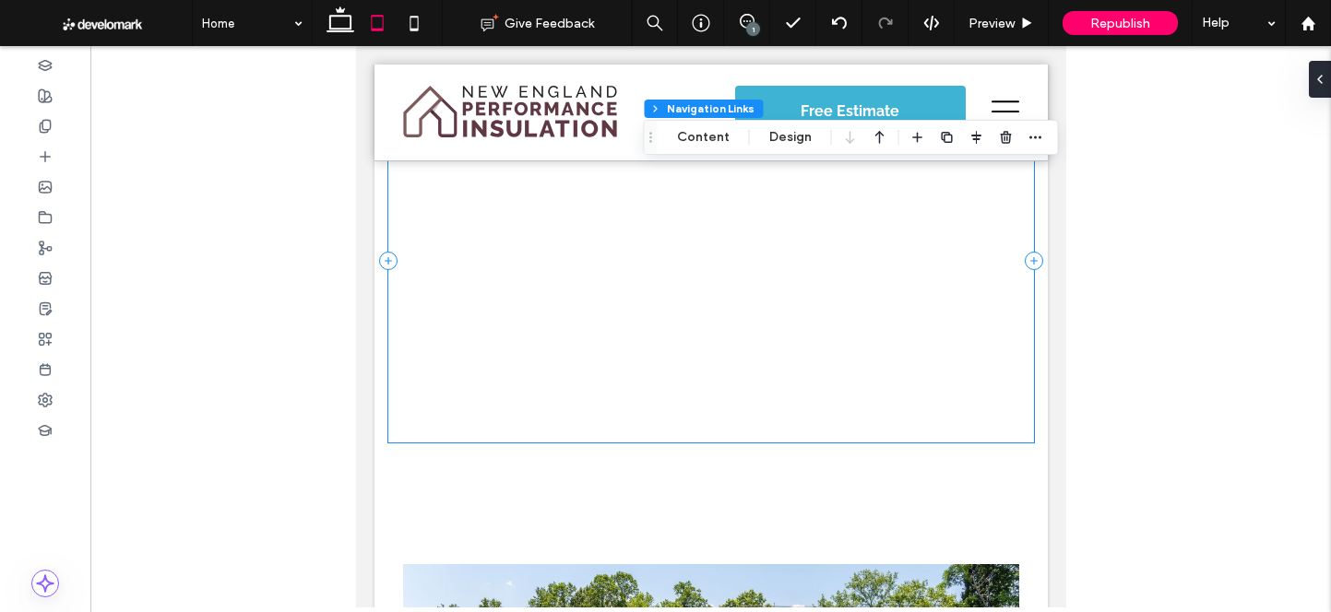
scroll to position [850, 0]
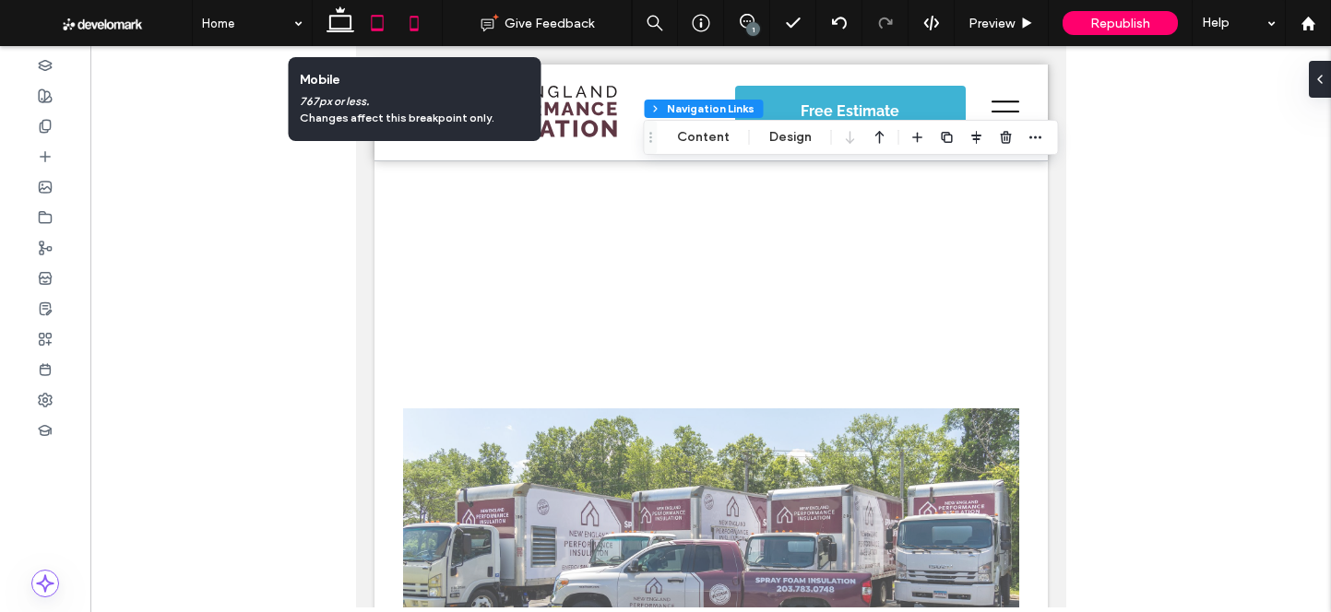
click at [412, 19] on icon at bounding box center [414, 23] width 37 height 37
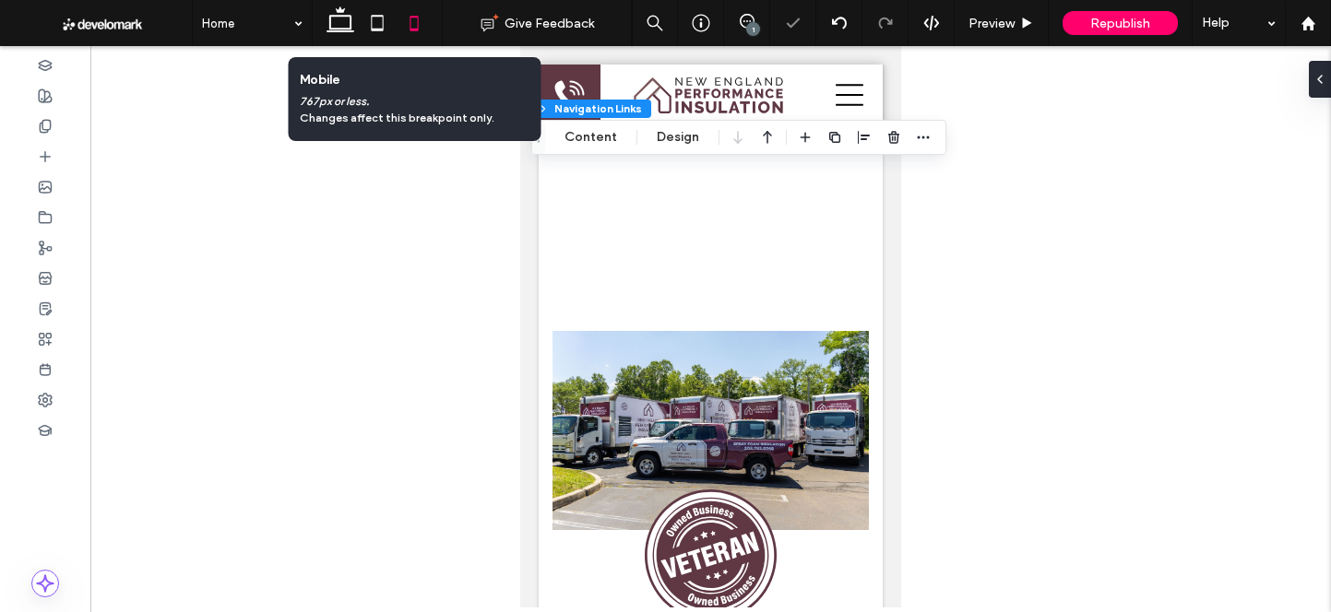
scroll to position [812, 0]
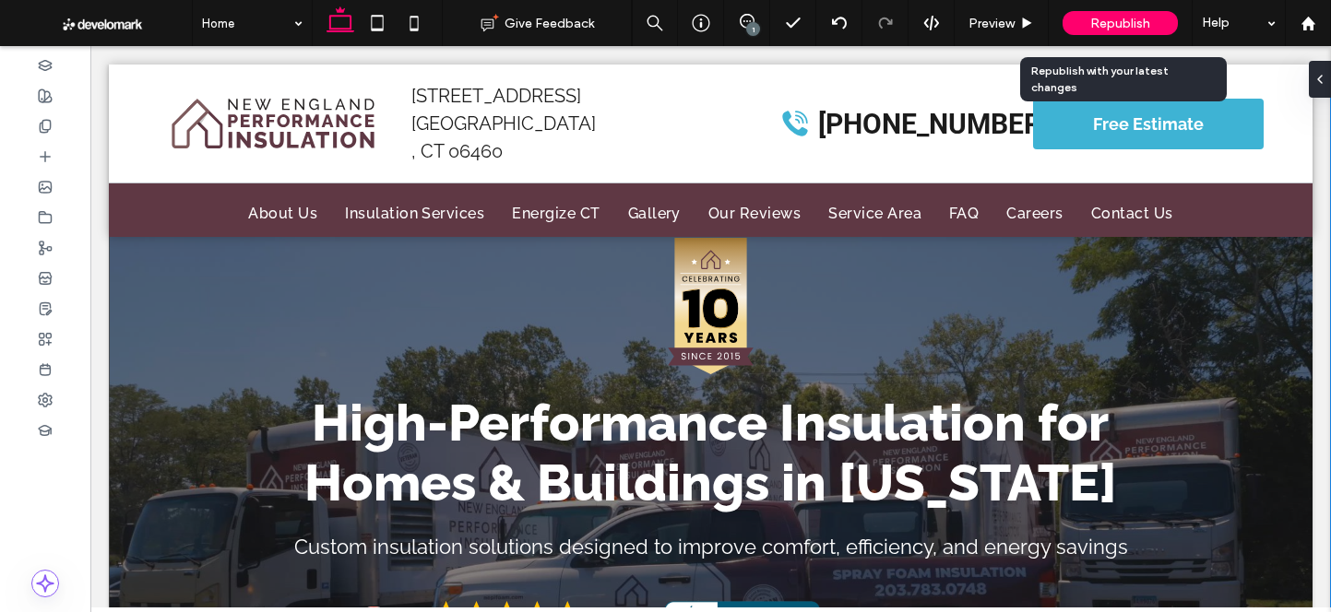
click at [1120, 25] on span "Republish" at bounding box center [1120, 24] width 60 height 16
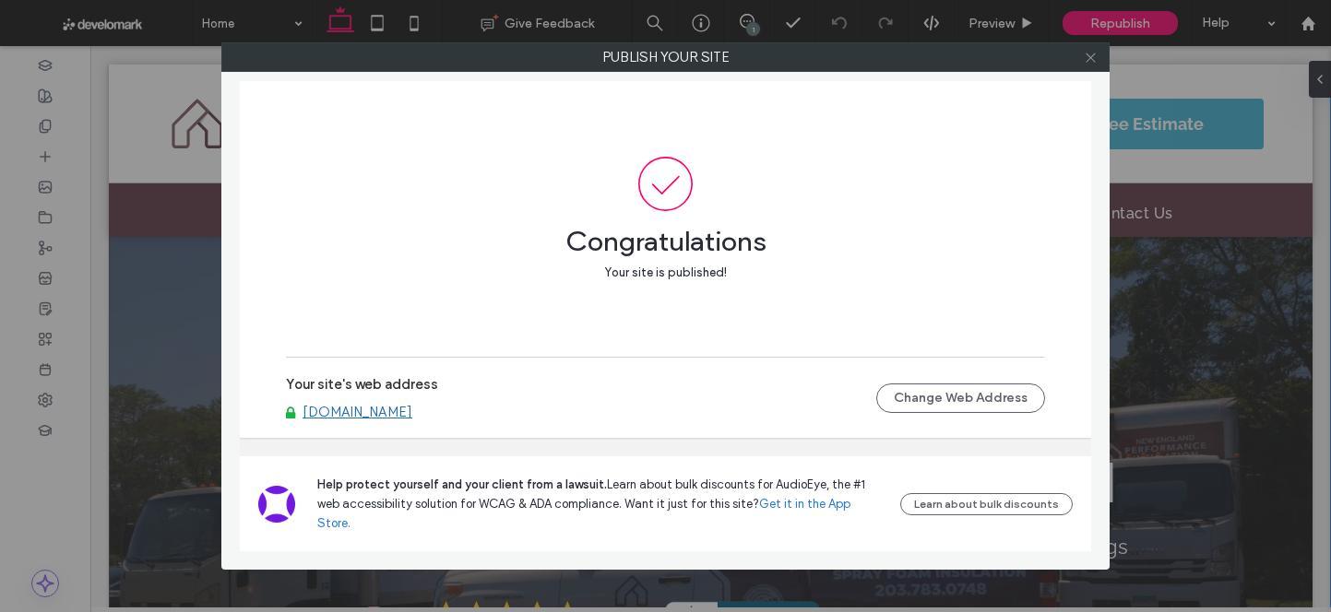
click at [1096, 55] on icon at bounding box center [1091, 58] width 14 height 14
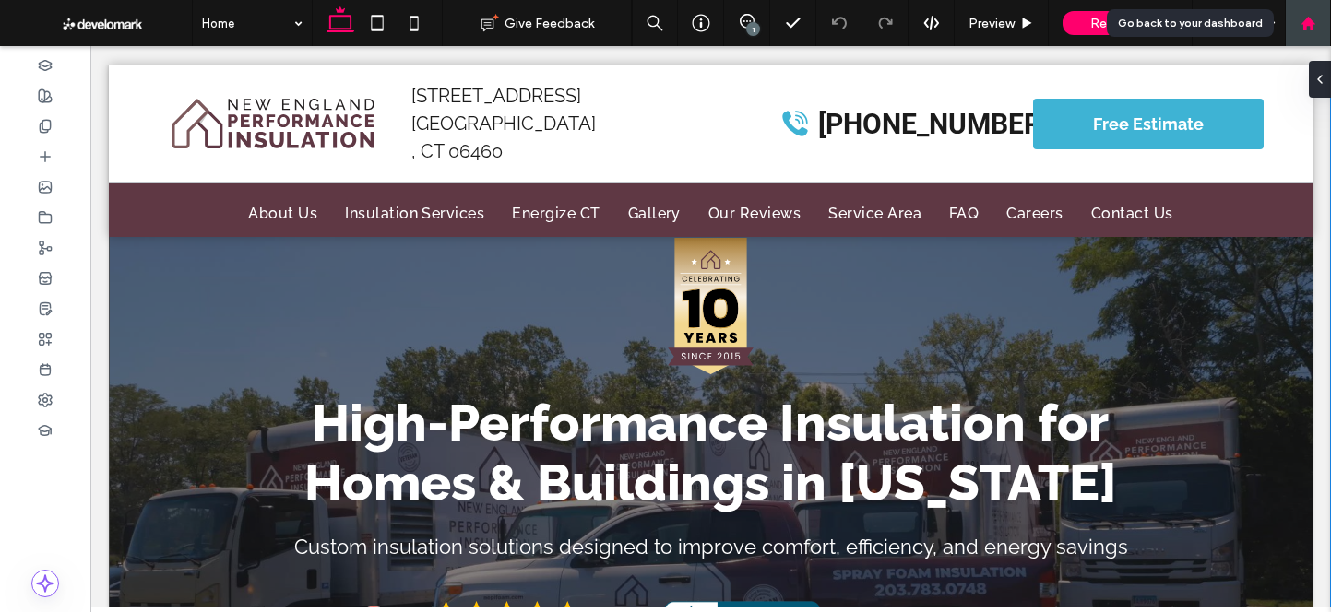
click at [1311, 32] on div at bounding box center [1308, 23] width 46 height 46
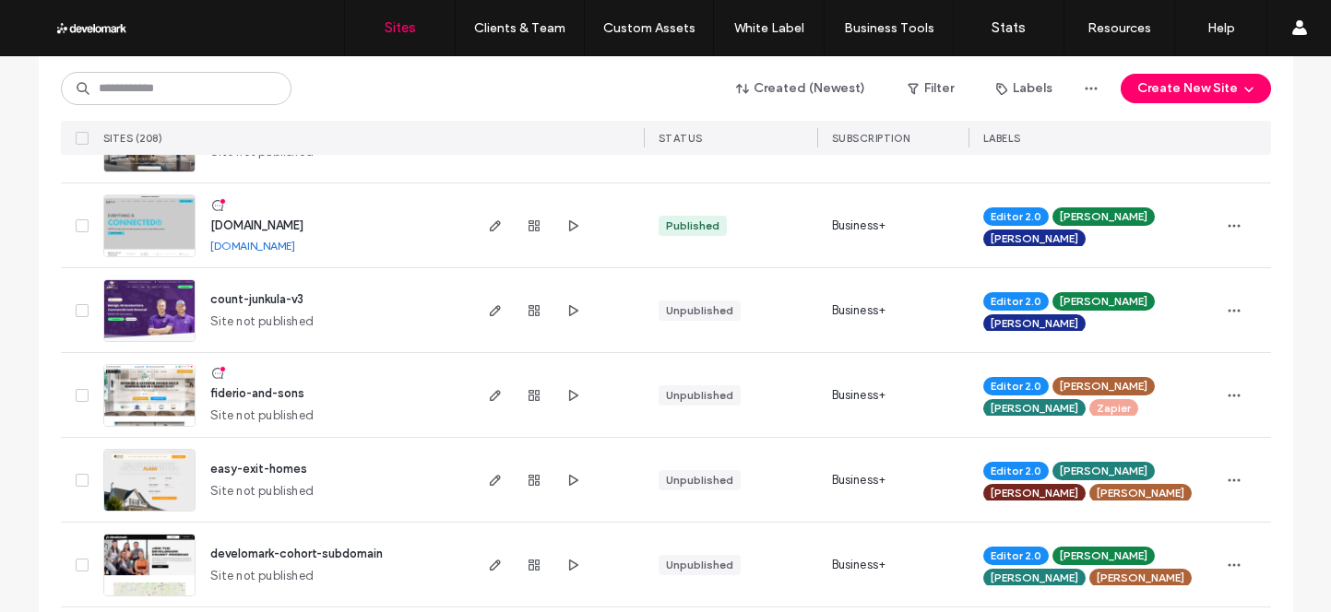
scroll to position [371, 0]
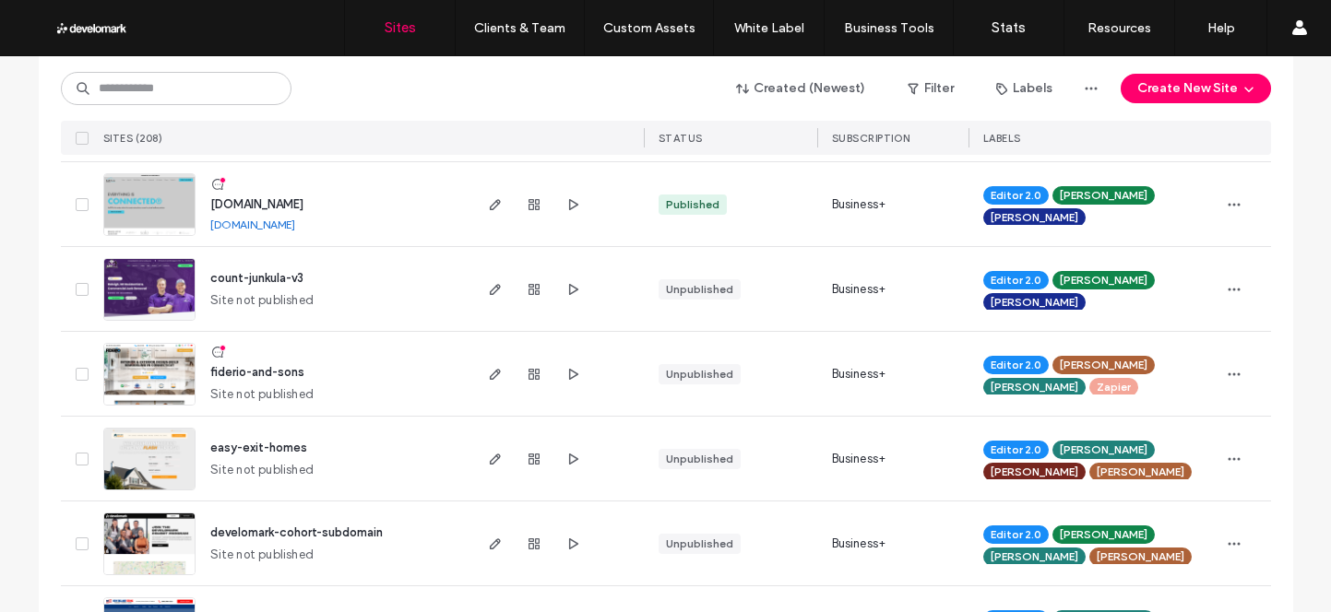
click at [246, 369] on span "fiderio-and-sons" at bounding box center [257, 372] width 94 height 14
